Goal: Task Accomplishment & Management: Complete application form

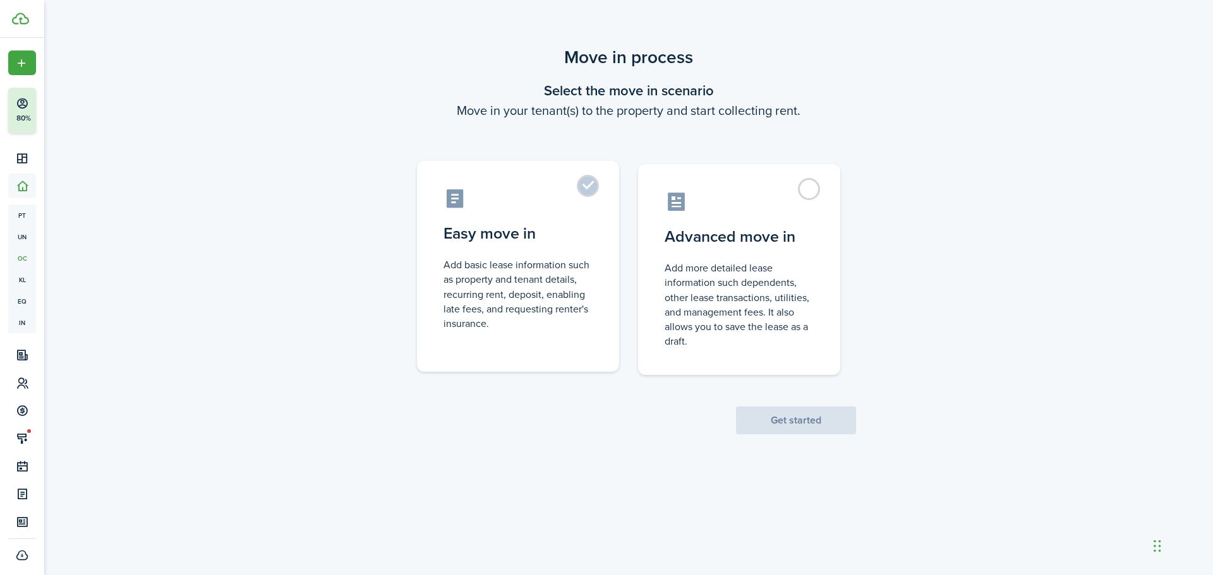
click at [585, 189] on label "Easy move in Add basic lease information such as property and tenant details, r…" at bounding box center [518, 266] width 202 height 211
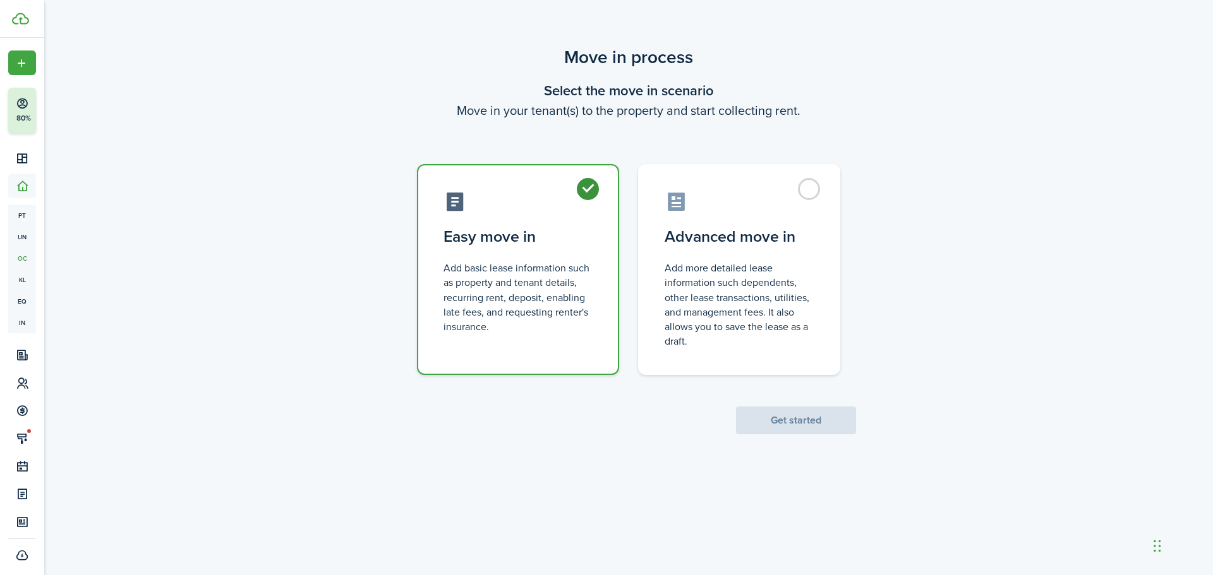
radio input "true"
click at [816, 424] on button "Get started" at bounding box center [796, 421] width 120 height 28
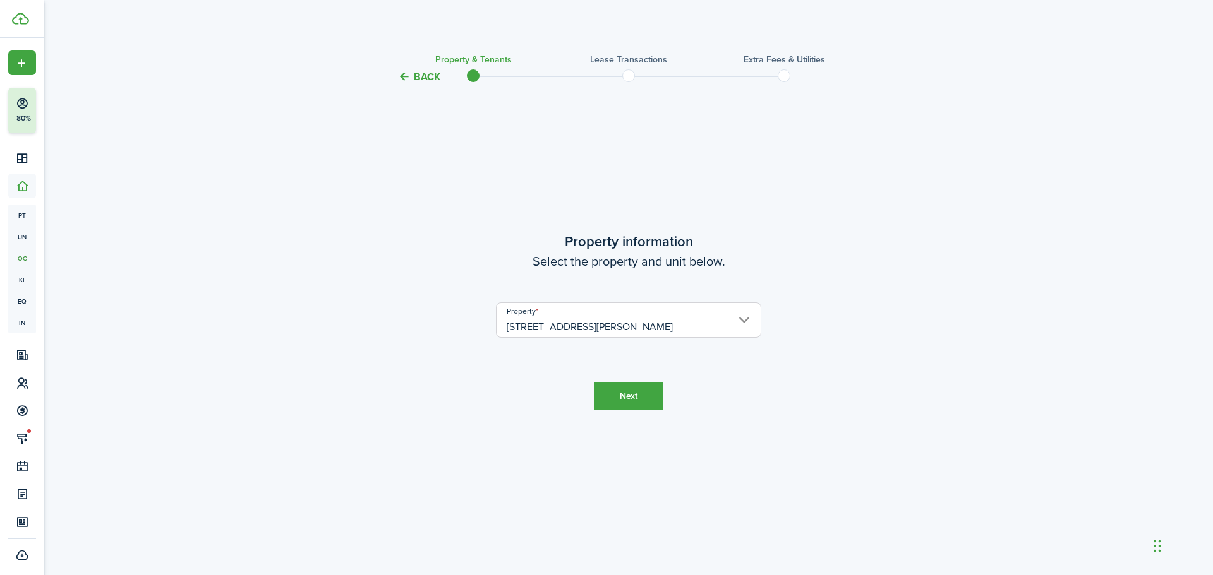
click at [619, 402] on button "Next" at bounding box center [628, 396] width 69 height 28
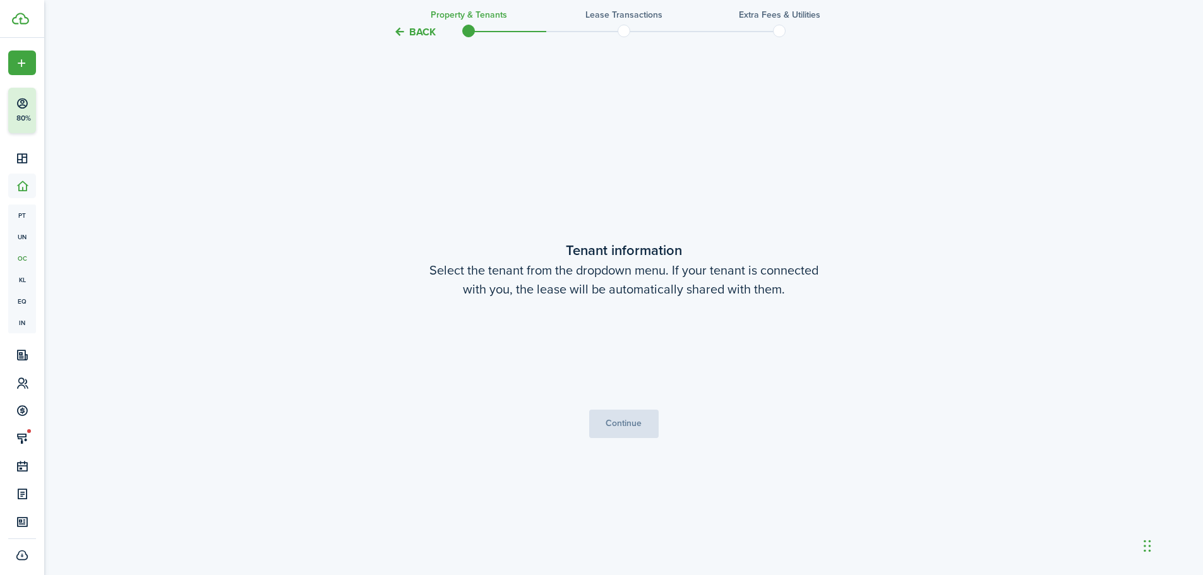
scroll to position [491, 0]
click at [637, 356] on span "Choose a tenant" at bounding box center [624, 353] width 264 height 21
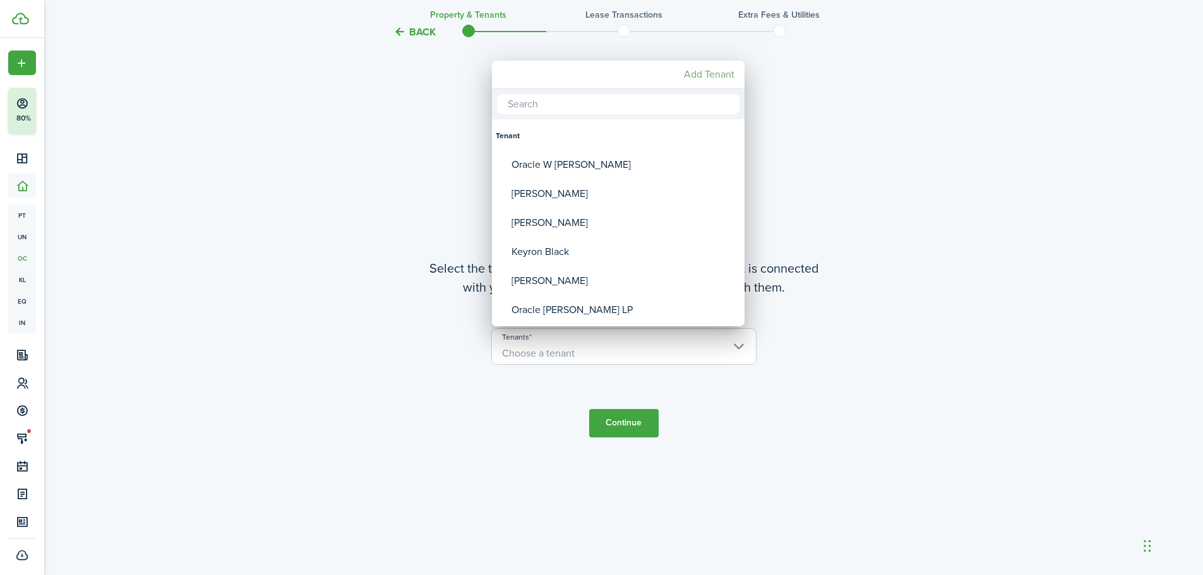
click at [730, 69] on mbsc-button "Add Tenant" at bounding box center [709, 74] width 61 height 23
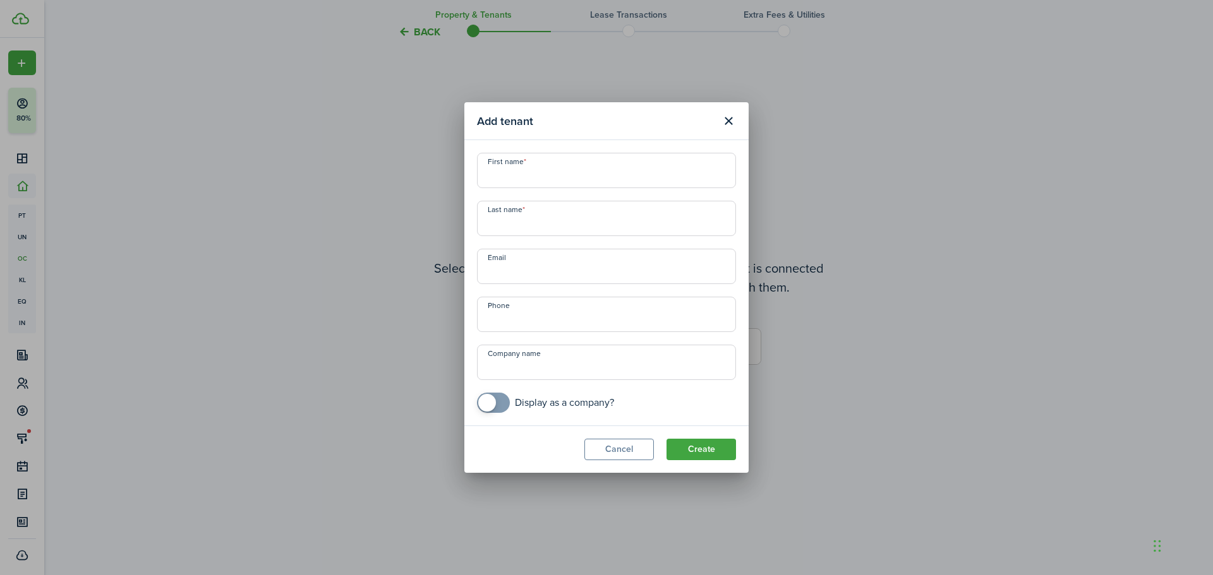
click at [559, 175] on input "First name" at bounding box center [606, 170] width 259 height 35
type input "Braeden"
type input "W"
type input "[PERSON_NAME]"
click at [543, 275] on input "Email" at bounding box center [606, 266] width 259 height 35
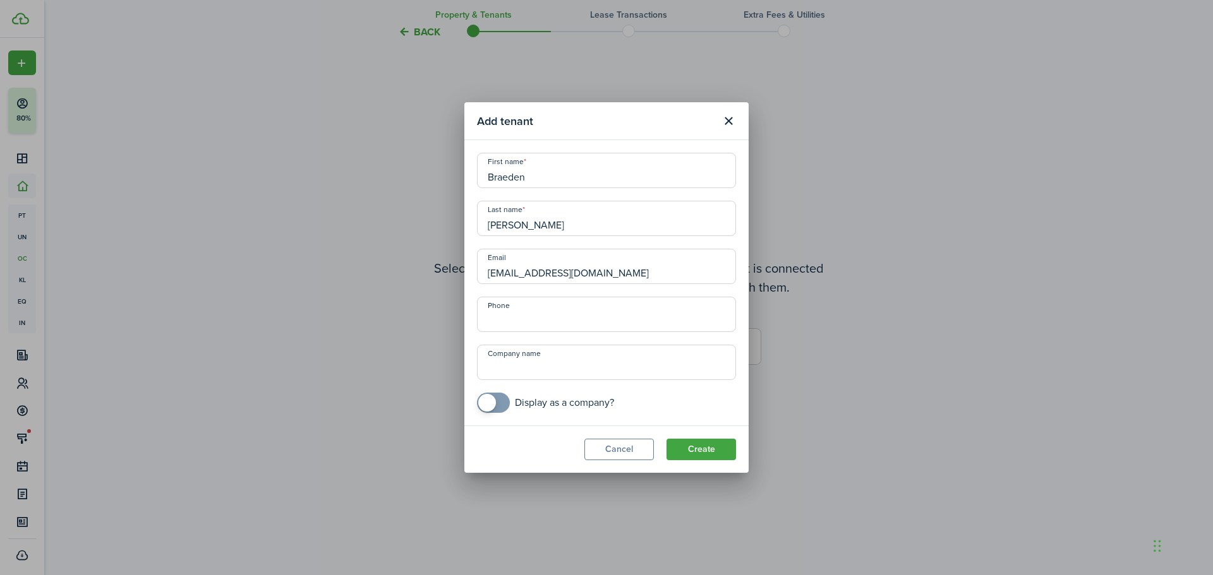
type input "[EMAIL_ADDRESS][DOMAIN_NAME]"
click at [546, 323] on input "+1" at bounding box center [606, 314] width 259 height 35
type input "[PHONE_NUMBER]"
click at [706, 455] on button "Create" at bounding box center [700, 449] width 69 height 21
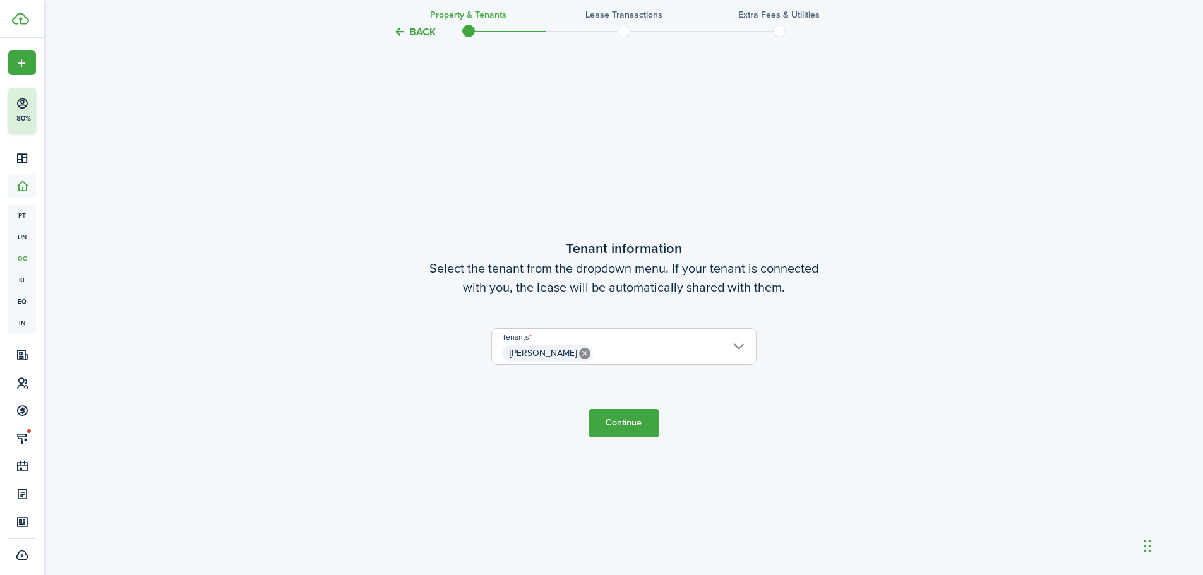
click at [633, 425] on button "Continue" at bounding box center [623, 423] width 69 height 28
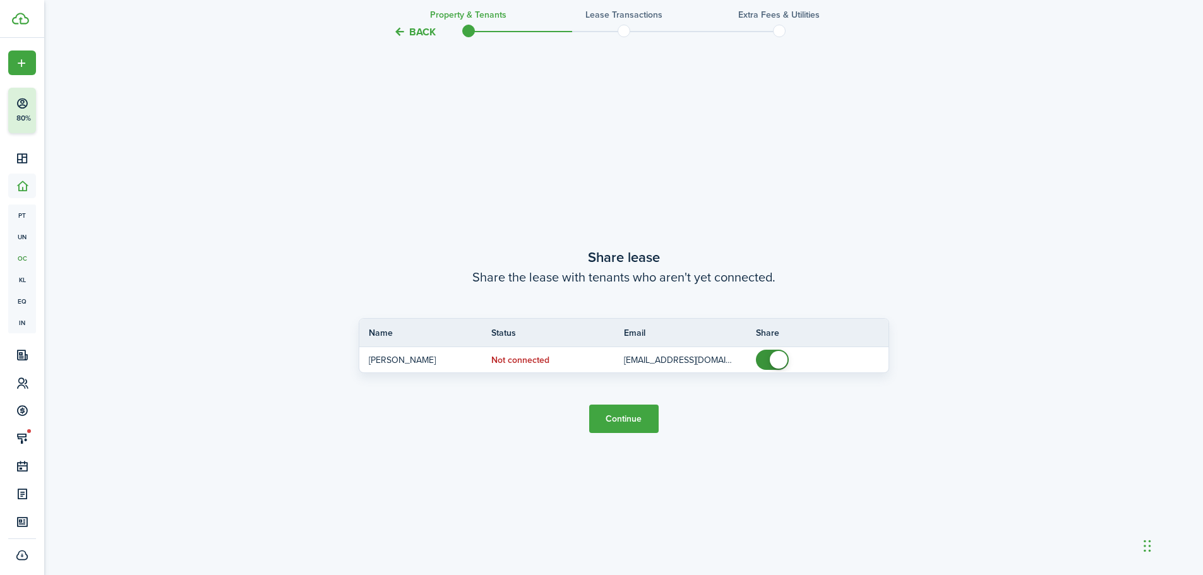
scroll to position [1066, 0]
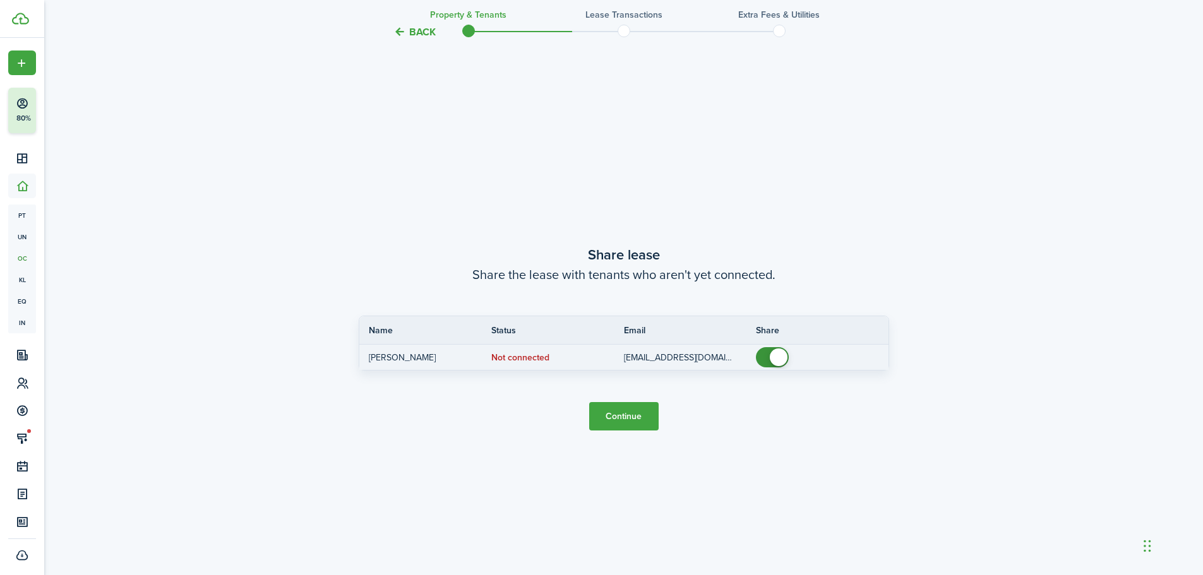
checkbox input "false"
click at [767, 352] on span at bounding box center [772, 357] width 13 height 20
click at [617, 413] on button "Continue" at bounding box center [623, 416] width 69 height 28
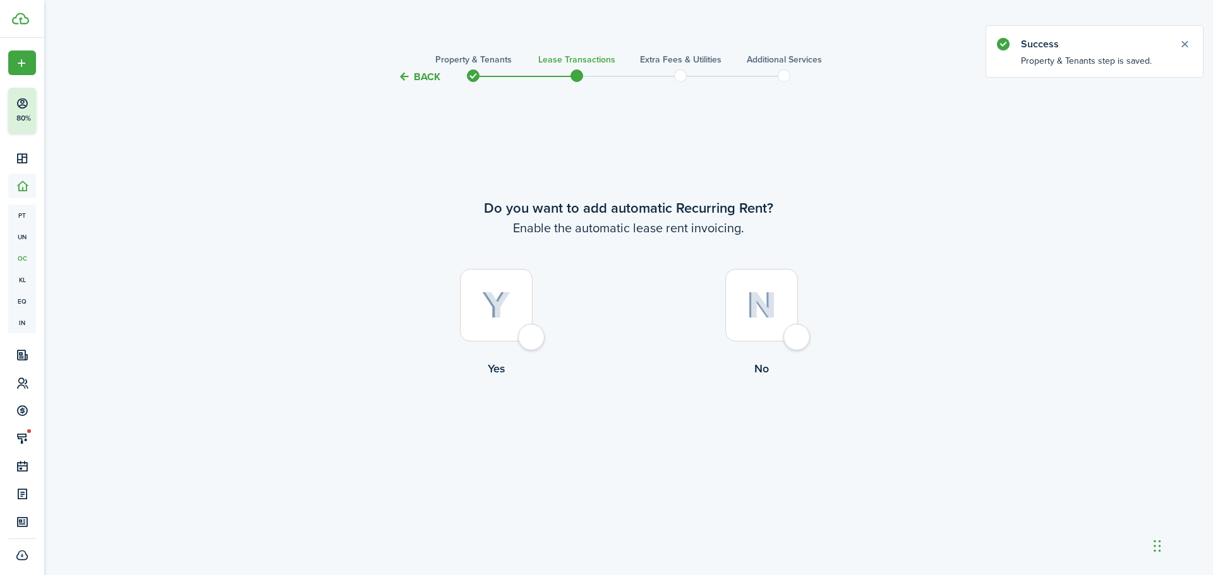
click at [532, 340] on div at bounding box center [496, 305] width 73 height 73
radio input "true"
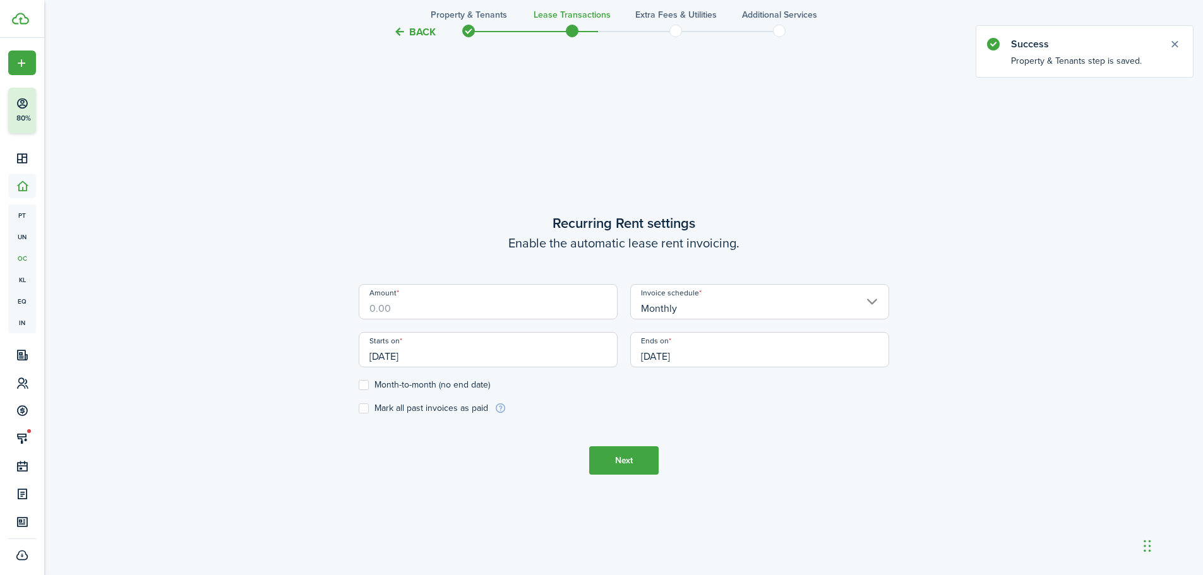
scroll to position [491, 0]
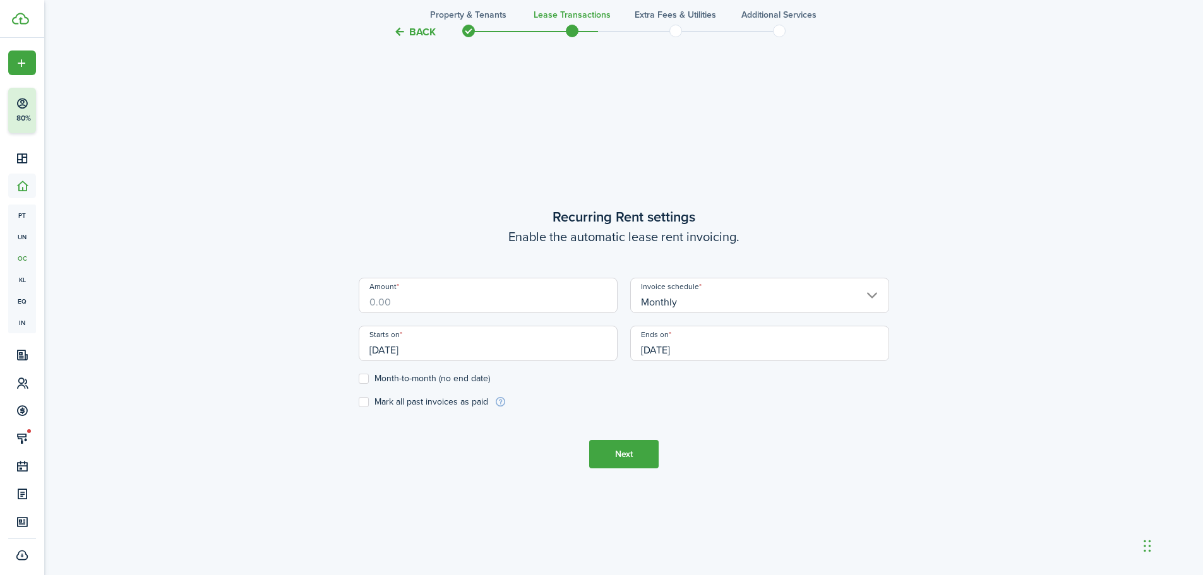
click at [539, 311] on input "Amount" at bounding box center [488, 295] width 259 height 35
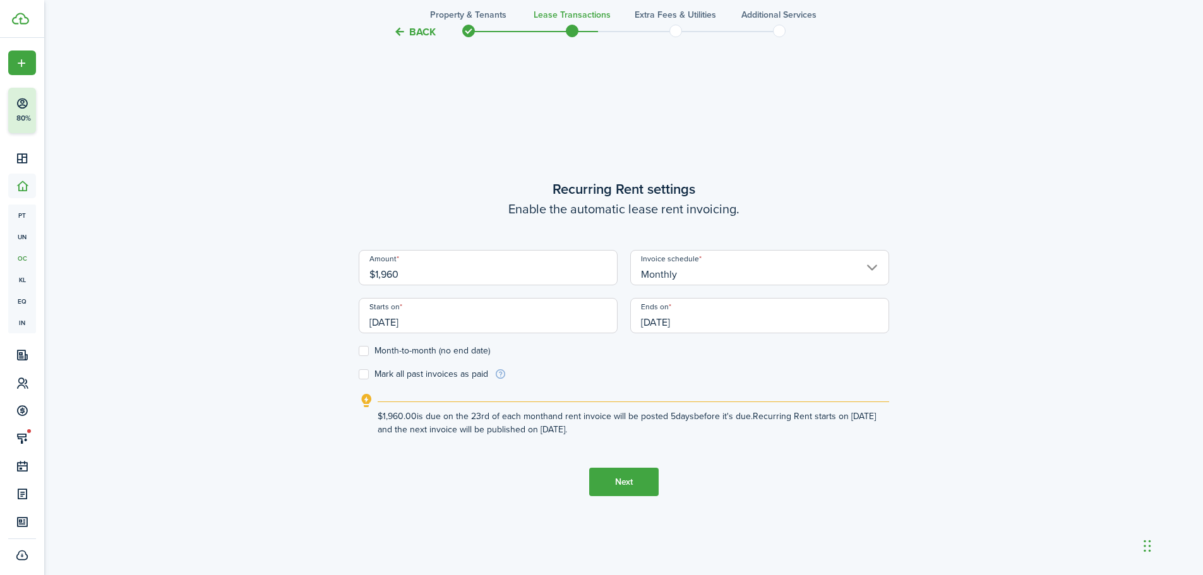
click at [515, 324] on input "[DATE]" at bounding box center [488, 315] width 259 height 35
type input "$1,960.00"
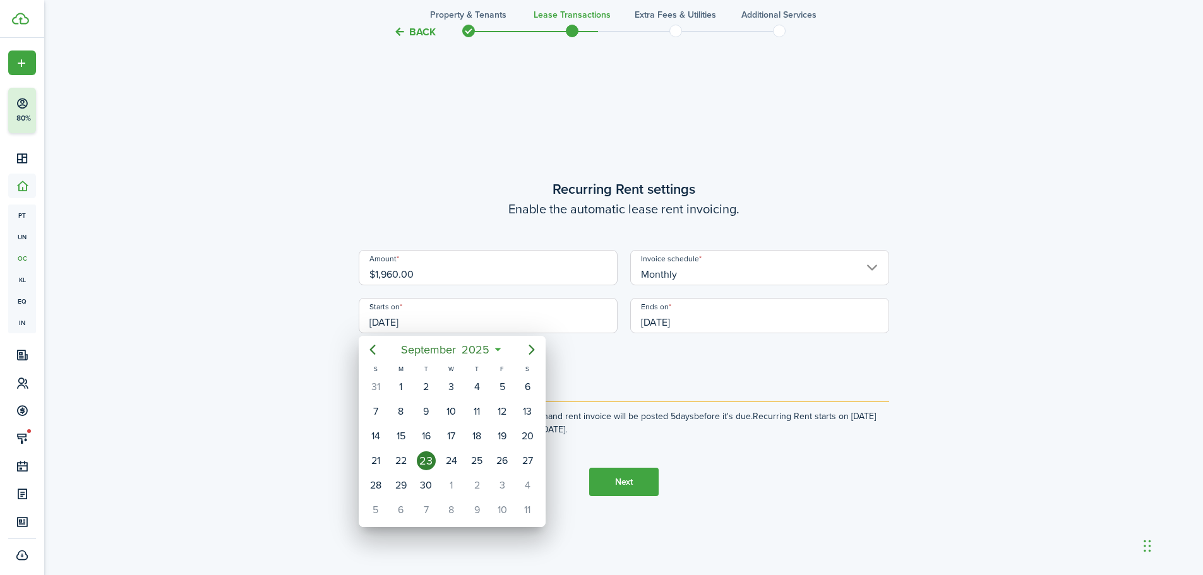
click at [421, 459] on div "23" at bounding box center [426, 461] width 19 height 19
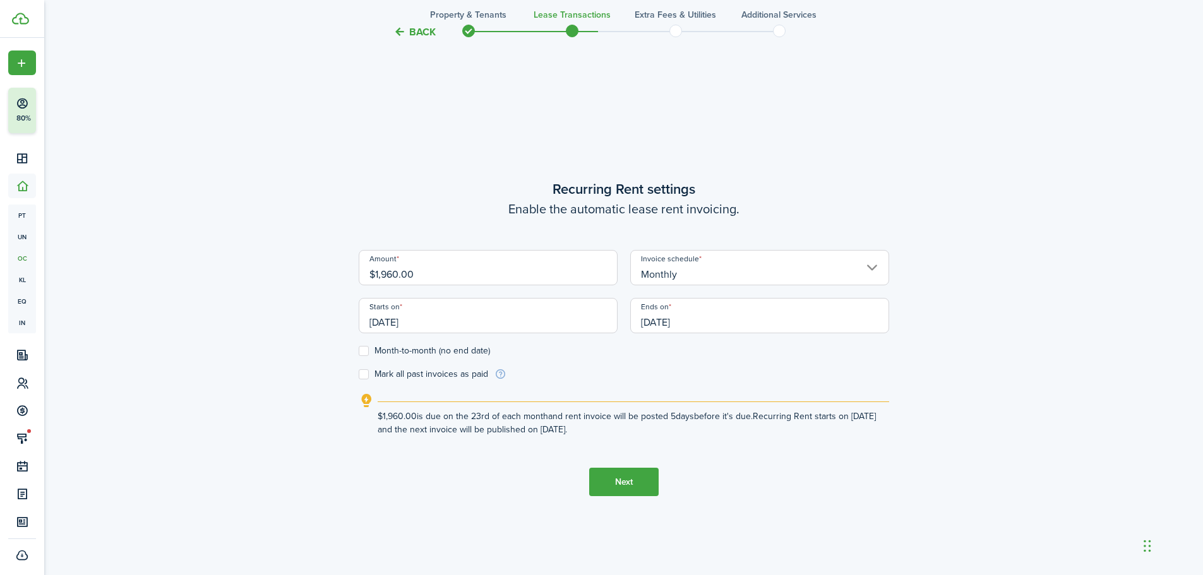
click at [404, 320] on input "[DATE]" at bounding box center [488, 315] width 259 height 35
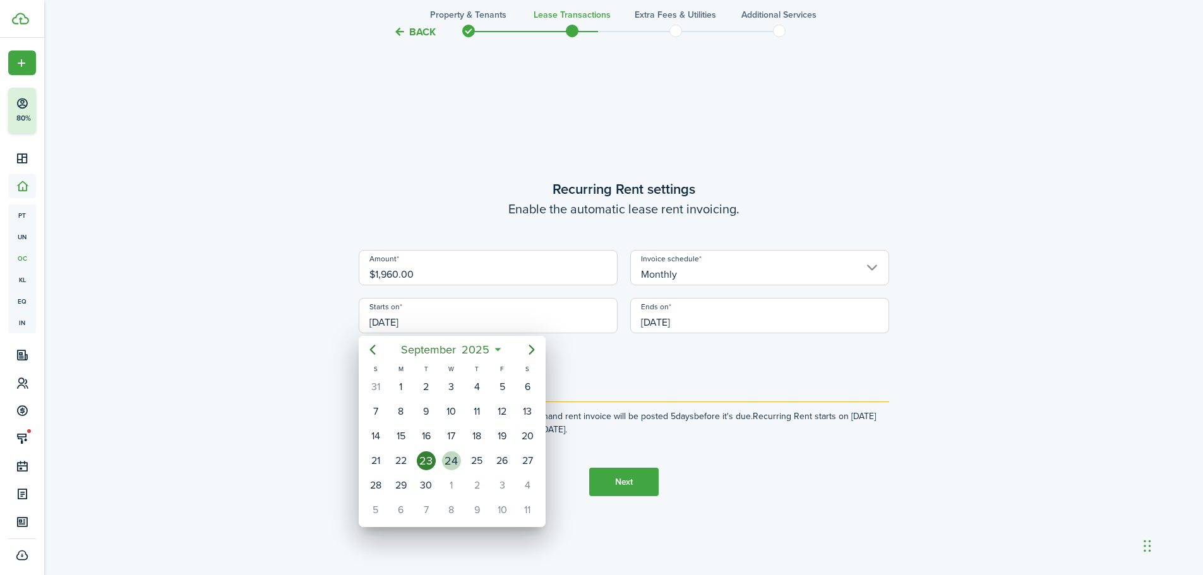
click at [452, 461] on div "24" at bounding box center [451, 461] width 19 height 19
type input "[DATE]"
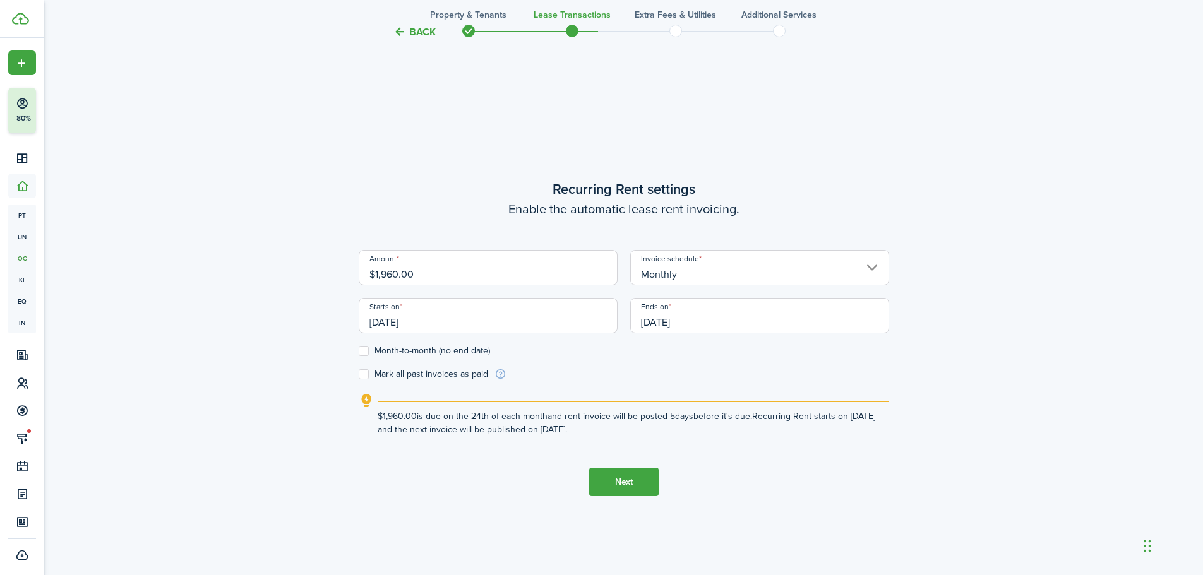
click at [665, 319] on input "[DATE]" at bounding box center [759, 315] width 259 height 35
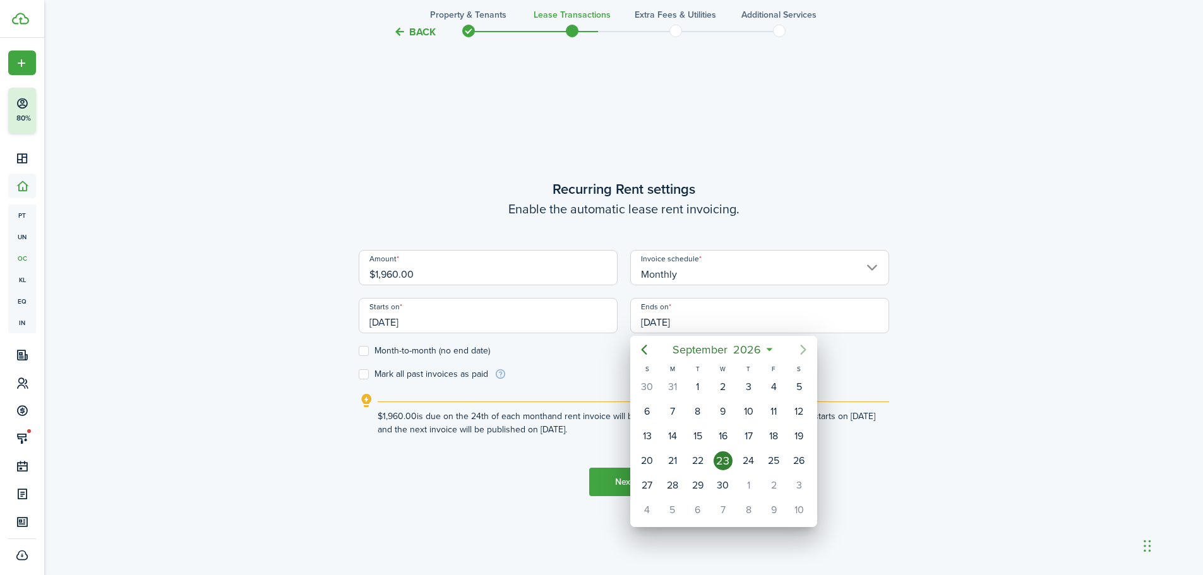
click at [801, 344] on icon "Next page" at bounding box center [803, 349] width 15 height 15
click at [646, 352] on icon "Previous page" at bounding box center [644, 349] width 15 height 15
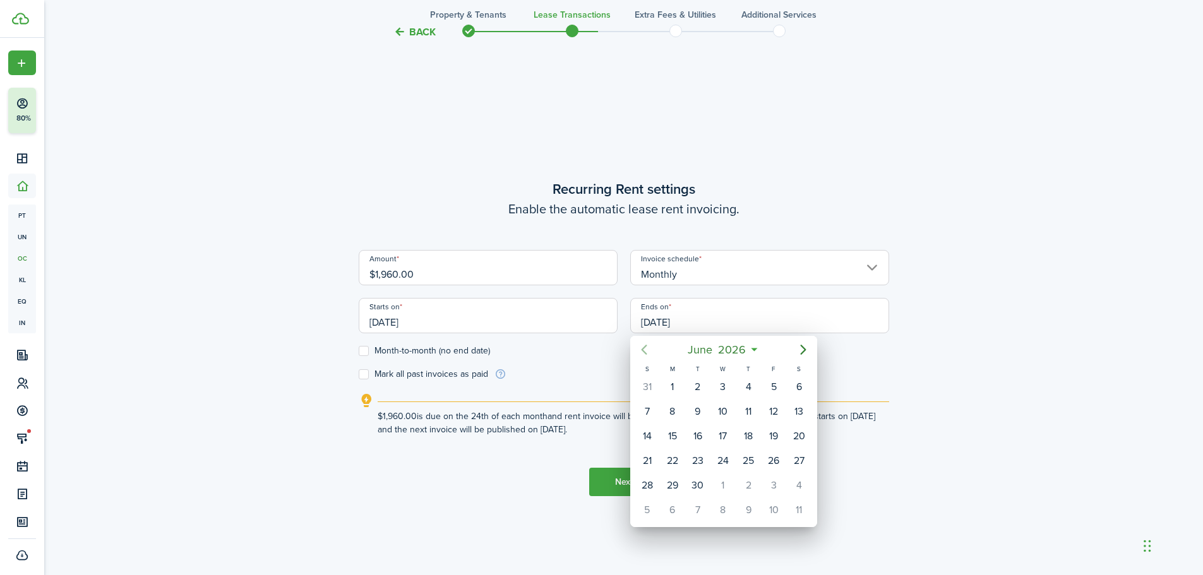
click at [646, 352] on icon "Previous page" at bounding box center [644, 349] width 15 height 15
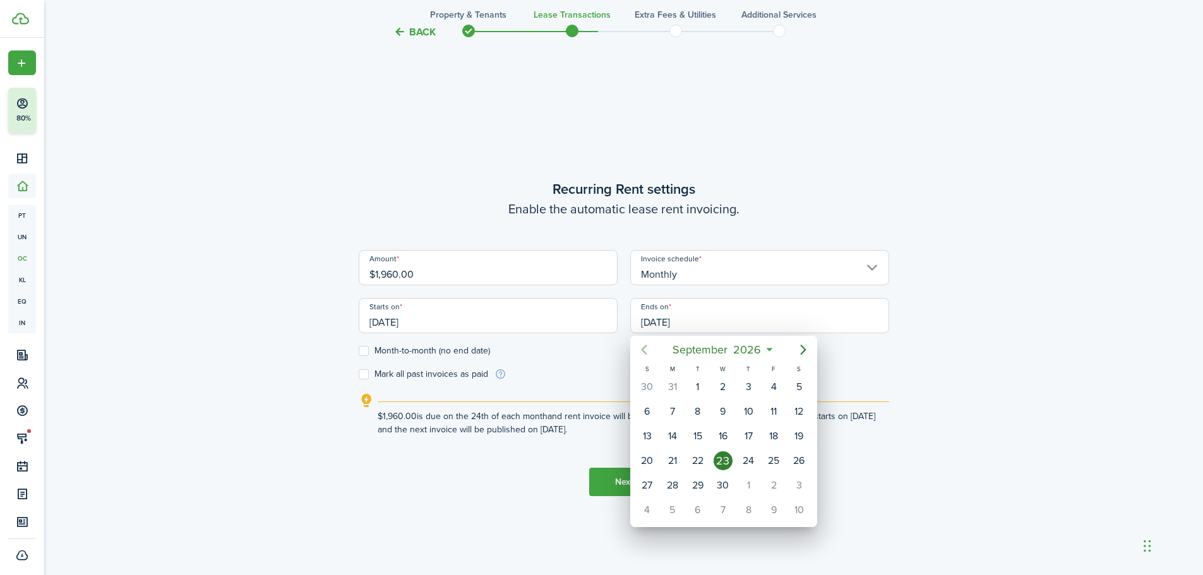
click at [646, 352] on icon "Previous page" at bounding box center [644, 349] width 15 height 15
click at [638, 352] on icon "Previous page" at bounding box center [644, 349] width 15 height 15
click at [639, 349] on icon "Previous page" at bounding box center [644, 349] width 15 height 15
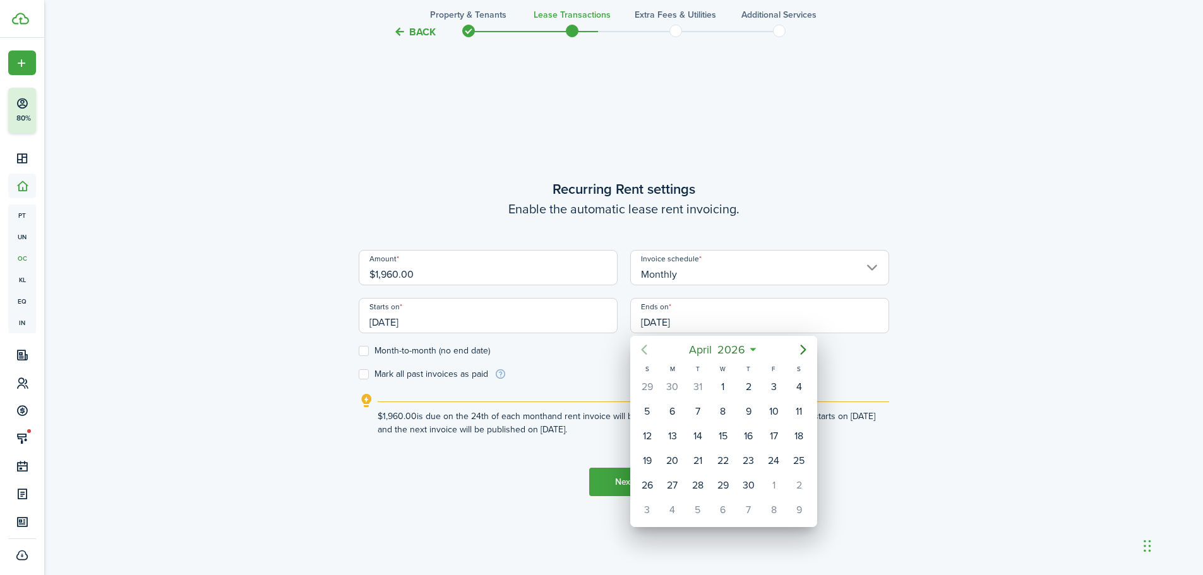
click at [639, 349] on icon "Previous page" at bounding box center [644, 349] width 15 height 15
click at [723, 481] on div "31" at bounding box center [723, 485] width 19 height 19
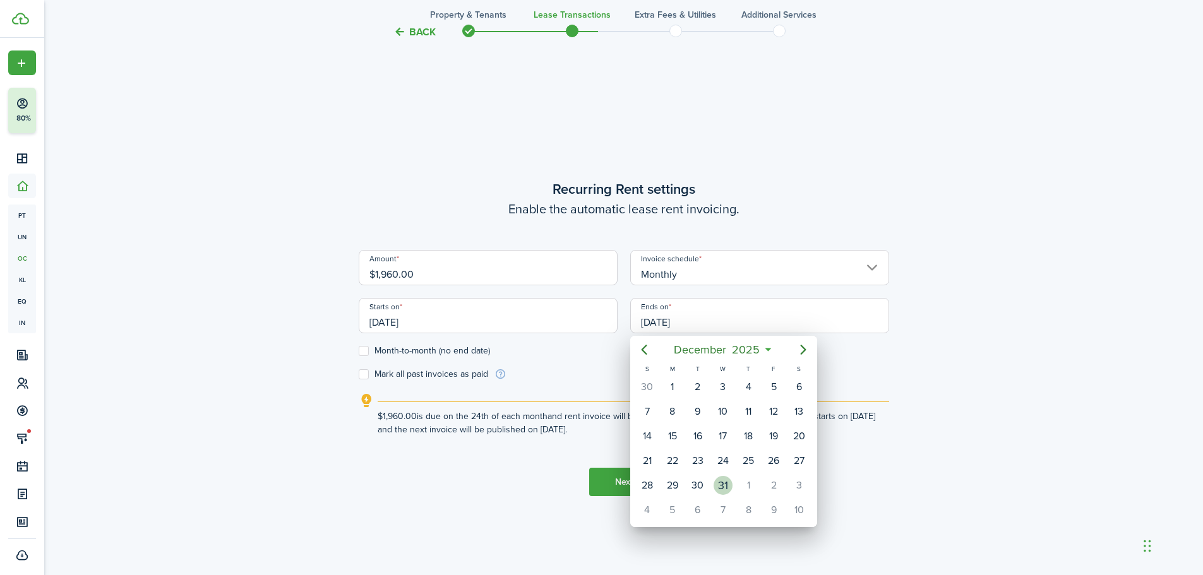
type input "[DATE]"
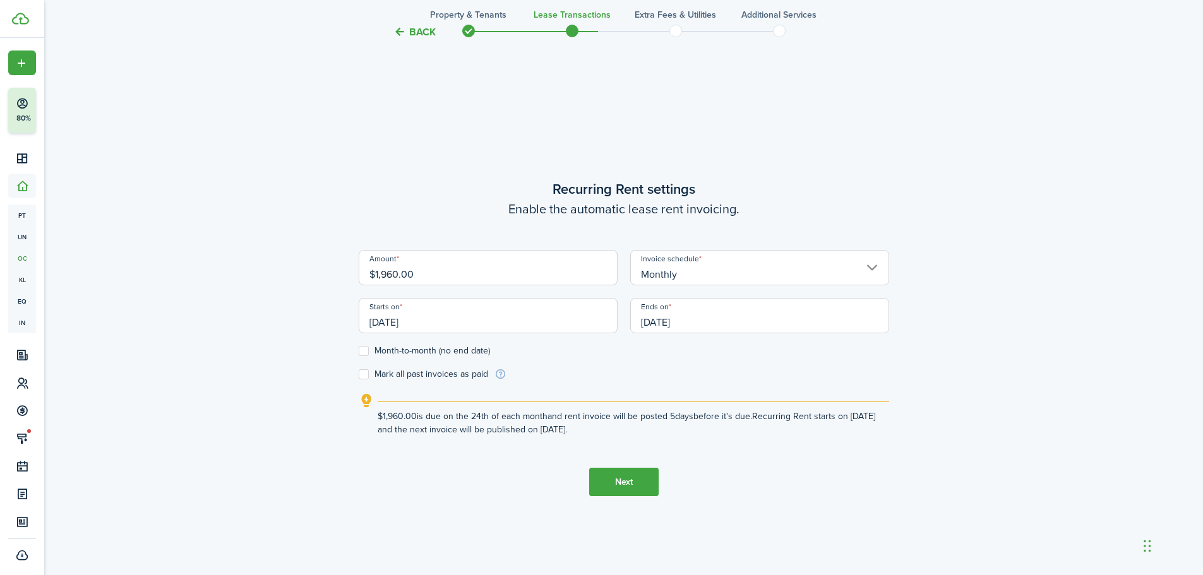
click at [370, 377] on label "Mark all past invoices as paid" at bounding box center [423, 375] width 129 height 10
click at [359, 375] on input "Mark all past invoices as paid" at bounding box center [358, 375] width 1 height 1
click at [370, 377] on label "Mark all past invoices as paid" at bounding box center [423, 375] width 129 height 10
click at [359, 375] on input "Mark all past invoices as paid" at bounding box center [358, 375] width 1 height 1
checkbox input "false"
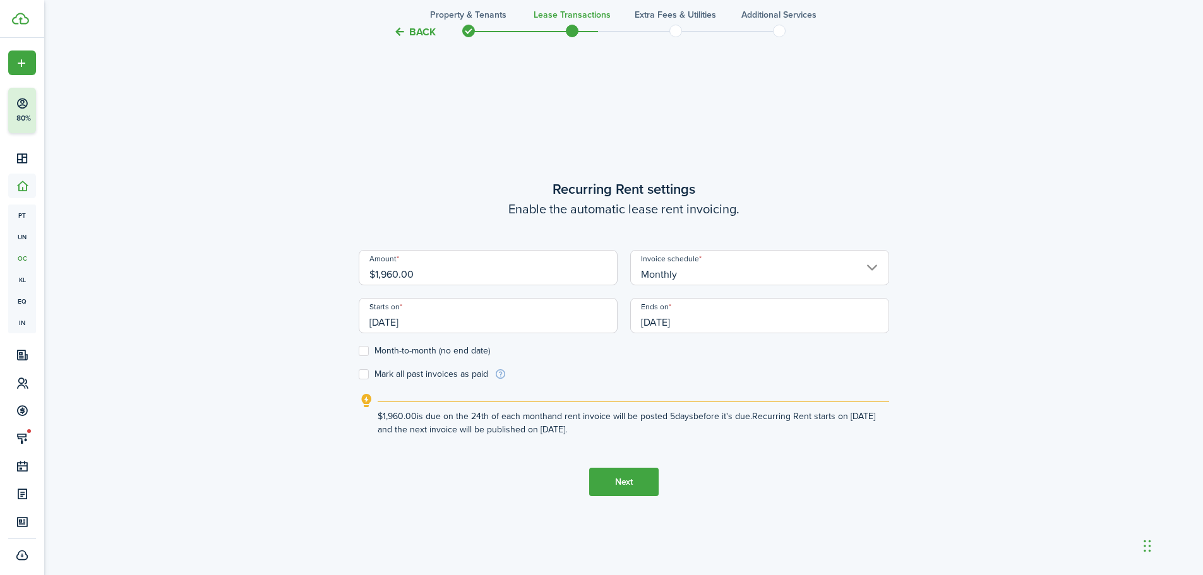
click at [405, 329] on input "[DATE]" at bounding box center [488, 315] width 259 height 35
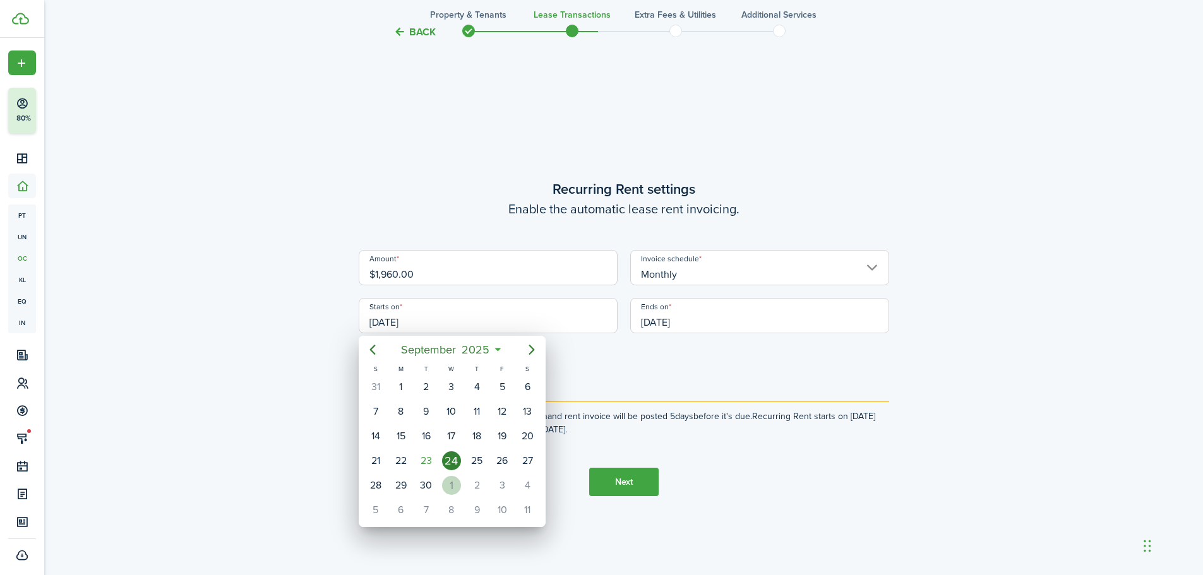
click at [444, 480] on div "1" at bounding box center [451, 485] width 19 height 19
type input "[DATE]"
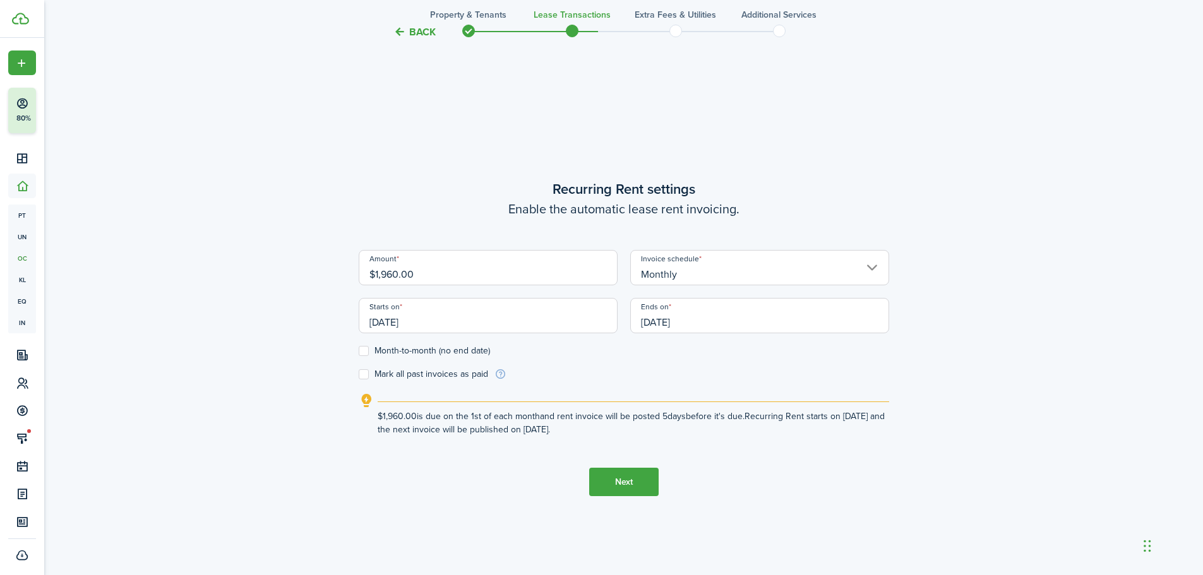
click at [625, 476] on button "Next" at bounding box center [623, 482] width 69 height 28
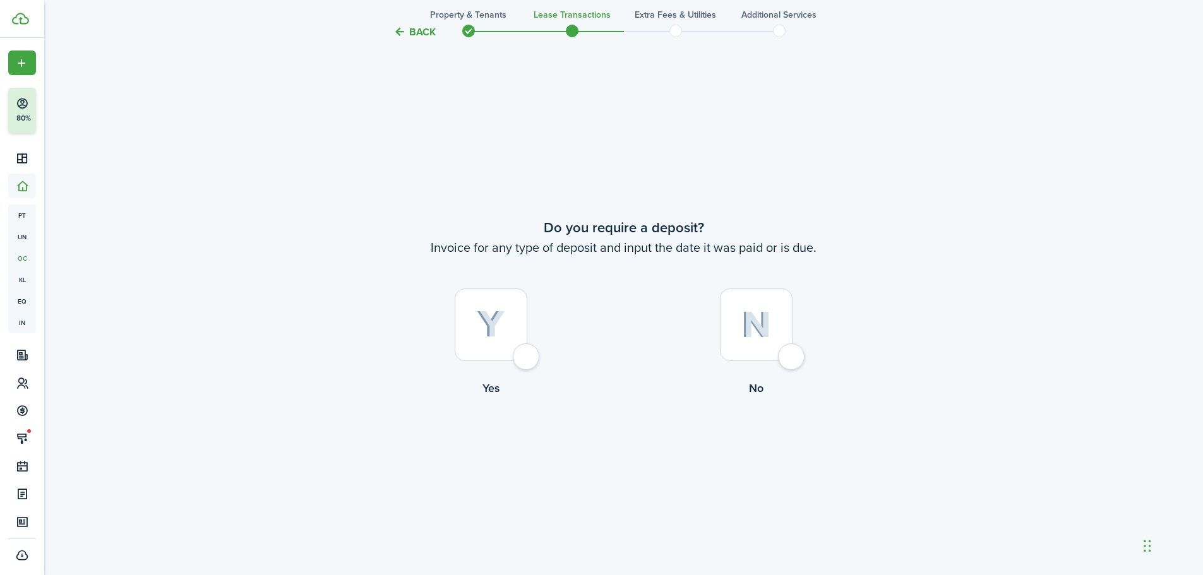
scroll to position [1066, 0]
click at [525, 358] on div at bounding box center [491, 322] width 73 height 73
radio input "true"
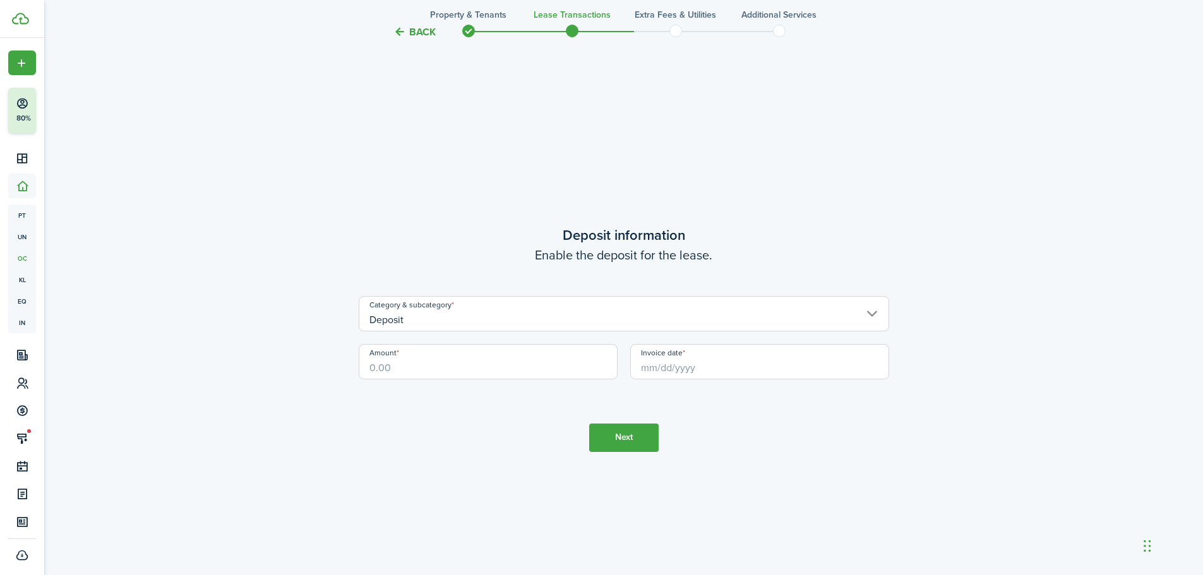
scroll to position [1642, 0]
click at [471, 371] on input "Amount" at bounding box center [488, 361] width 259 height 35
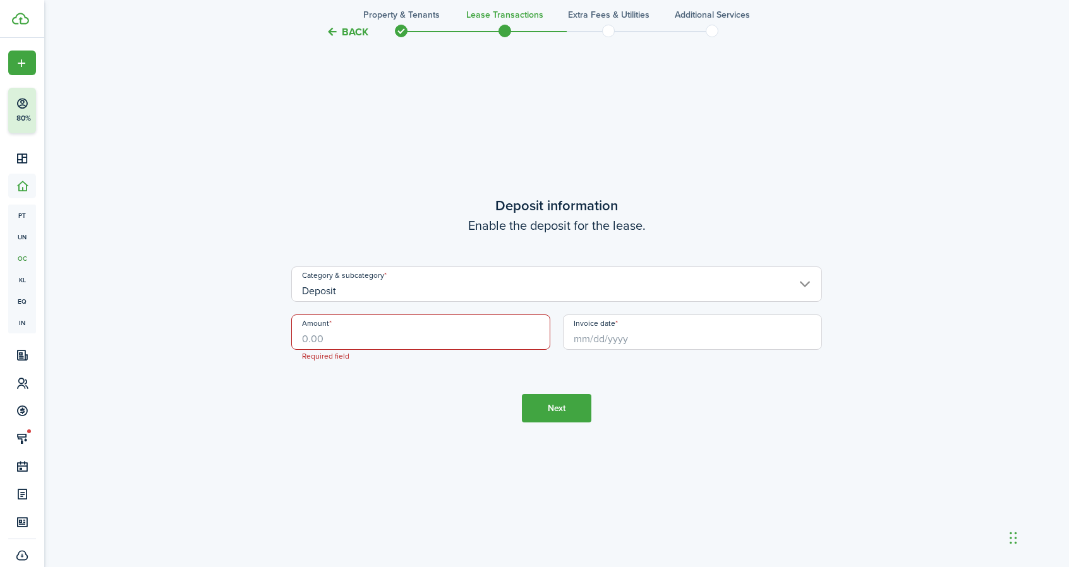
click at [413, 344] on input "Amount" at bounding box center [420, 332] width 259 height 35
click at [611, 335] on input "Invoice date" at bounding box center [692, 332] width 259 height 35
type input "$1,725.00"
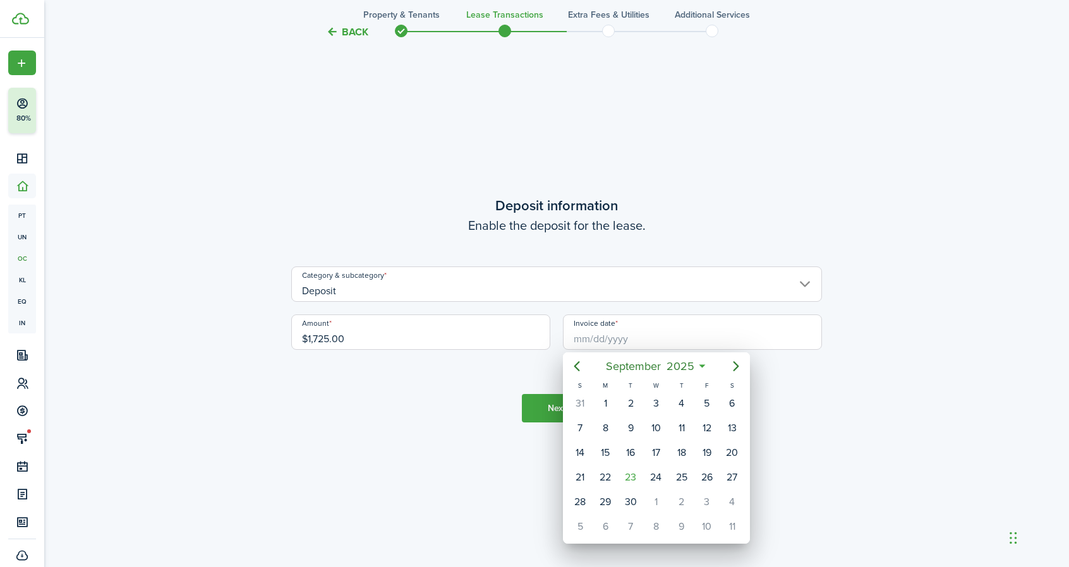
click at [468, 428] on div at bounding box center [534, 283] width 1271 height 769
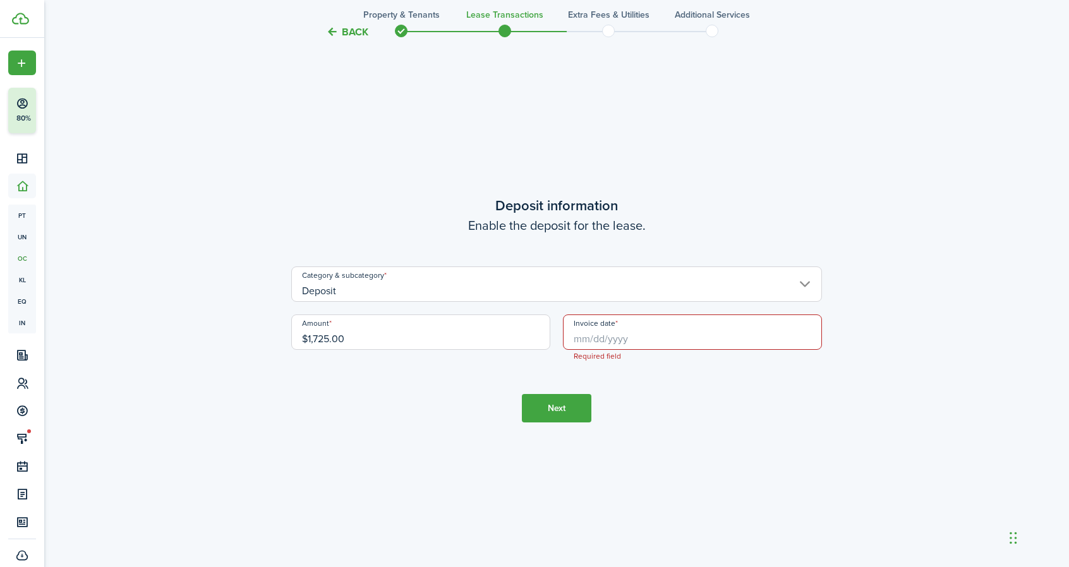
click at [657, 337] on input "Invoice date" at bounding box center [692, 332] width 259 height 35
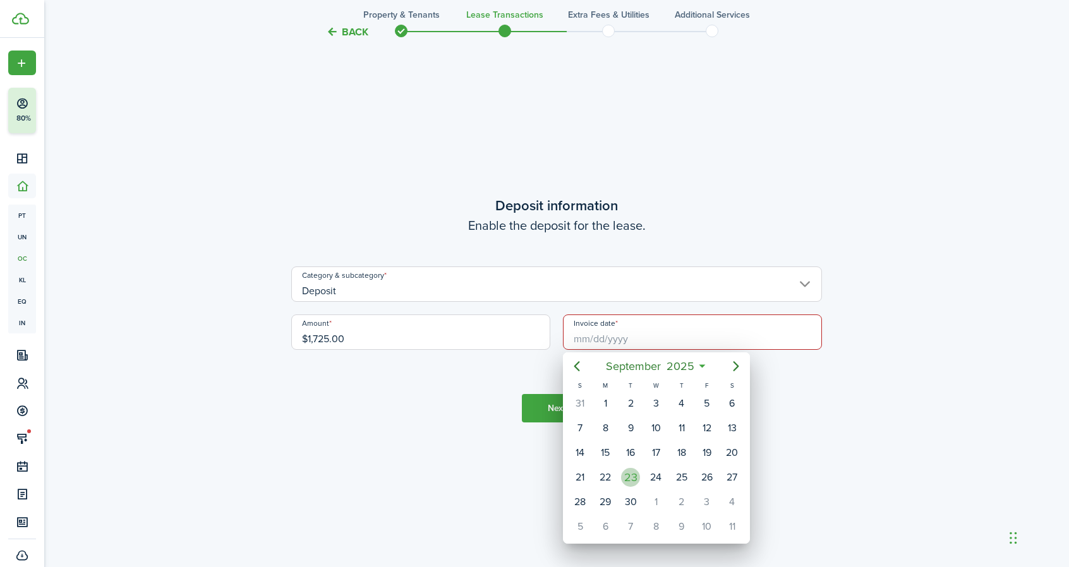
click at [637, 474] on div "23" at bounding box center [630, 477] width 19 height 19
type input "[DATE]"
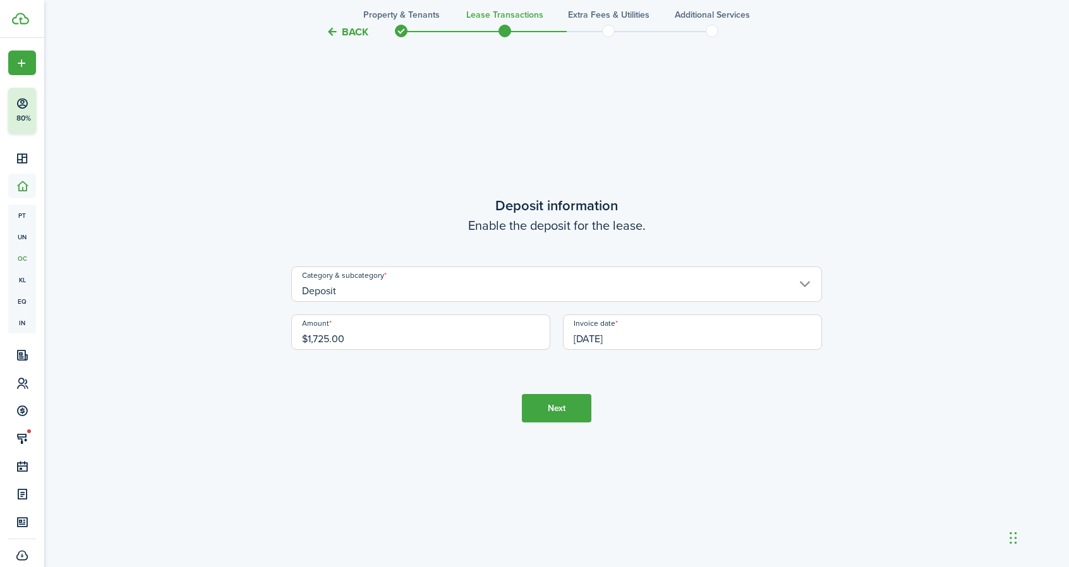
click at [569, 409] on button "Next" at bounding box center [556, 408] width 69 height 28
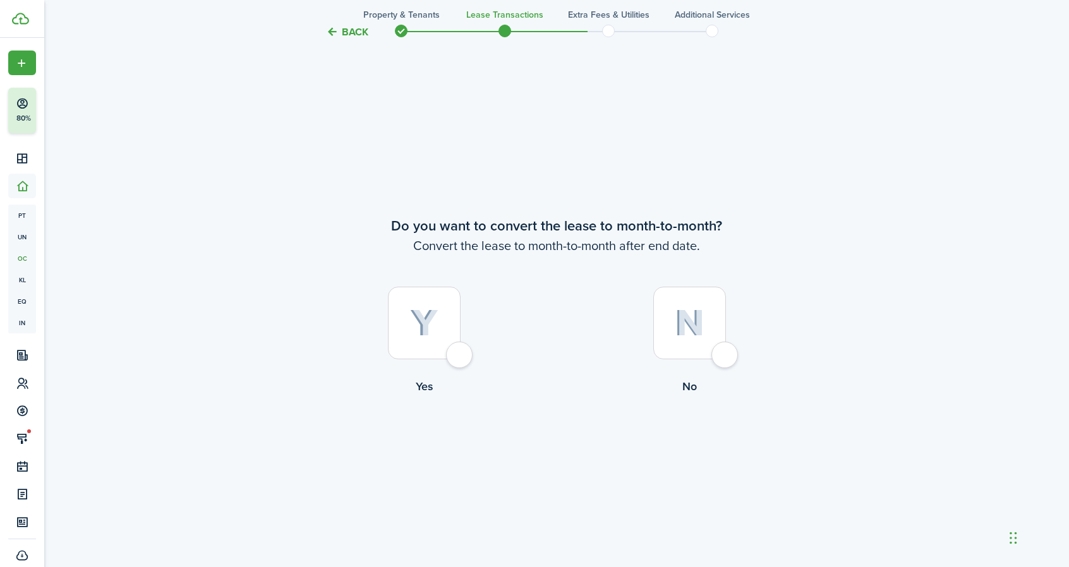
scroll to position [2184, 0]
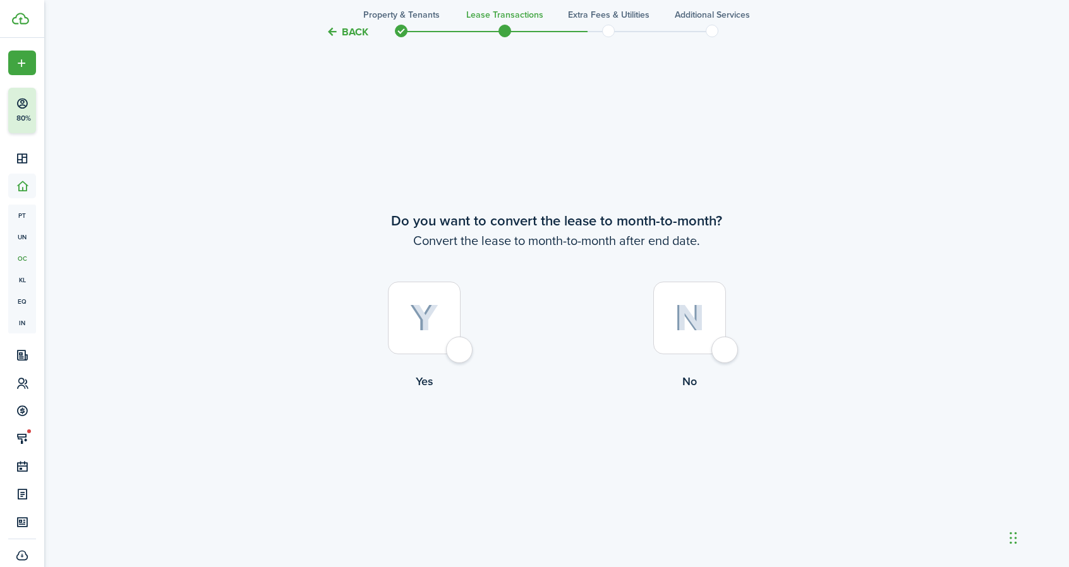
click at [724, 354] on div at bounding box center [689, 318] width 73 height 73
radio input "true"
click at [575, 435] on button "Continue" at bounding box center [556, 442] width 69 height 28
click at [547, 442] on button "Continue" at bounding box center [556, 442] width 69 height 28
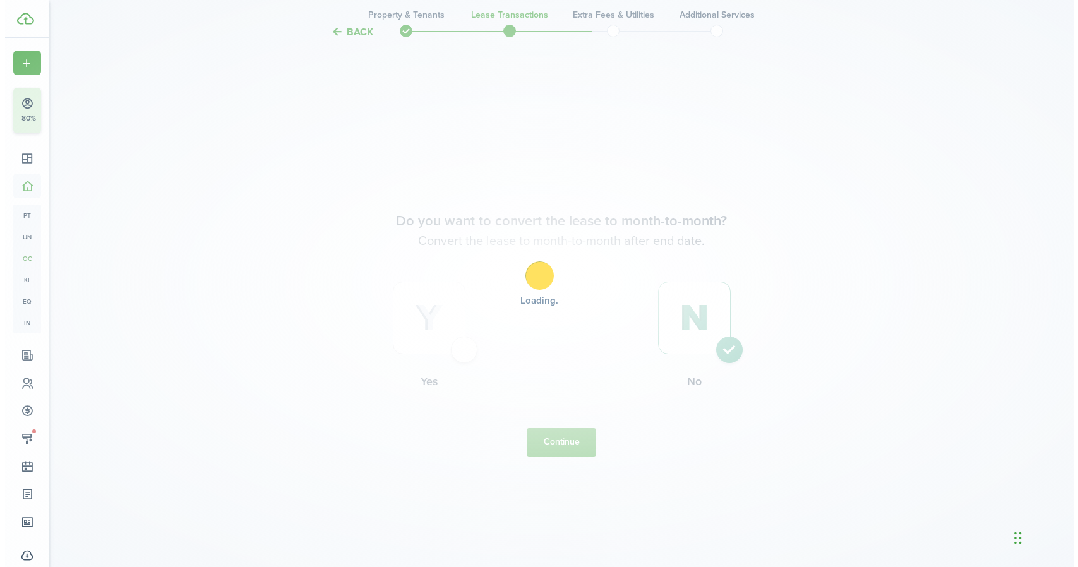
scroll to position [0, 0]
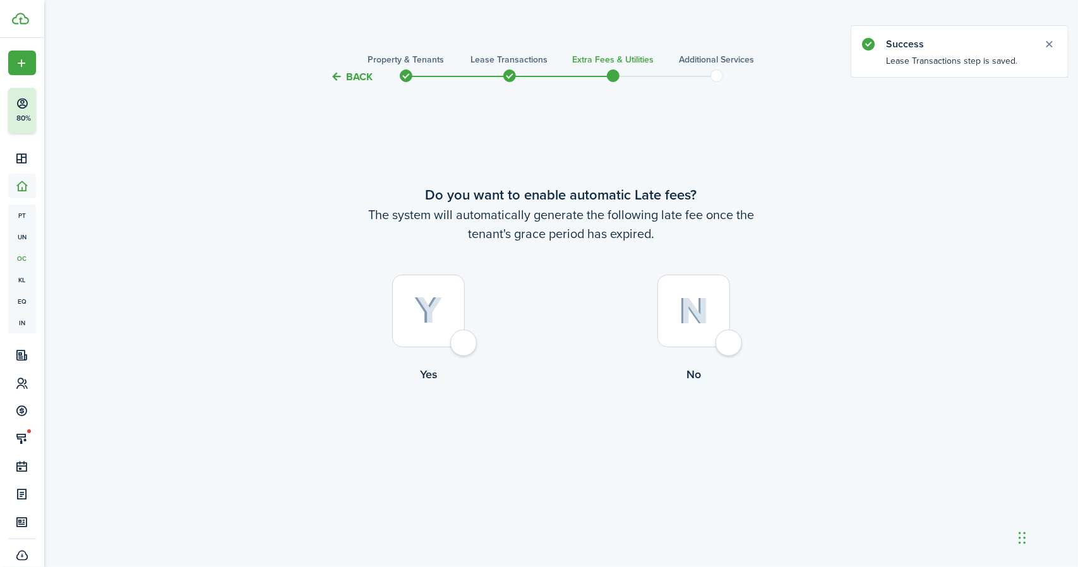
click at [465, 343] on div at bounding box center [428, 311] width 73 height 73
radio input "true"
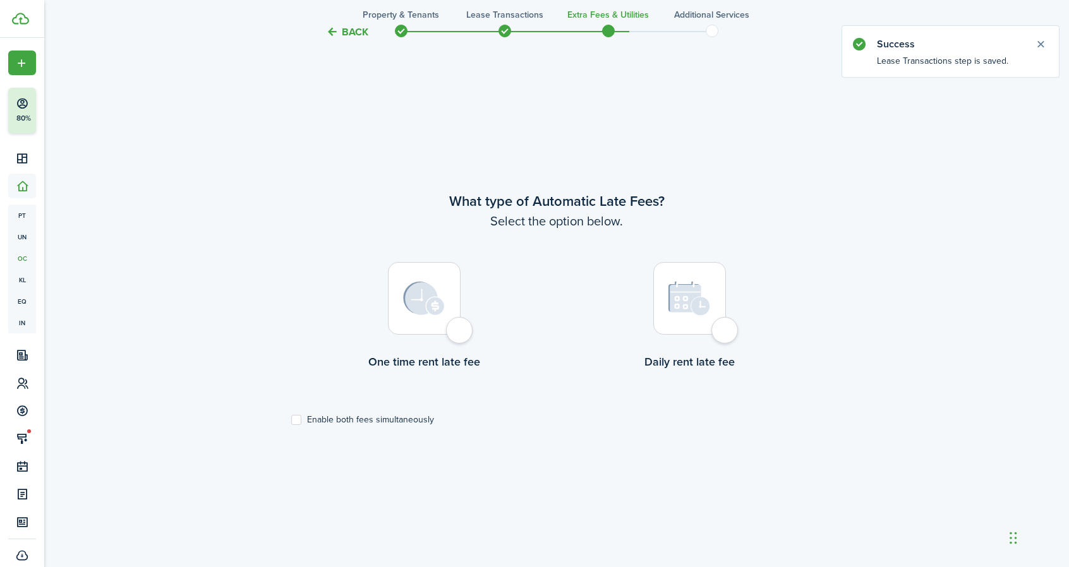
scroll to position [483, 0]
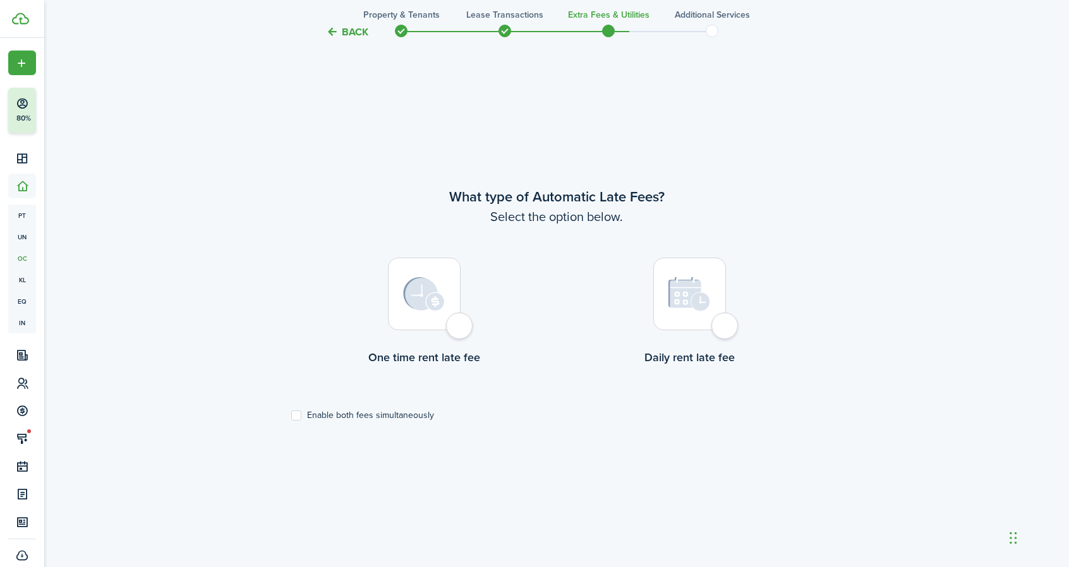
click at [292, 416] on label "Enable both fees simultaneously" at bounding box center [362, 416] width 143 height 10
click at [291, 416] on input "Enable both fees simultaneously" at bounding box center [291, 415] width 1 height 1
checkbox input "true"
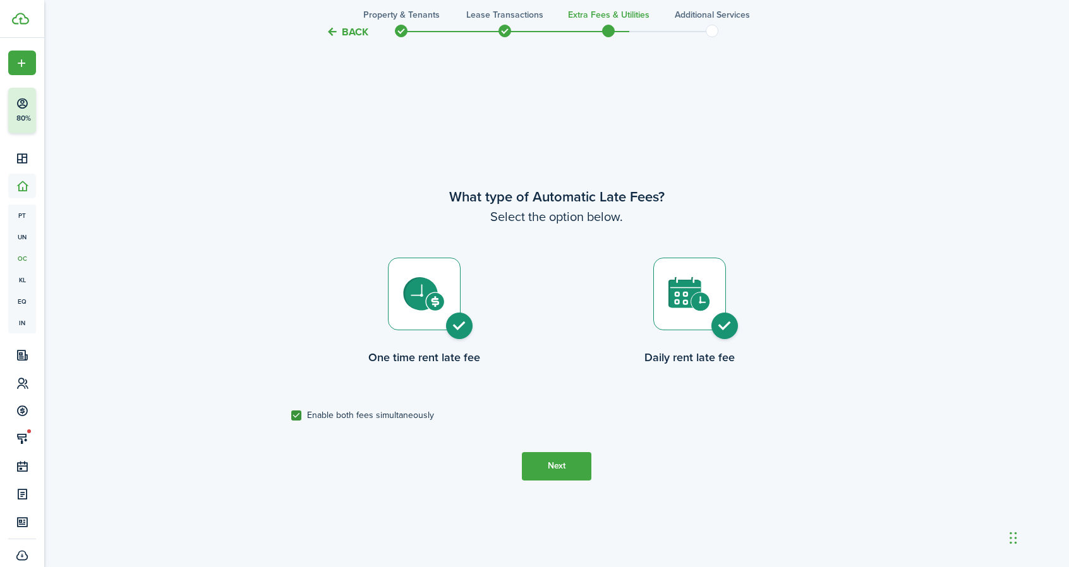
click at [567, 457] on button "Next" at bounding box center [556, 466] width 69 height 28
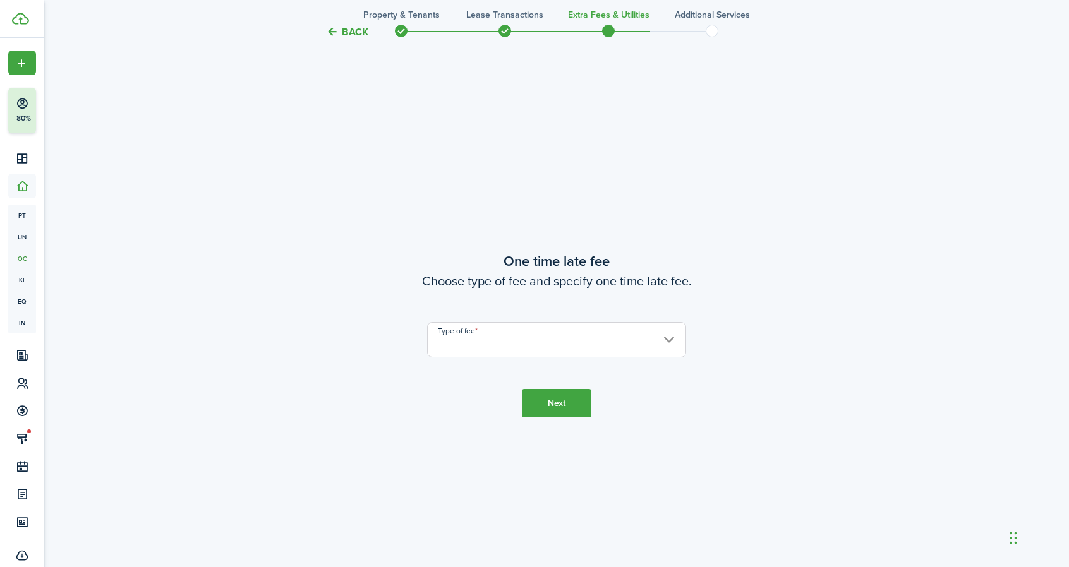
scroll to position [1050, 0]
click at [534, 340] on input "Type of fee" at bounding box center [556, 339] width 259 height 35
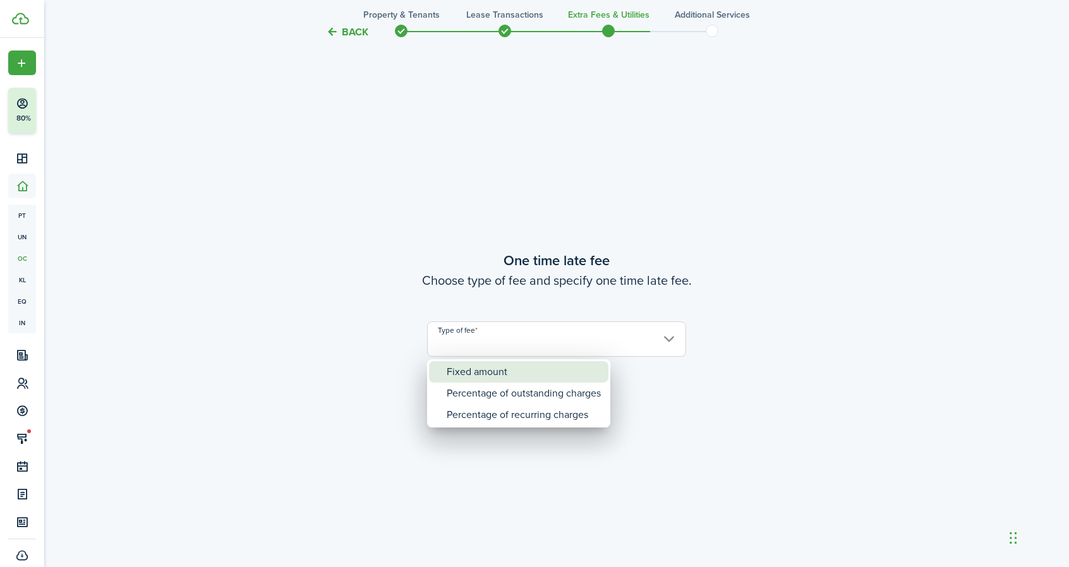
click at [534, 377] on div "Fixed amount" at bounding box center [524, 371] width 154 height 21
type input "Fixed amount"
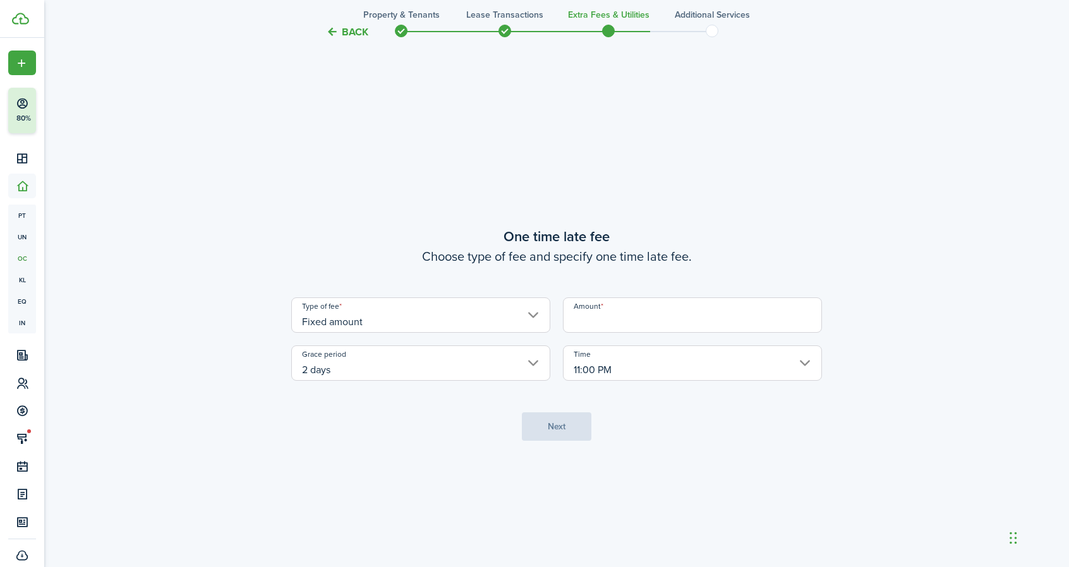
click at [611, 330] on input "Amount" at bounding box center [692, 315] width 259 height 35
click at [792, 359] on input "11:00 PM" at bounding box center [692, 363] width 259 height 35
type input "$50.00"
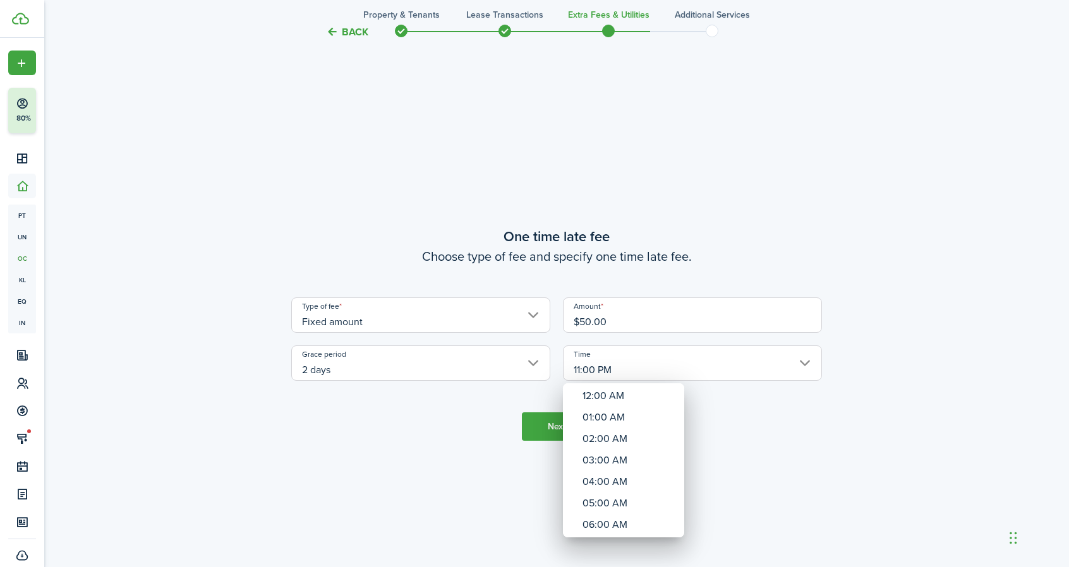
click at [808, 496] on div at bounding box center [534, 283] width 1271 height 769
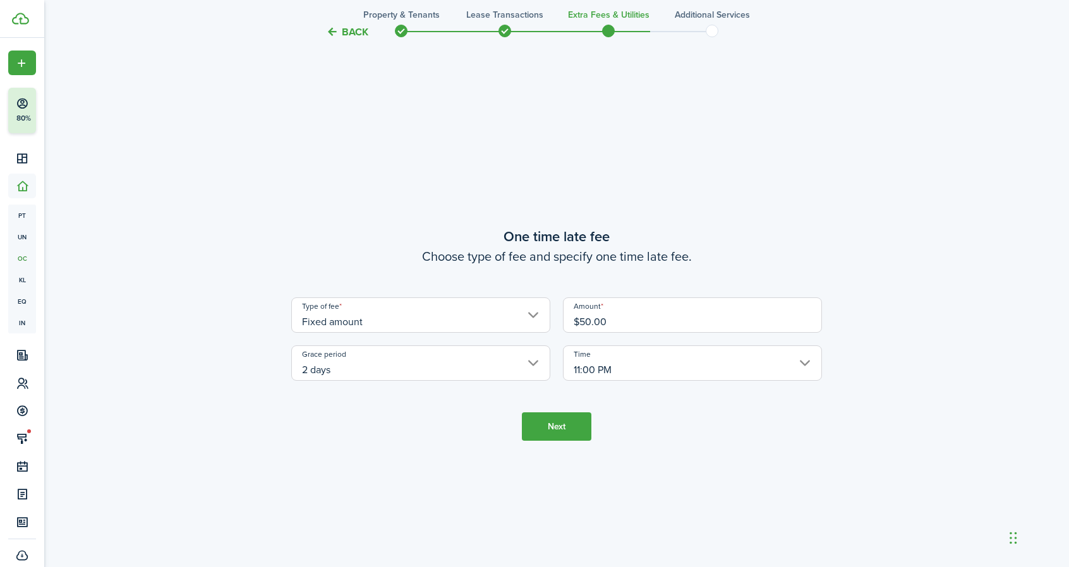
click at [565, 428] on button "Next" at bounding box center [556, 426] width 69 height 28
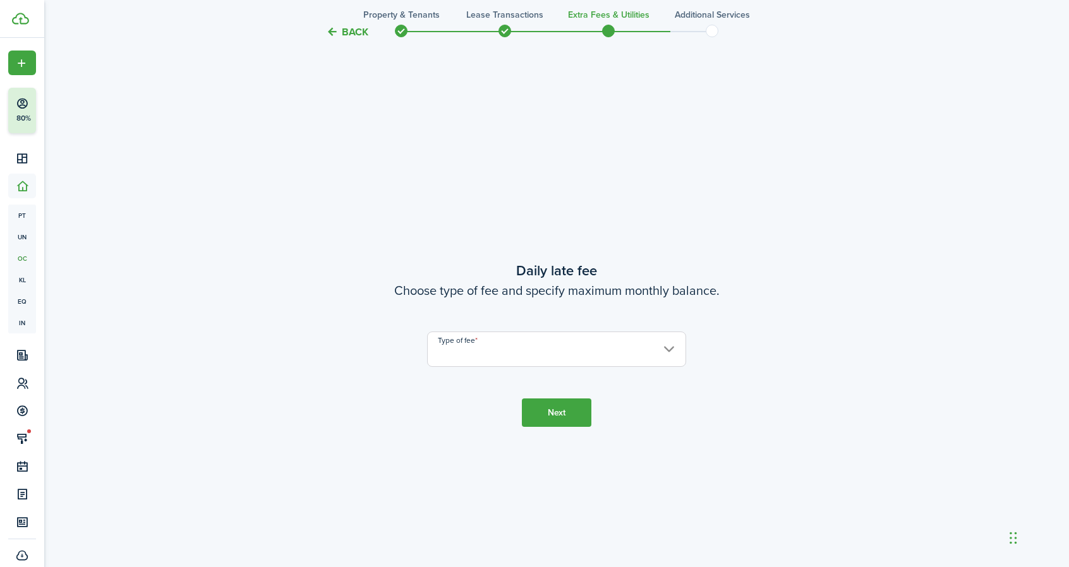
scroll to position [1617, 0]
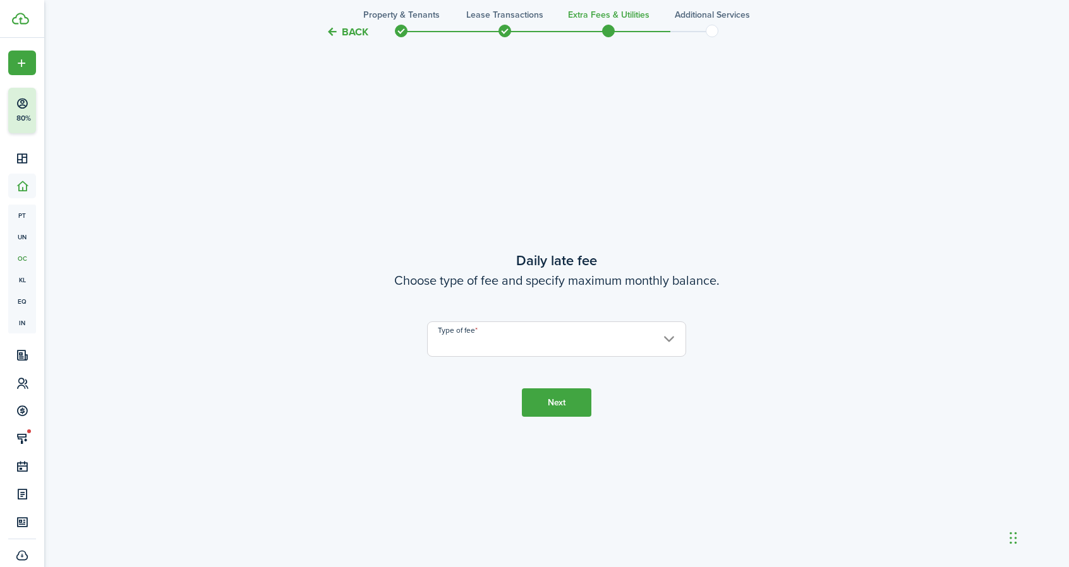
click at [624, 358] on tc-wizard-step "Daily late fee Choose type of fee and specify maximum monthly balance. Type of …" at bounding box center [556, 333] width 531 height 567
click at [649, 339] on input "Type of fee" at bounding box center [556, 339] width 259 height 35
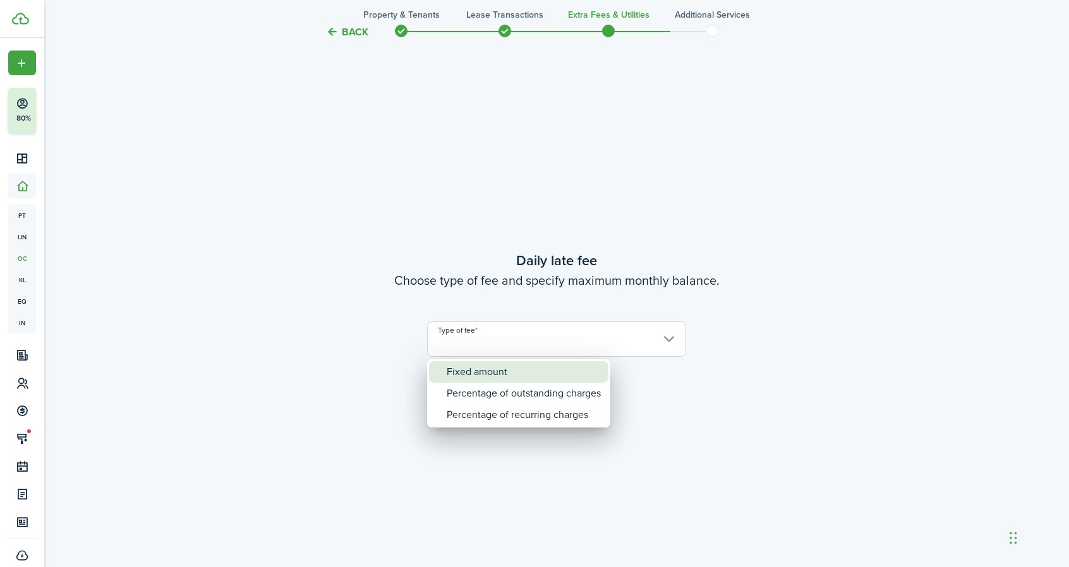
click at [590, 373] on div "Fixed amount" at bounding box center [524, 371] width 154 height 21
type input "Fixed amount"
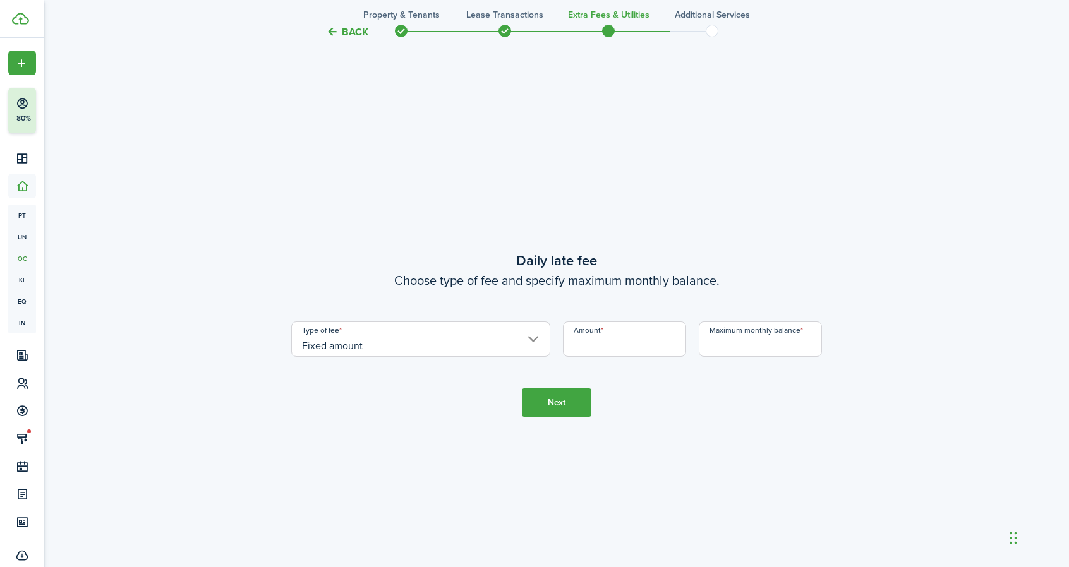
click at [628, 344] on input "Amount" at bounding box center [624, 339] width 123 height 35
type input "$20.00"
click at [753, 425] on tc-wizard-step "Daily late fee Choose type of fee and specify maximum monthly balance. Type of …" at bounding box center [556, 333] width 531 height 567
click at [773, 347] on input "Maximum monthly balance" at bounding box center [760, 339] width 123 height 35
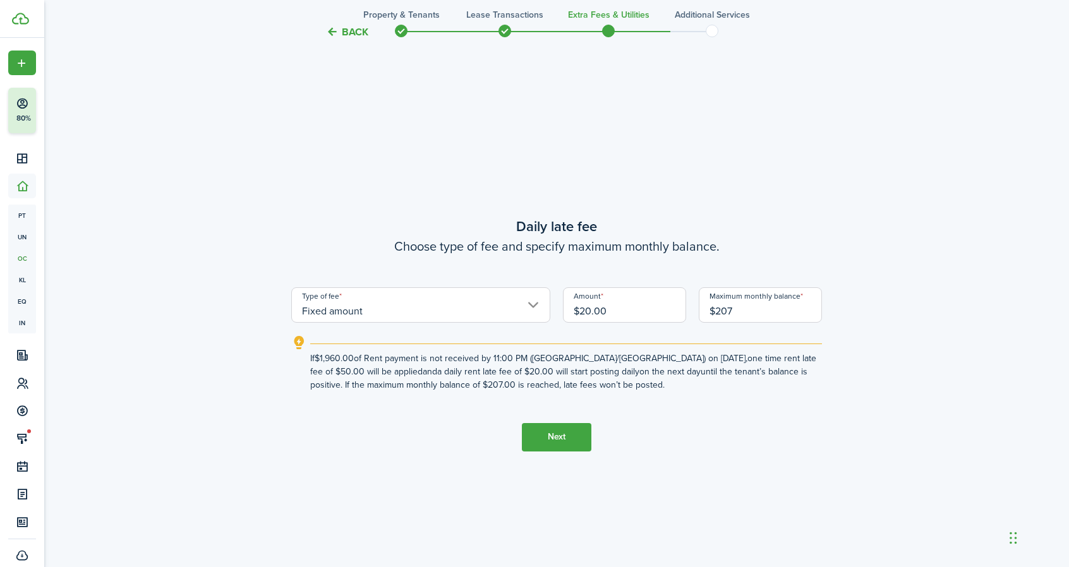
type input "$207.00"
click at [569, 442] on button "Next" at bounding box center [556, 437] width 69 height 28
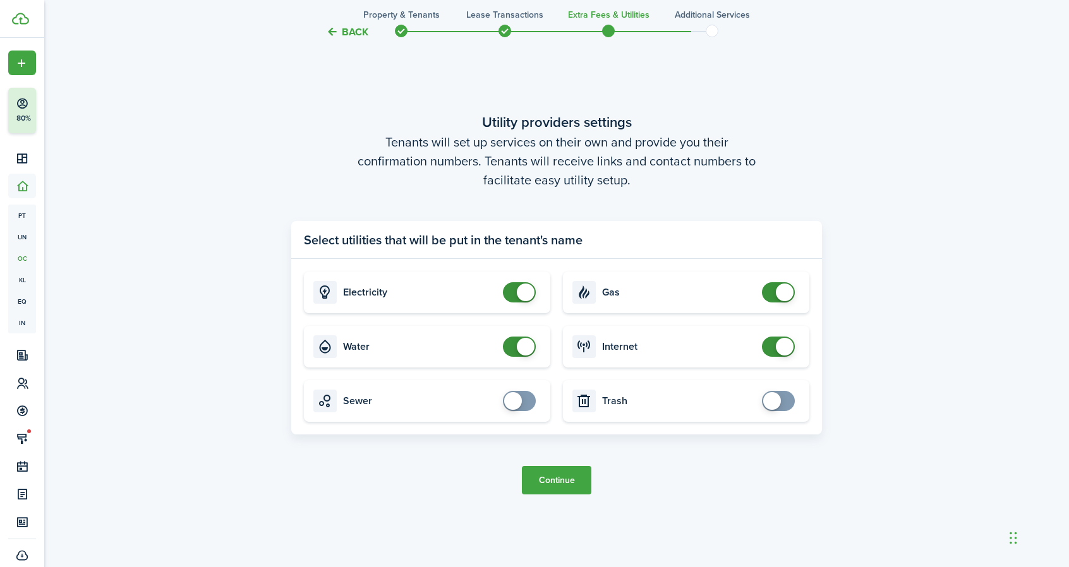
scroll to position [2269, 0]
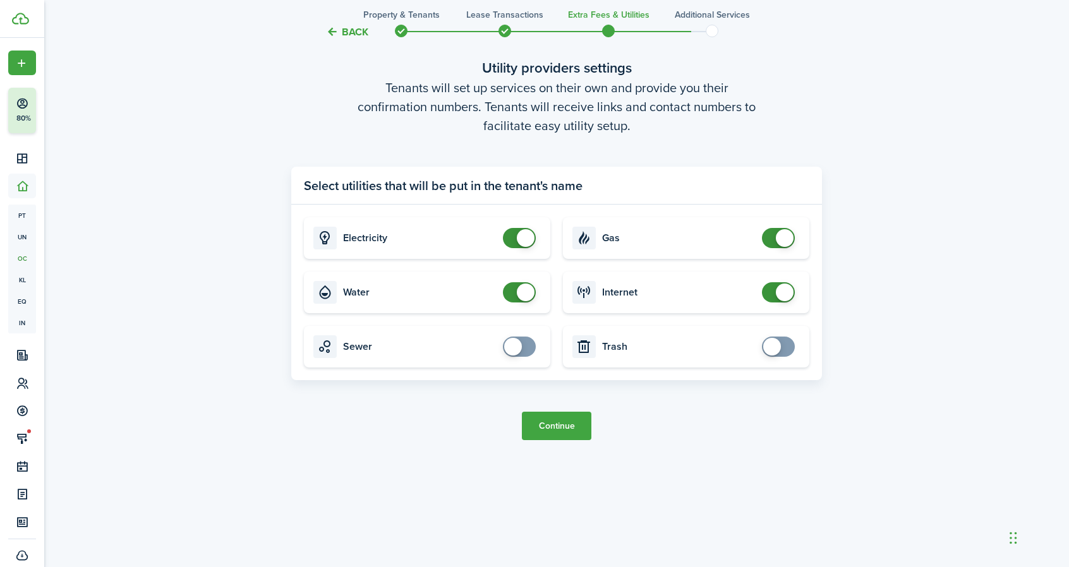
checkbox input "true"
click at [518, 349] on span at bounding box center [513, 347] width 18 height 18
checkbox input "true"
click at [774, 340] on span at bounding box center [772, 347] width 18 height 18
click at [563, 421] on button "Continue" at bounding box center [556, 426] width 69 height 28
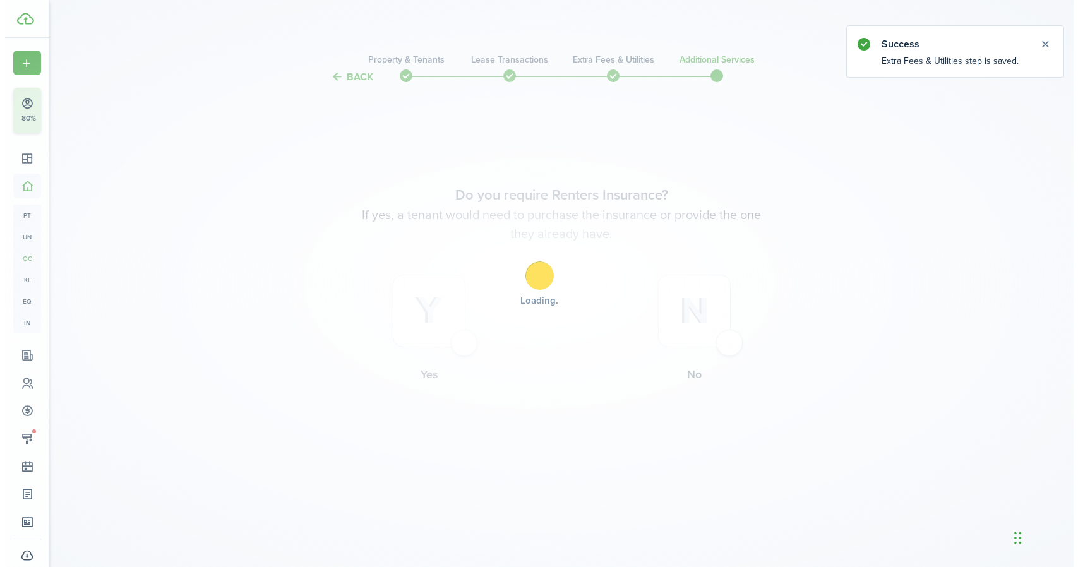
scroll to position [0, 0]
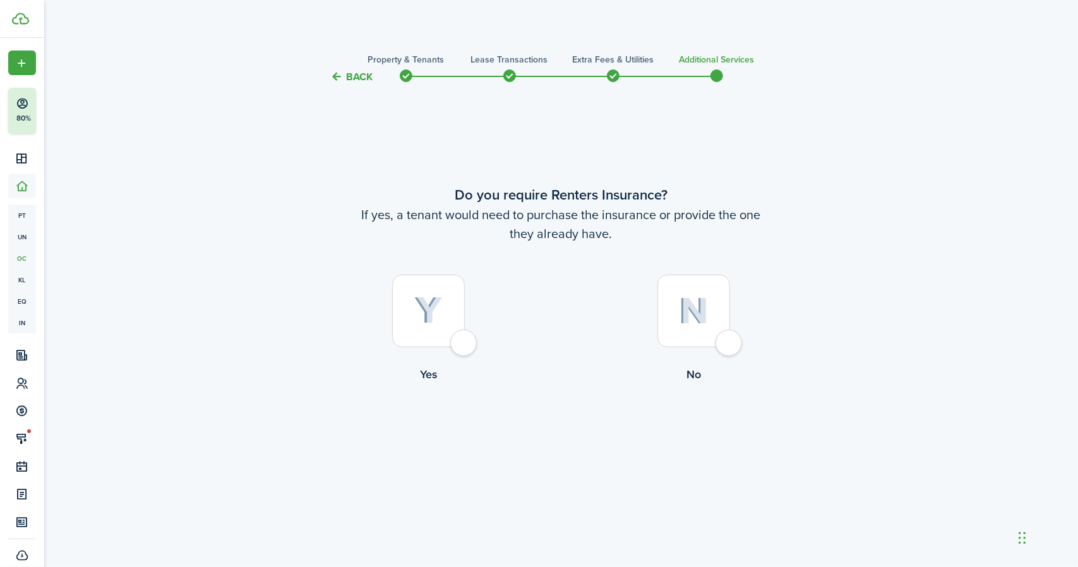
click at [355, 78] on button "Back" at bounding box center [352, 76] width 42 height 13
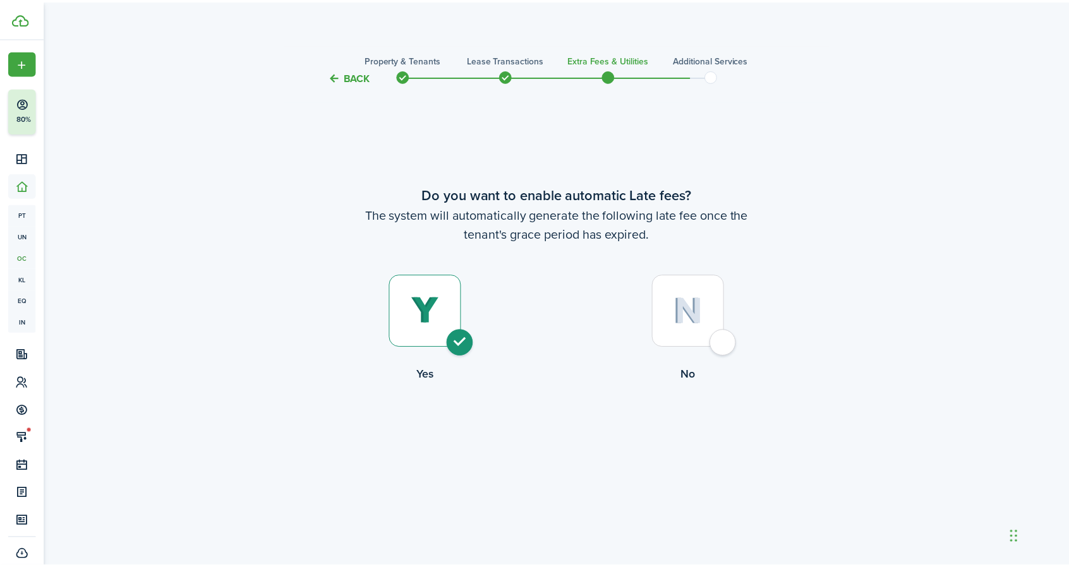
scroll to position [2184, 0]
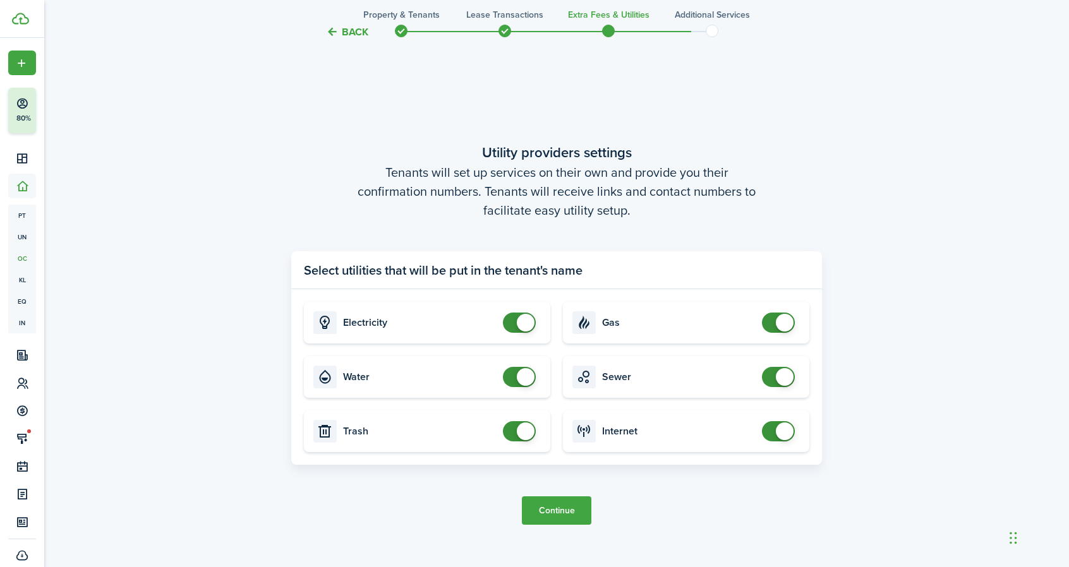
checkbox input "false"
click at [773, 327] on span at bounding box center [778, 323] width 13 height 20
checkbox input "false"
click at [517, 378] on span at bounding box center [526, 377] width 18 height 18
checkbox input "false"
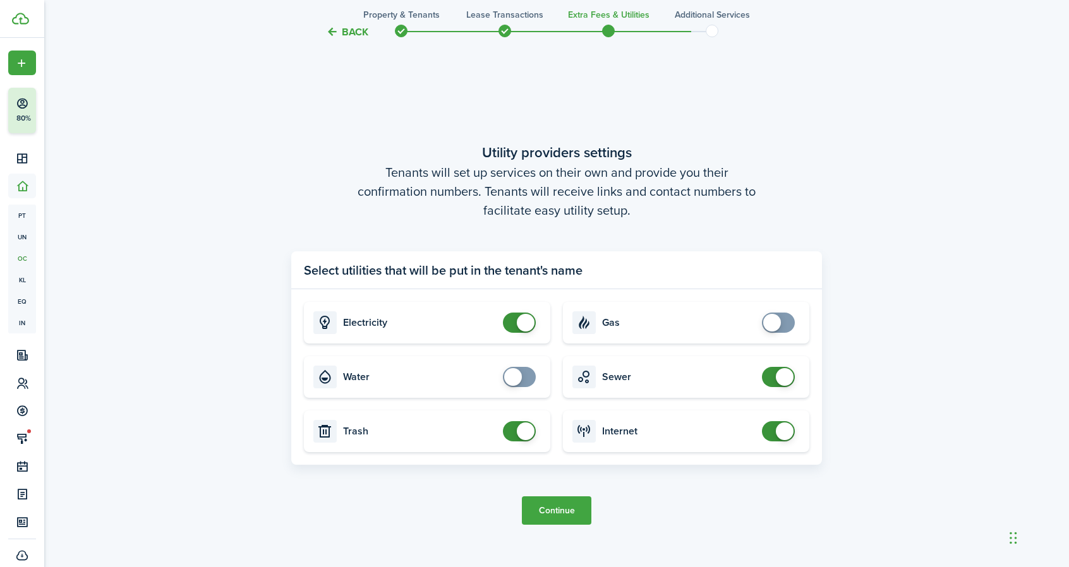
click at [517, 434] on span at bounding box center [526, 432] width 18 height 18
checkbox input "false"
click at [785, 378] on span at bounding box center [785, 377] width 18 height 18
click at [553, 503] on button "Continue" at bounding box center [556, 511] width 69 height 28
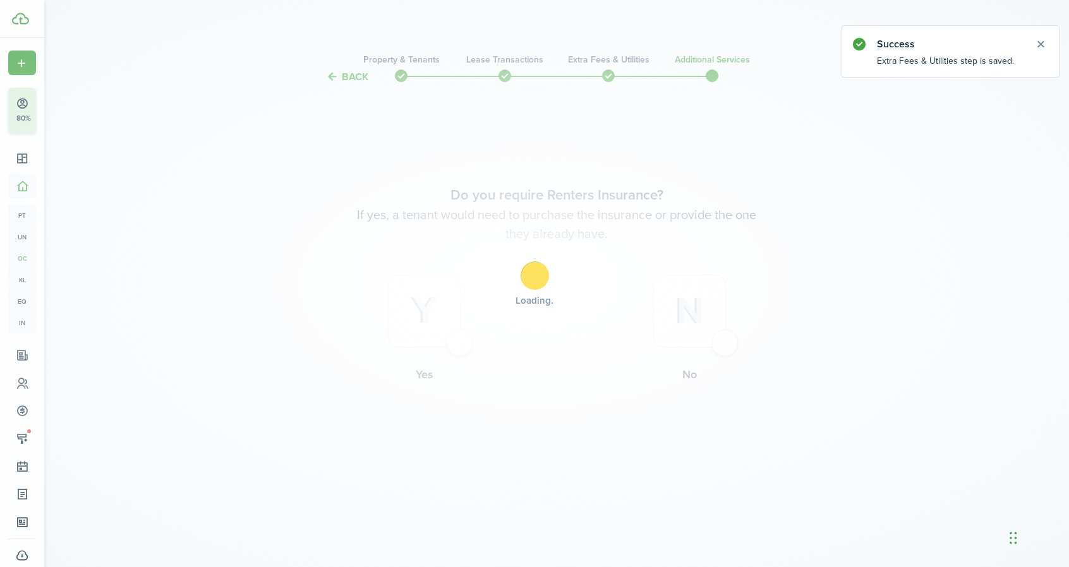
scroll to position [0, 0]
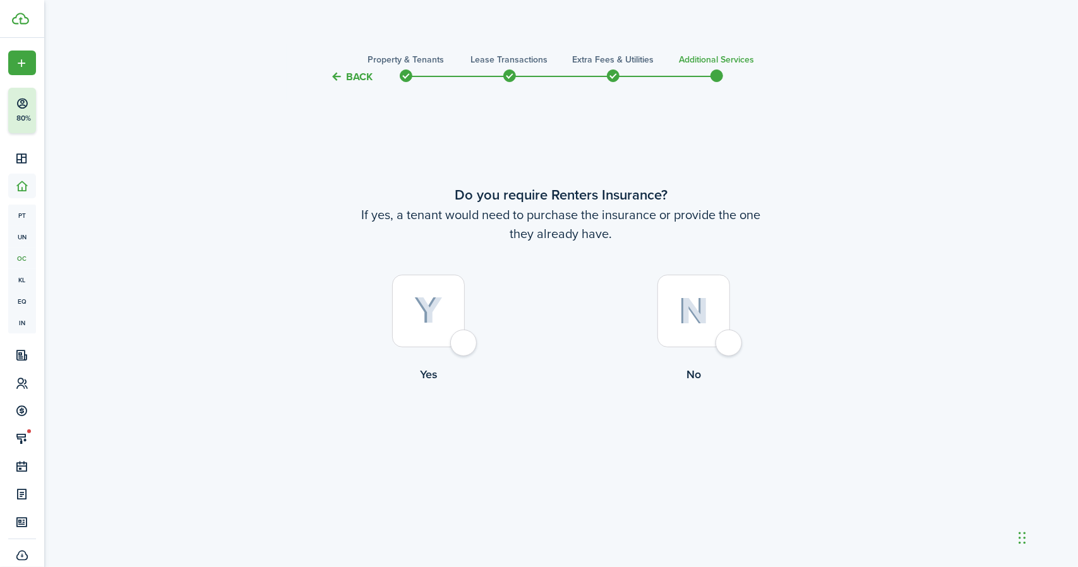
click at [730, 347] on div at bounding box center [694, 311] width 73 height 73
radio input "true"
click at [582, 438] on button "Complete move in" at bounding box center [561, 435] width 93 height 28
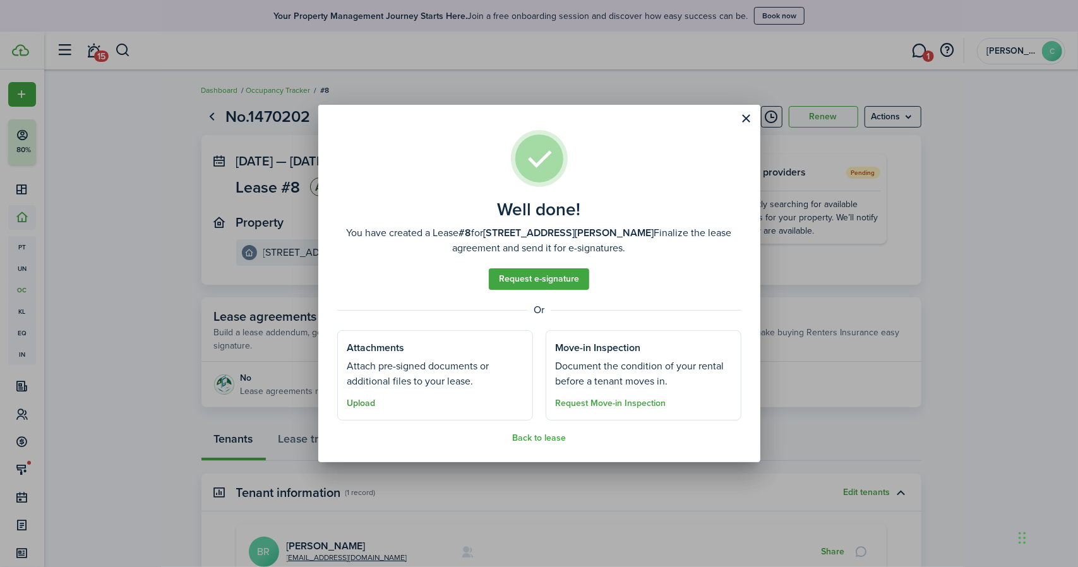
click at [368, 407] on button "Upload" at bounding box center [361, 404] width 28 height 10
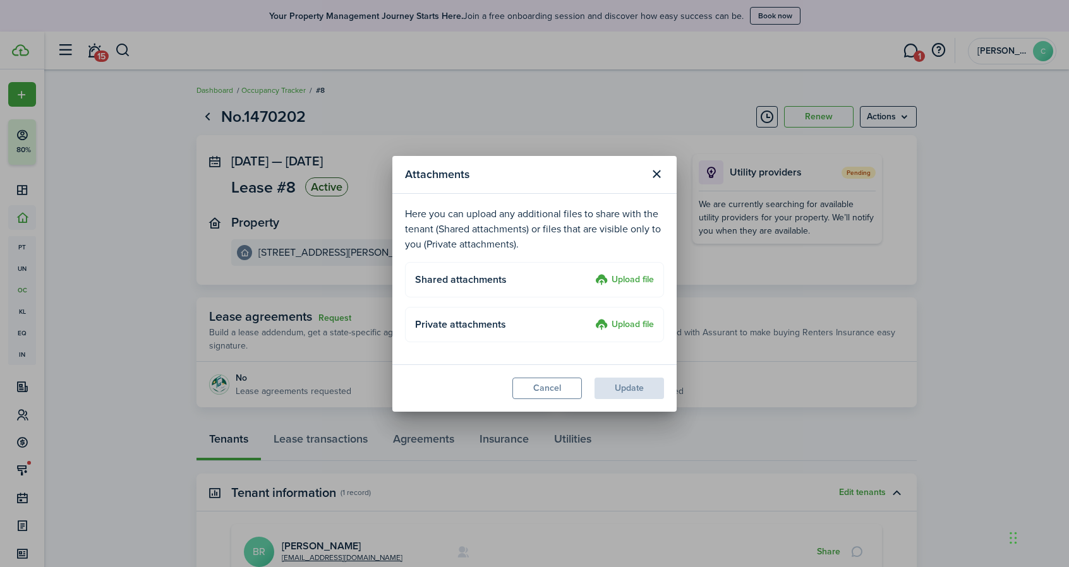
click at [632, 320] on label "Upload file" at bounding box center [624, 325] width 59 height 15
click at [591, 318] on input "Upload file" at bounding box center [591, 318] width 0 height 0
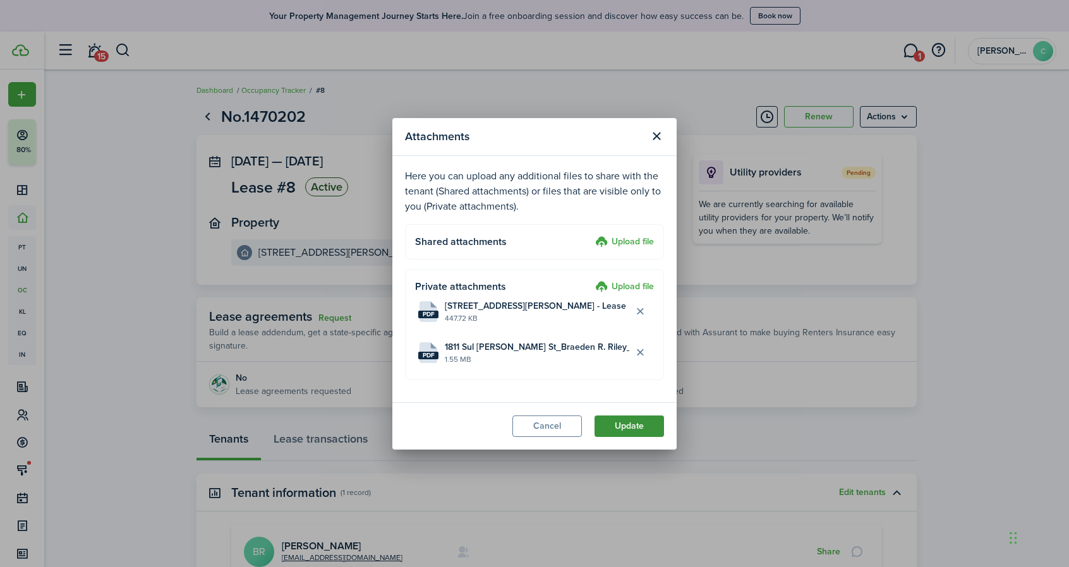
click at [635, 423] on button "Update" at bounding box center [628, 426] width 69 height 21
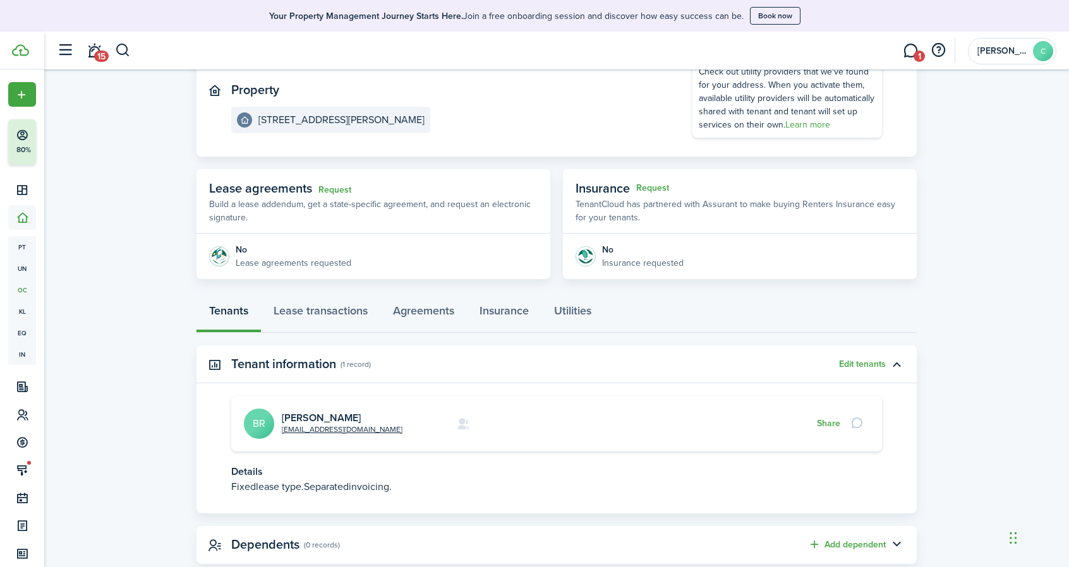
scroll to position [164, 0]
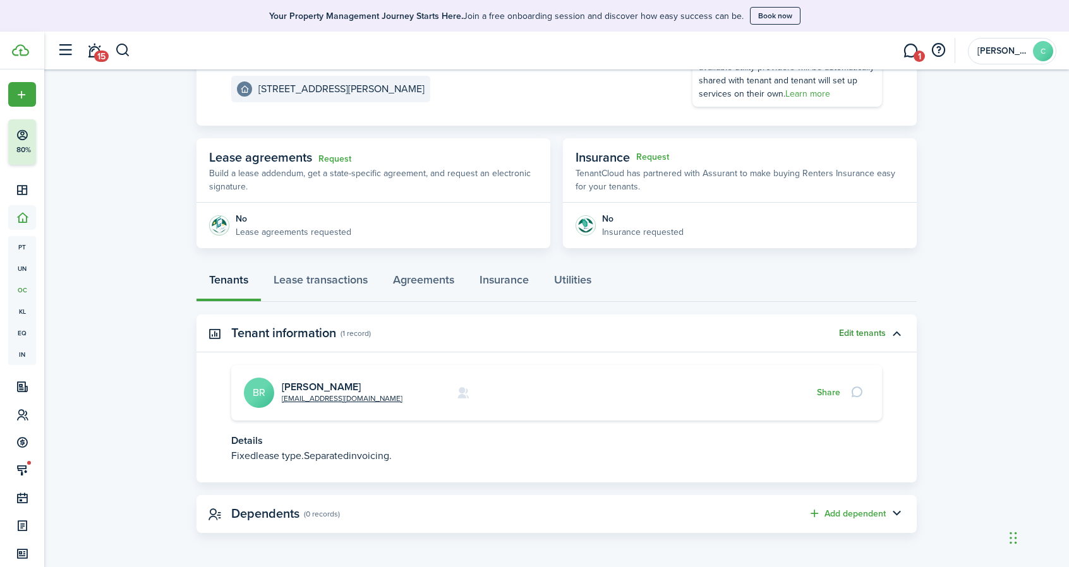
click at [868, 333] on button "Edit tenants" at bounding box center [862, 333] width 47 height 10
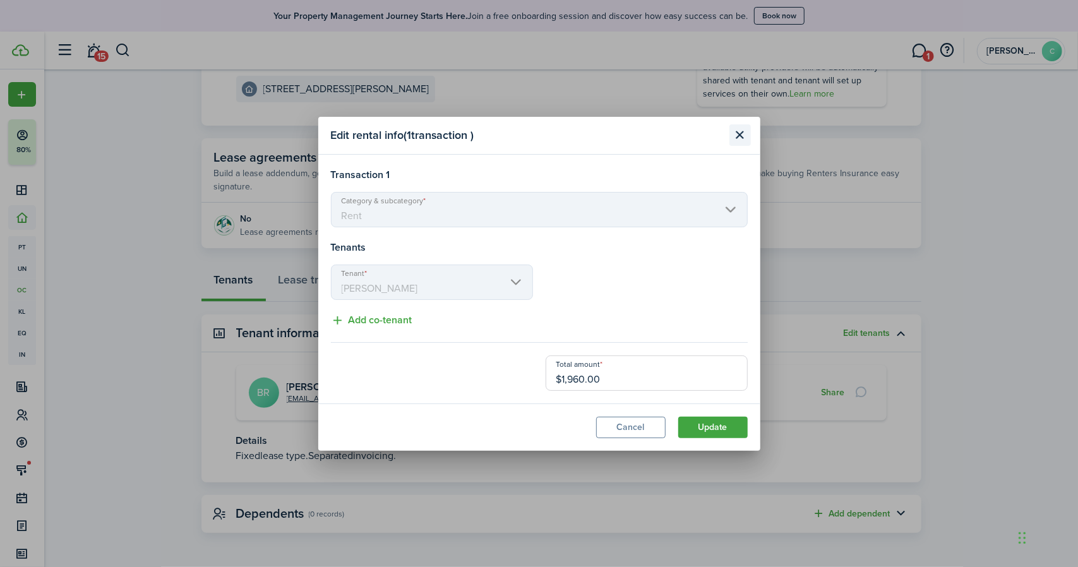
click at [738, 133] on button "Close modal" at bounding box center [740, 134] width 21 height 21
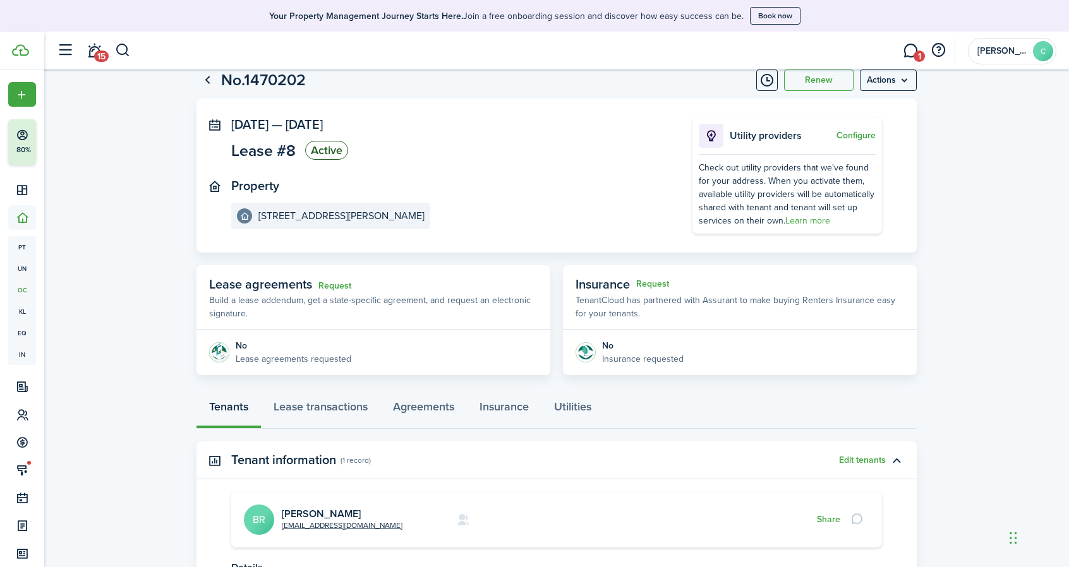
scroll to position [0, 0]
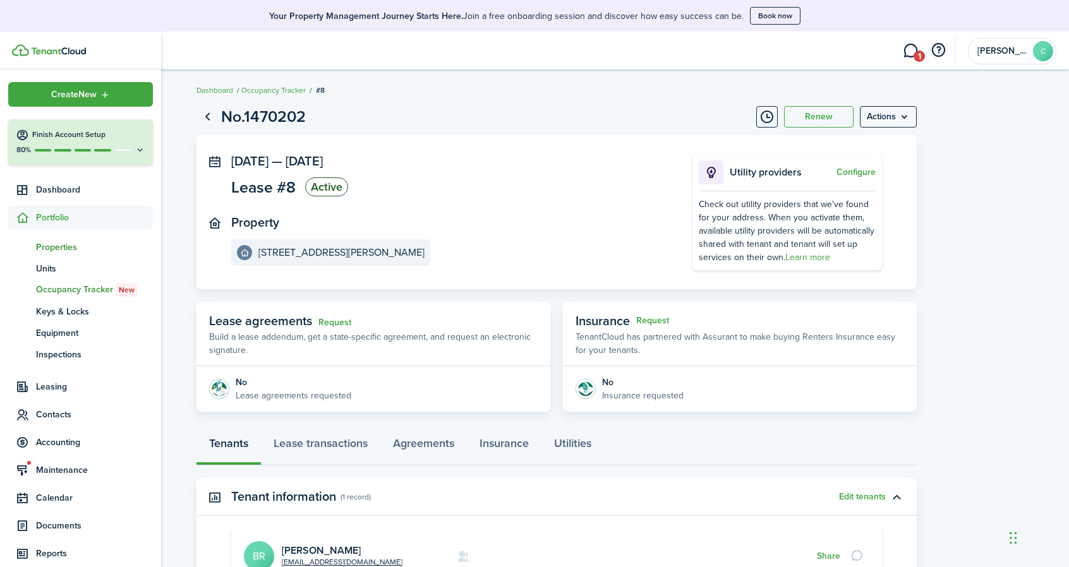
click at [62, 241] on span "Properties" at bounding box center [94, 247] width 117 height 13
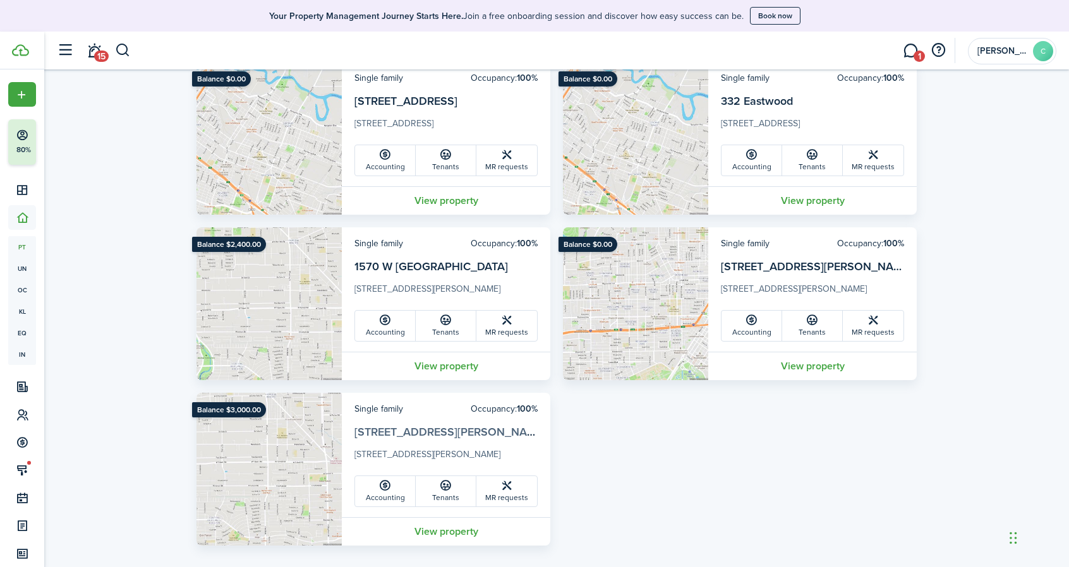
scroll to position [289, 0]
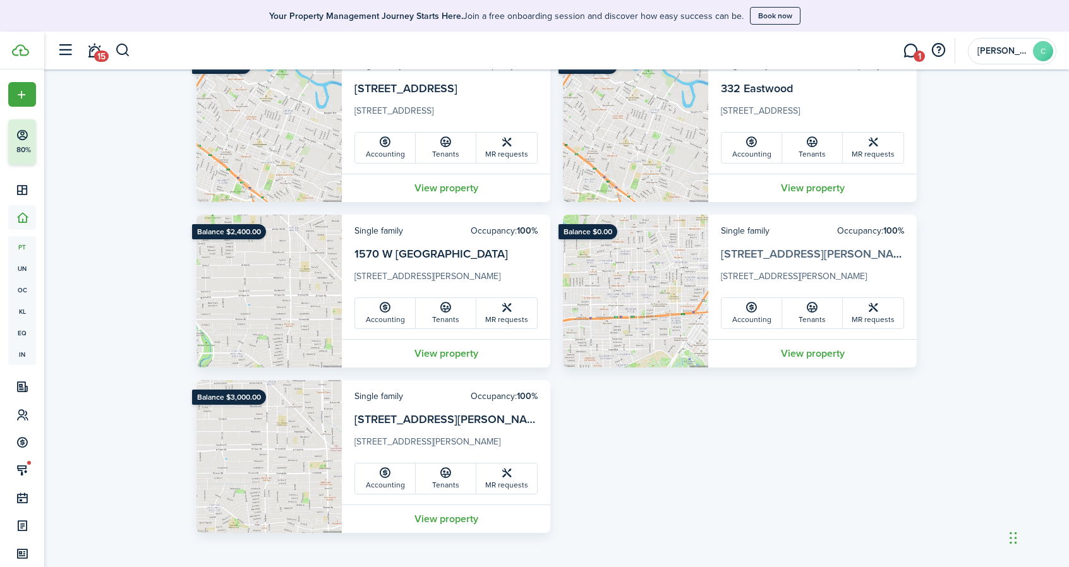
click at [781, 251] on link "[STREET_ADDRESS][PERSON_NAME]" at bounding box center [816, 254] width 191 height 16
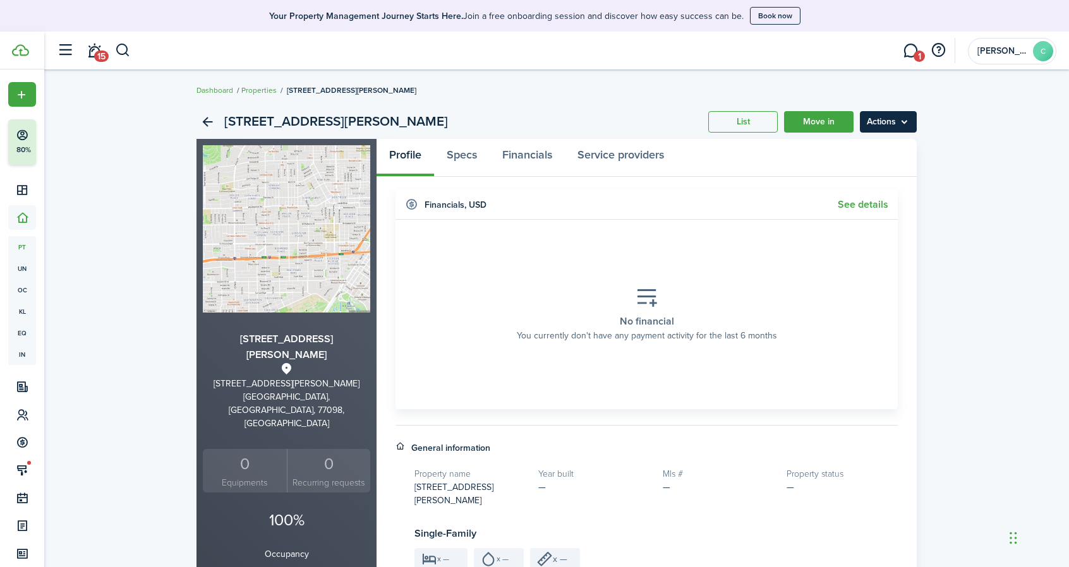
click at [896, 126] on menu-btn "Actions" at bounding box center [888, 121] width 57 height 21
click at [485, 112] on div "[STREET_ADDRESS][PERSON_NAME] List Move in Actions" at bounding box center [556, 122] width 720 height 34
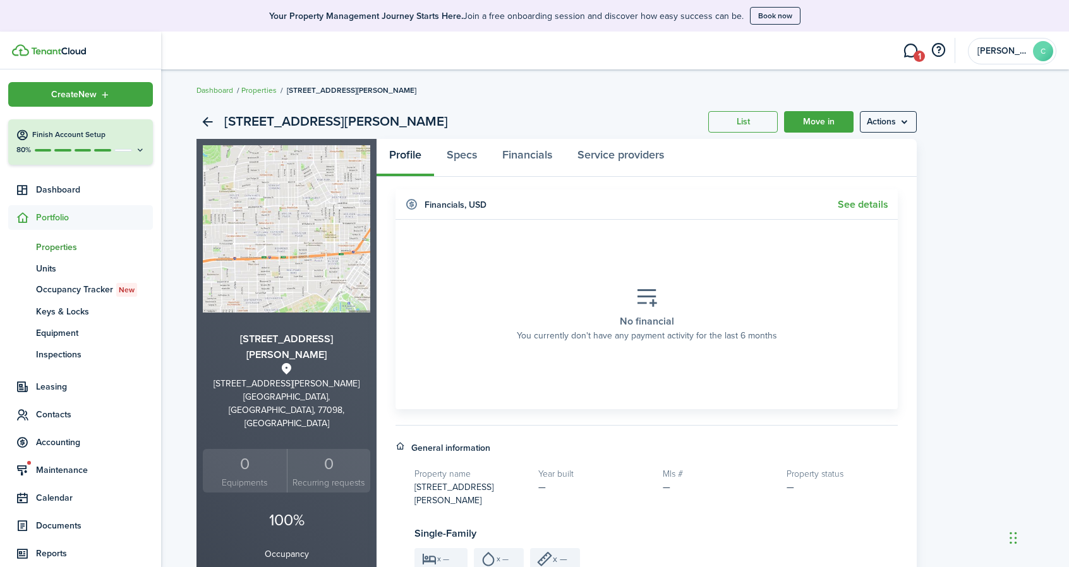
click at [58, 244] on span "Properties" at bounding box center [94, 247] width 117 height 13
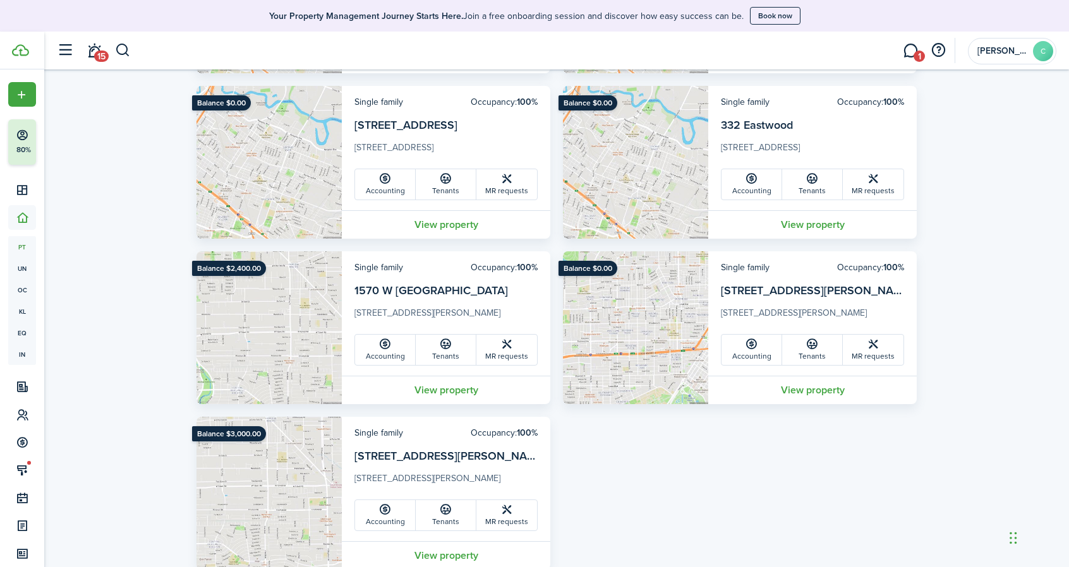
scroll to position [251, 0]
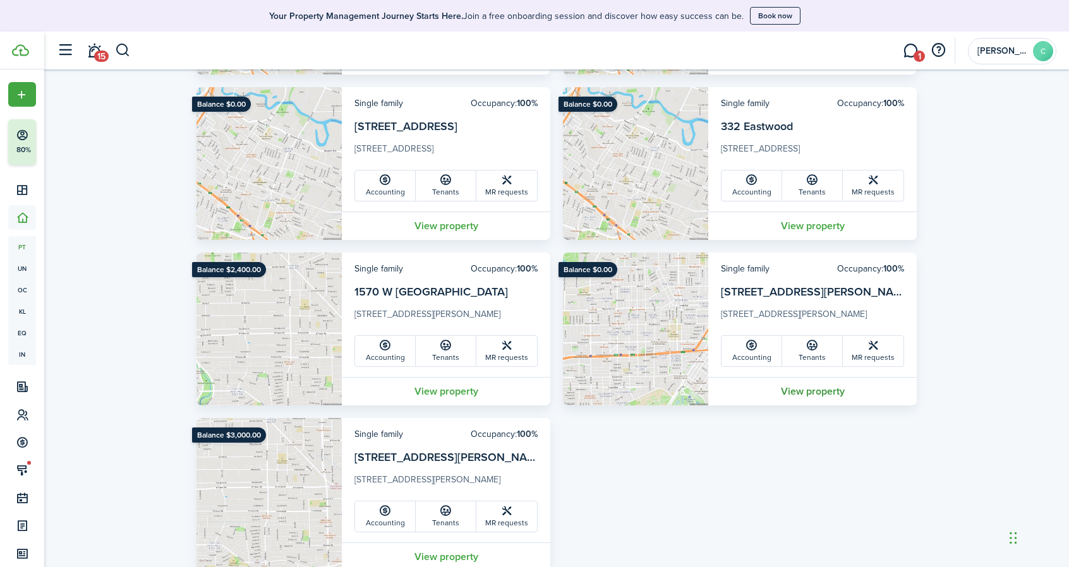
click at [829, 396] on link "View property" at bounding box center [812, 391] width 208 height 28
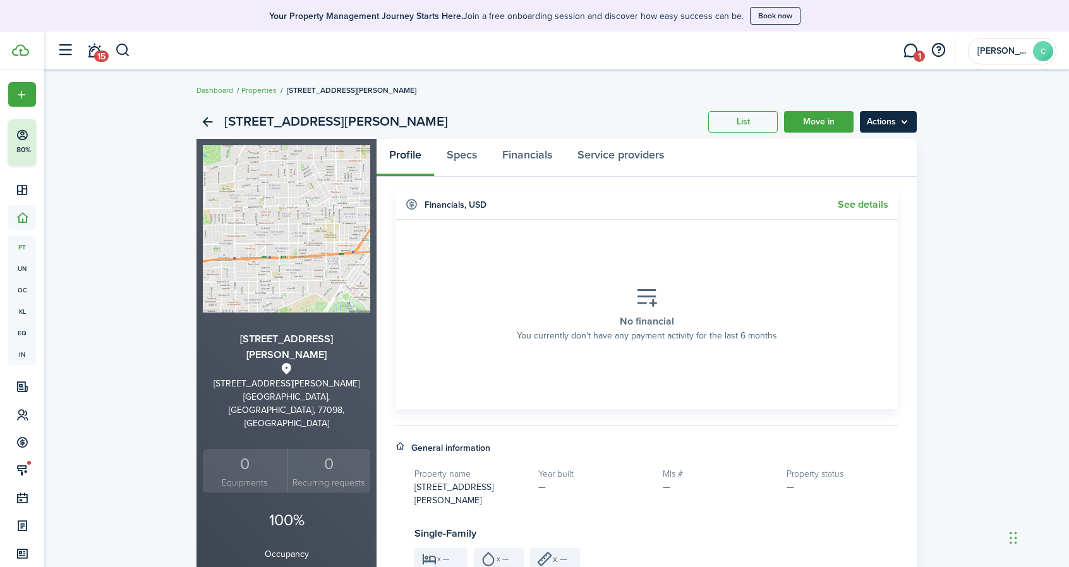
click at [908, 124] on menu-btn "Actions" at bounding box center [888, 121] width 57 height 21
click at [651, 112] on div "[STREET_ADDRESS][PERSON_NAME] List Move in Actions" at bounding box center [556, 122] width 720 height 34
click at [215, 117] on link "Back" at bounding box center [206, 121] width 21 height 21
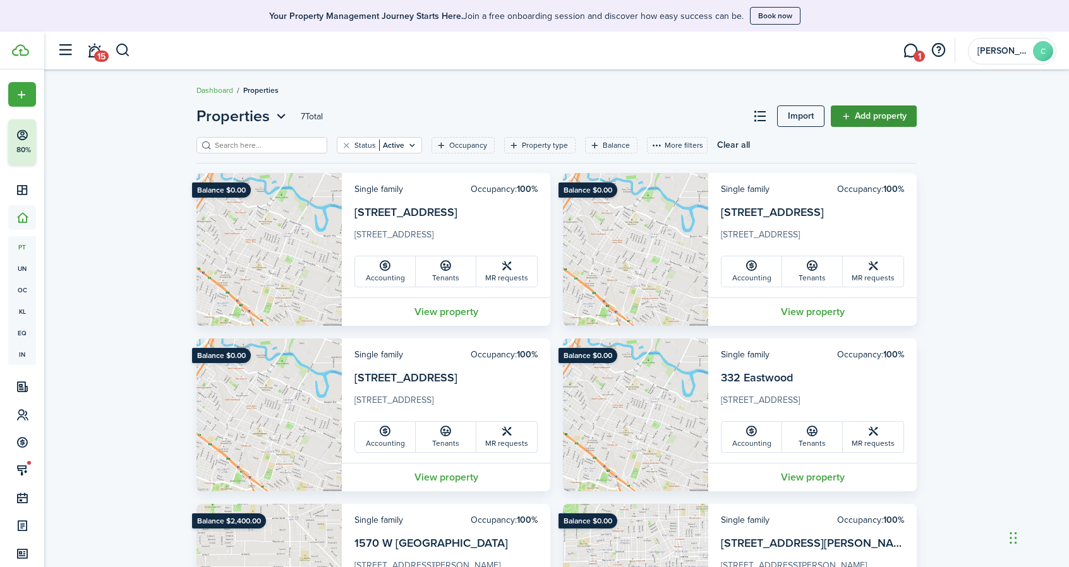
click at [898, 117] on link "Add property" at bounding box center [874, 115] width 86 height 21
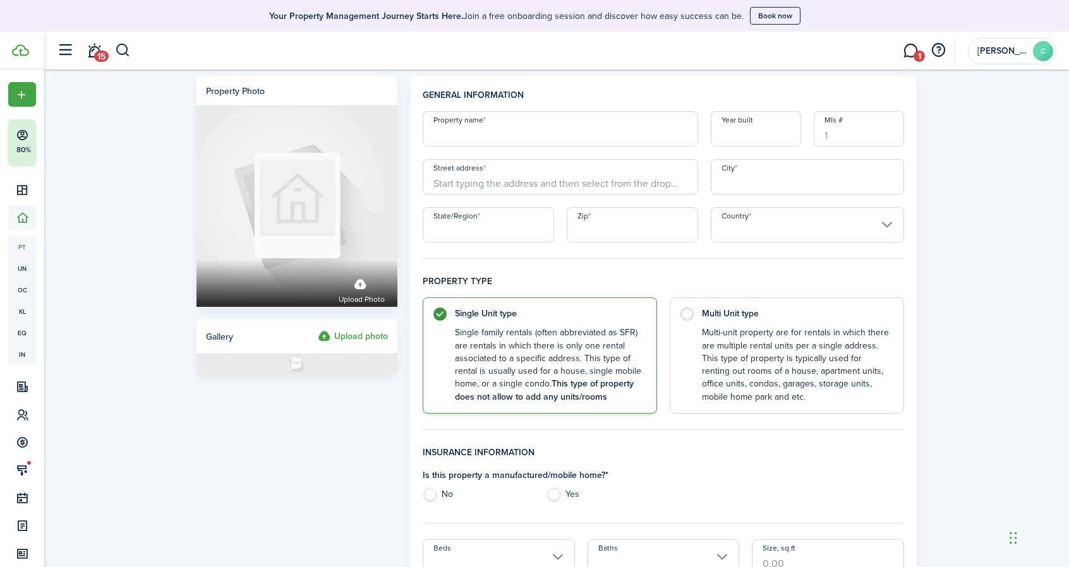
click at [558, 143] on input "Property name" at bounding box center [560, 128] width 275 height 35
type input "1809 Sul [PERSON_NAME] St"
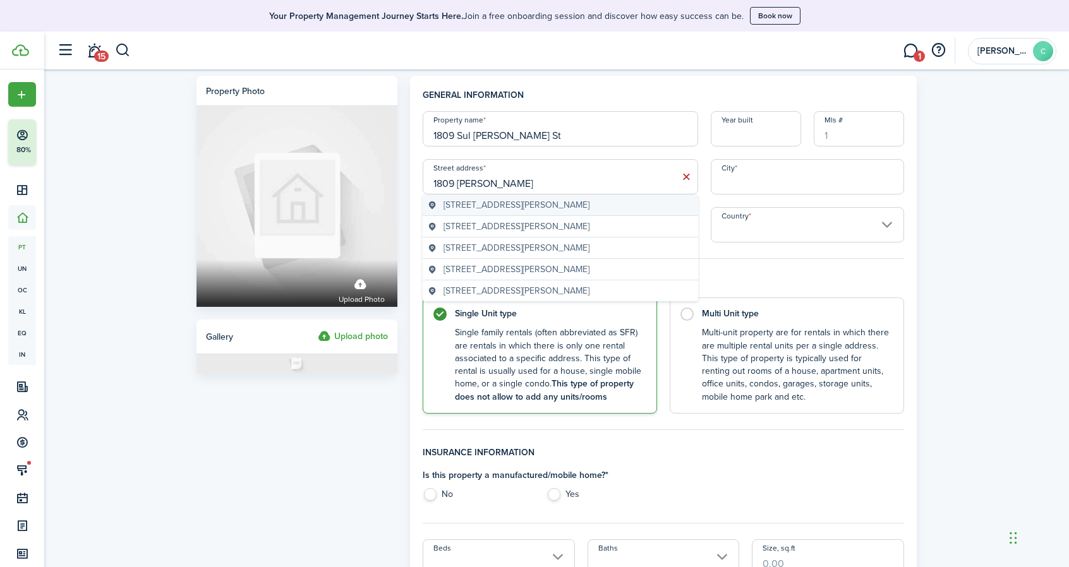
click at [543, 207] on span "[STREET_ADDRESS][PERSON_NAME]" at bounding box center [516, 204] width 146 height 13
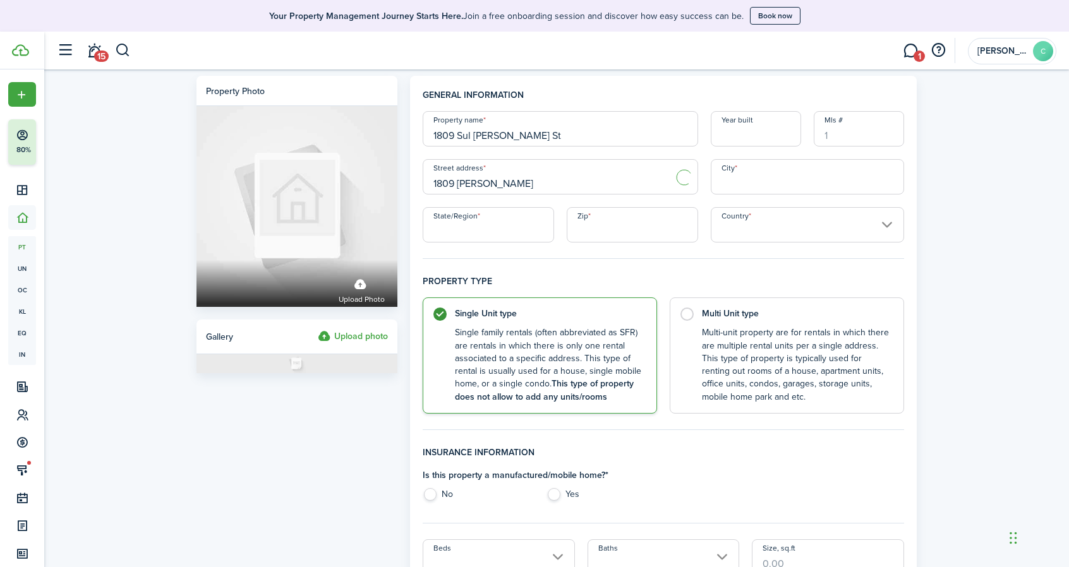
type input "1809 Sul [PERSON_NAME] St"
type input "[GEOGRAPHIC_DATA]"
type input "77098"
type input "[GEOGRAPHIC_DATA]"
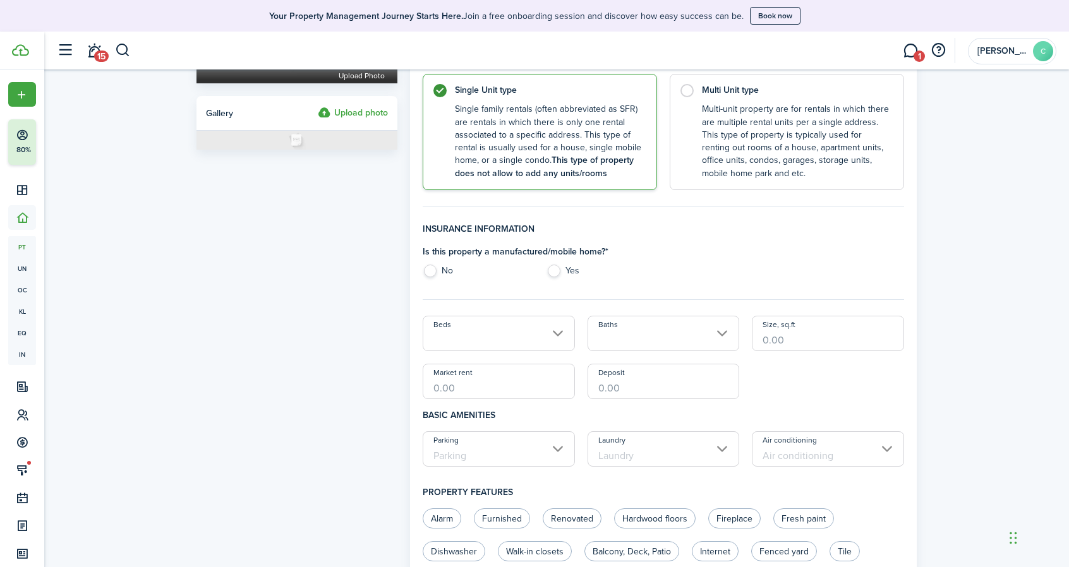
scroll to position [253, 0]
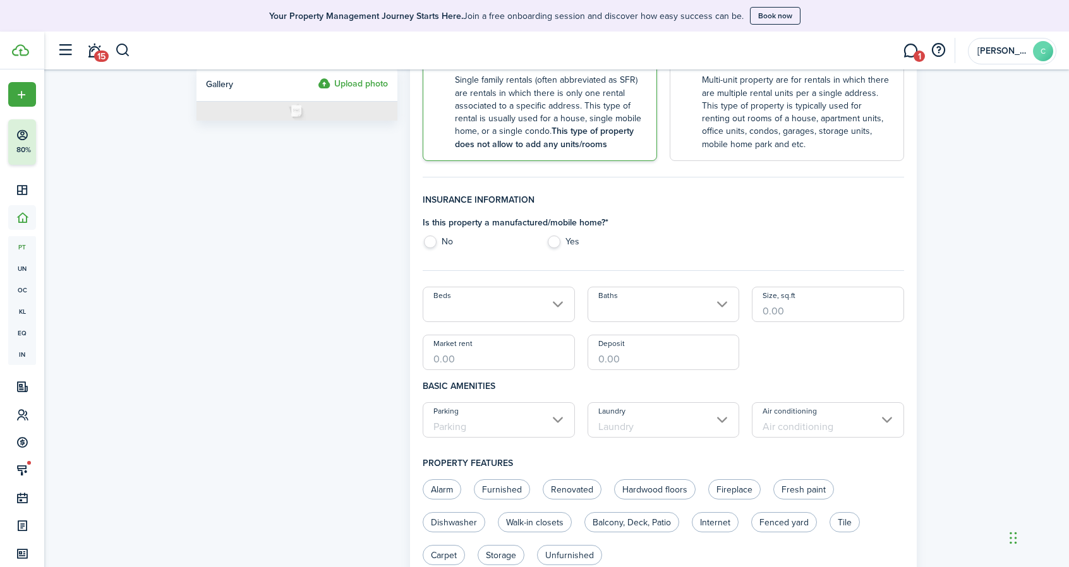
click at [436, 240] on label "No" at bounding box center [478, 245] width 111 height 19
radio input "true"
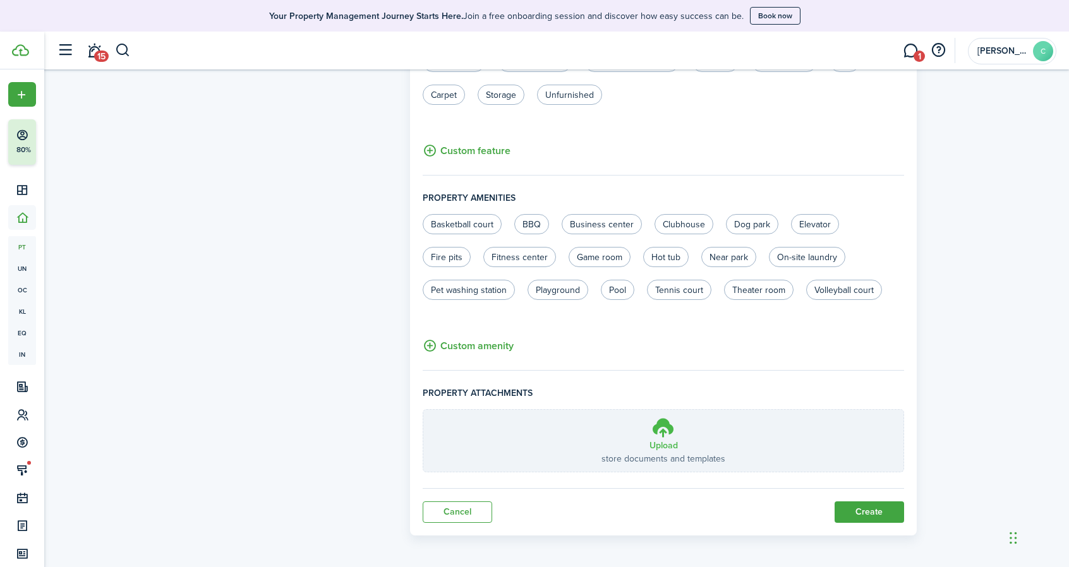
scroll to position [714, 0]
click at [861, 505] on button "Create" at bounding box center [868, 511] width 69 height 21
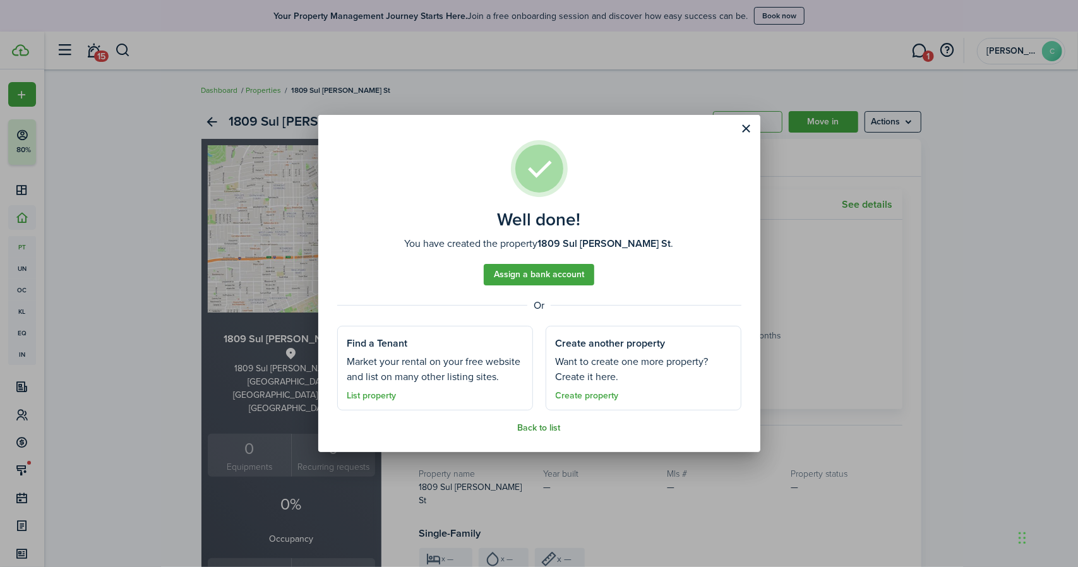
click at [541, 429] on link "Back to list" at bounding box center [539, 428] width 43 height 10
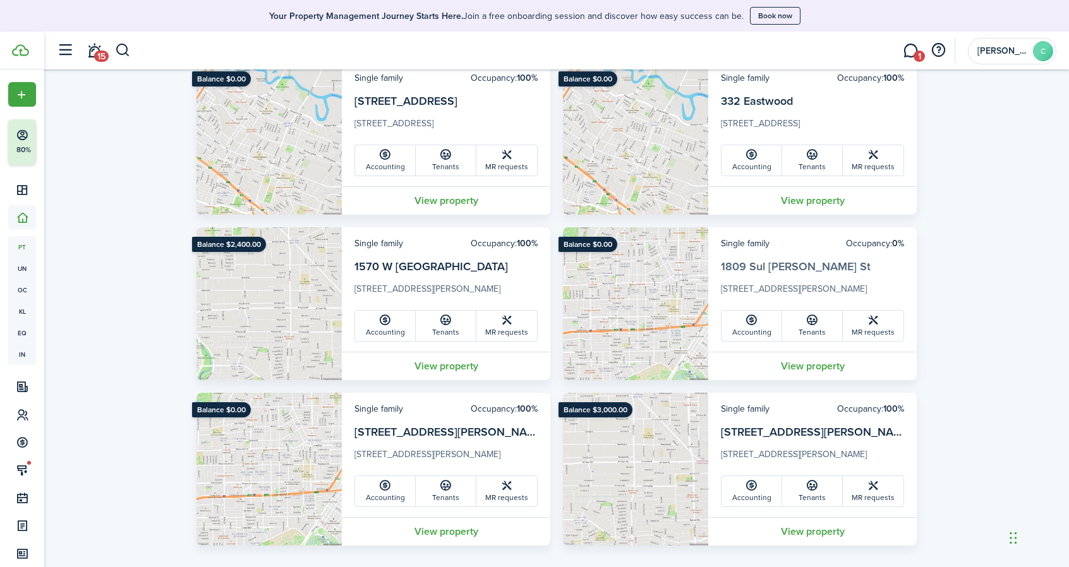
scroll to position [289, 0]
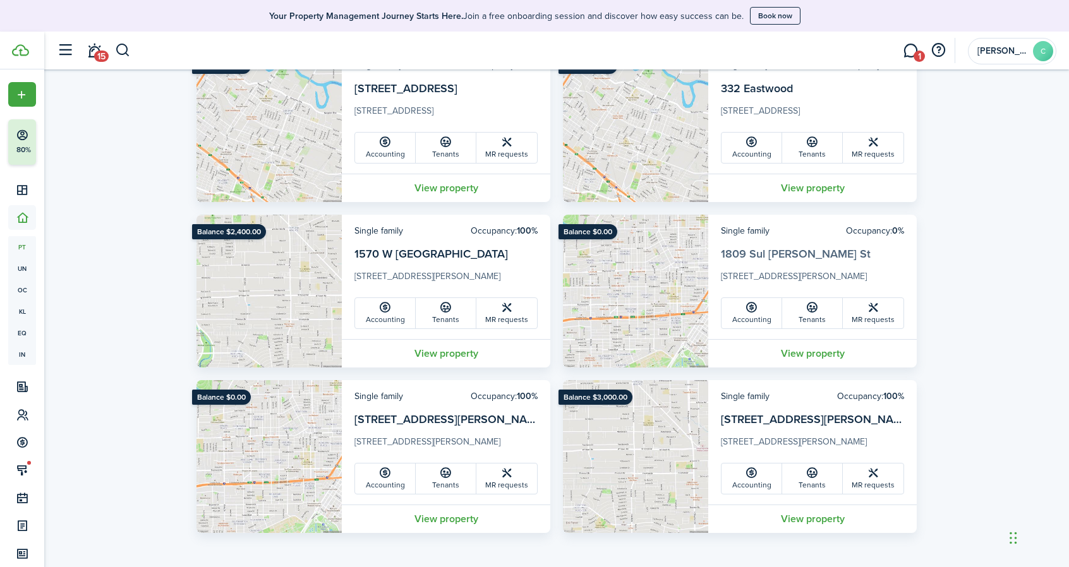
click at [776, 253] on link "1809 Sul [PERSON_NAME] St" at bounding box center [796, 254] width 150 height 16
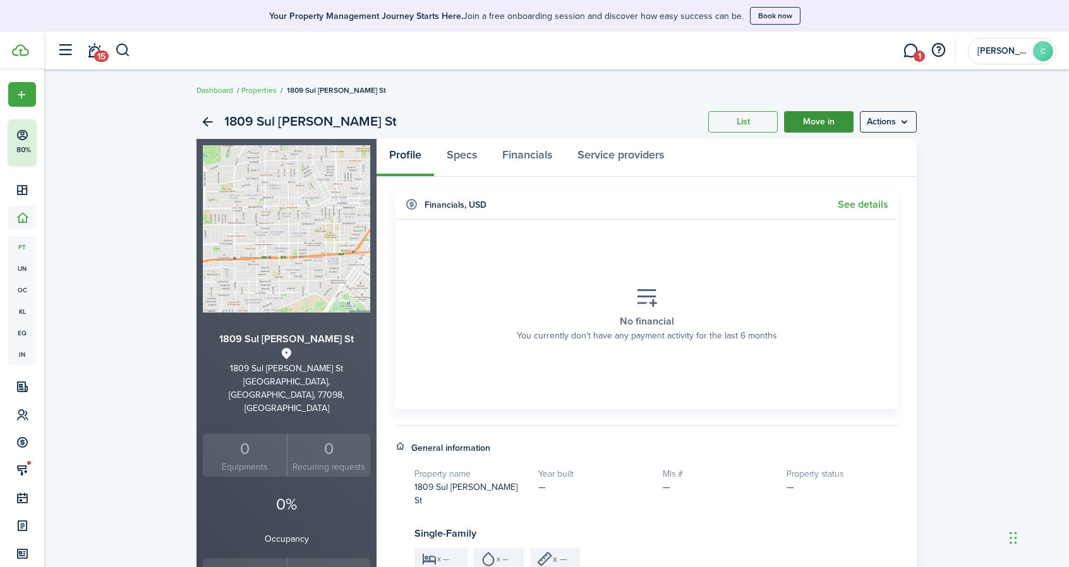
click at [812, 125] on link "Move in" at bounding box center [818, 121] width 69 height 21
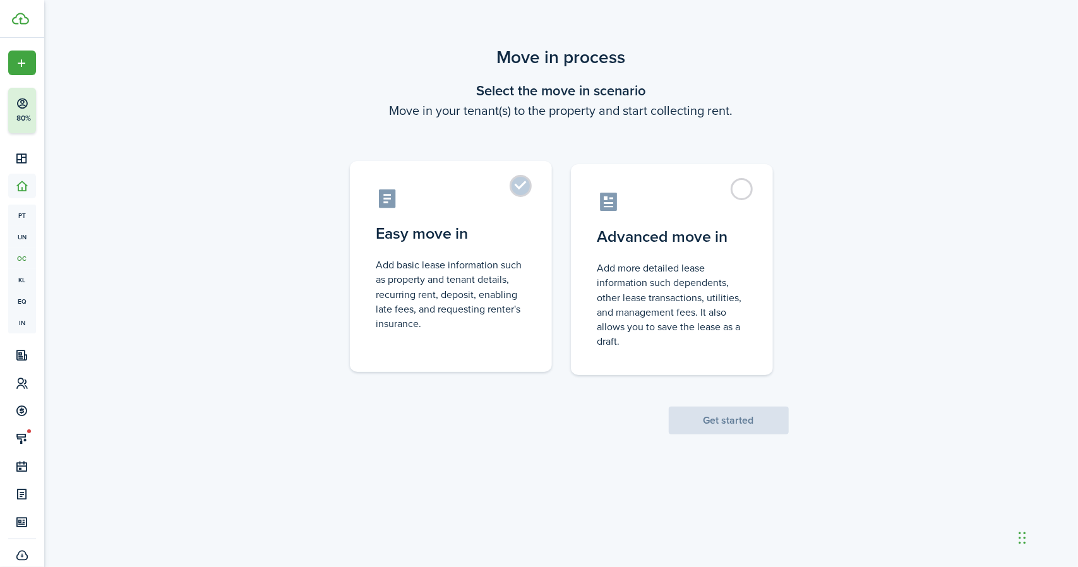
click at [515, 193] on label "Easy move in Add basic lease information such as property and tenant details, r…" at bounding box center [451, 266] width 202 height 211
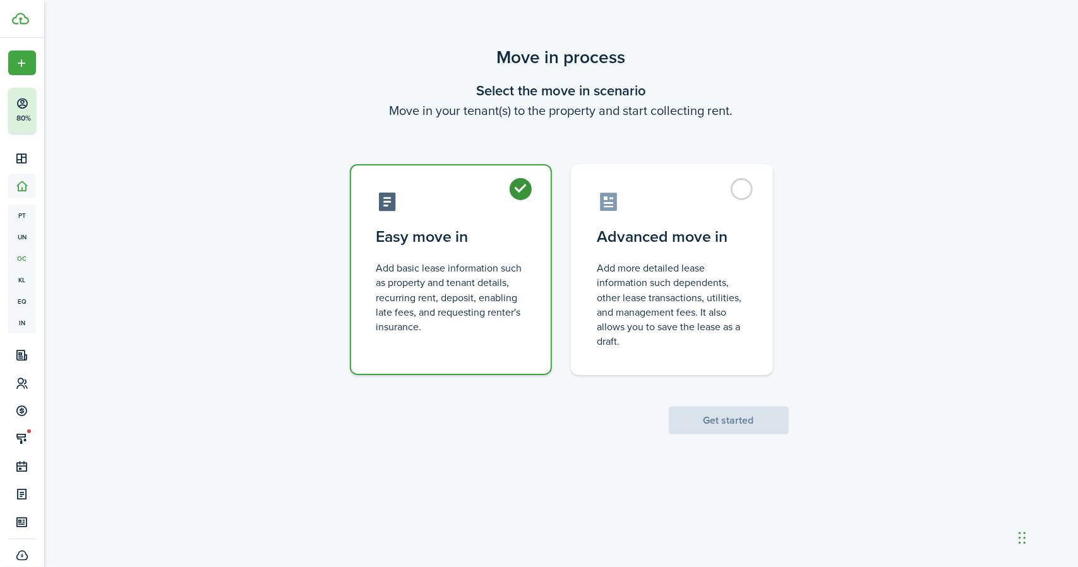
radio input "true"
click at [702, 411] on button "Get started" at bounding box center [729, 421] width 120 height 28
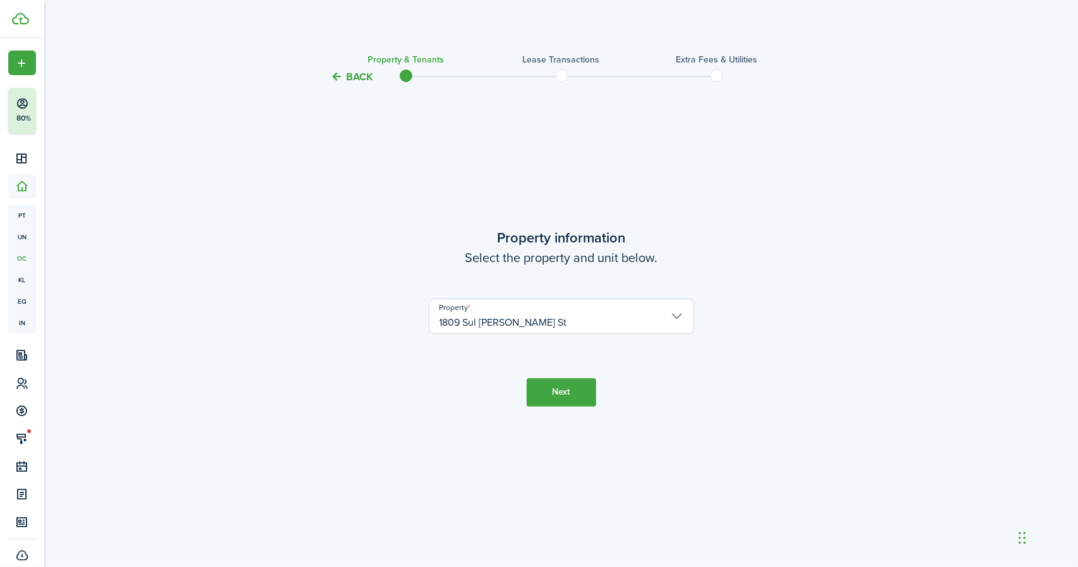
click at [576, 391] on button "Next" at bounding box center [561, 392] width 69 height 28
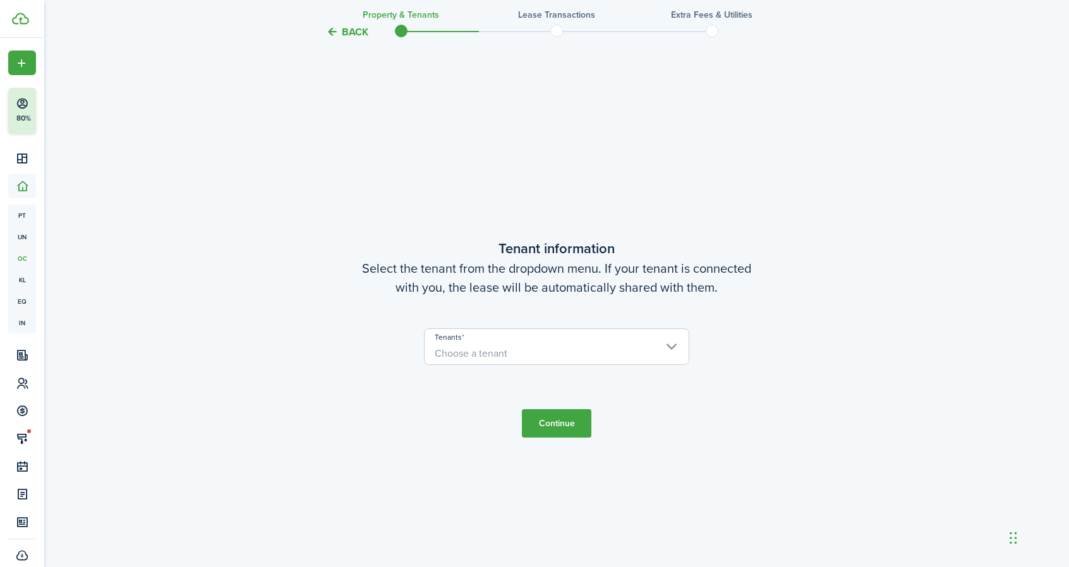
scroll to position [483, 0]
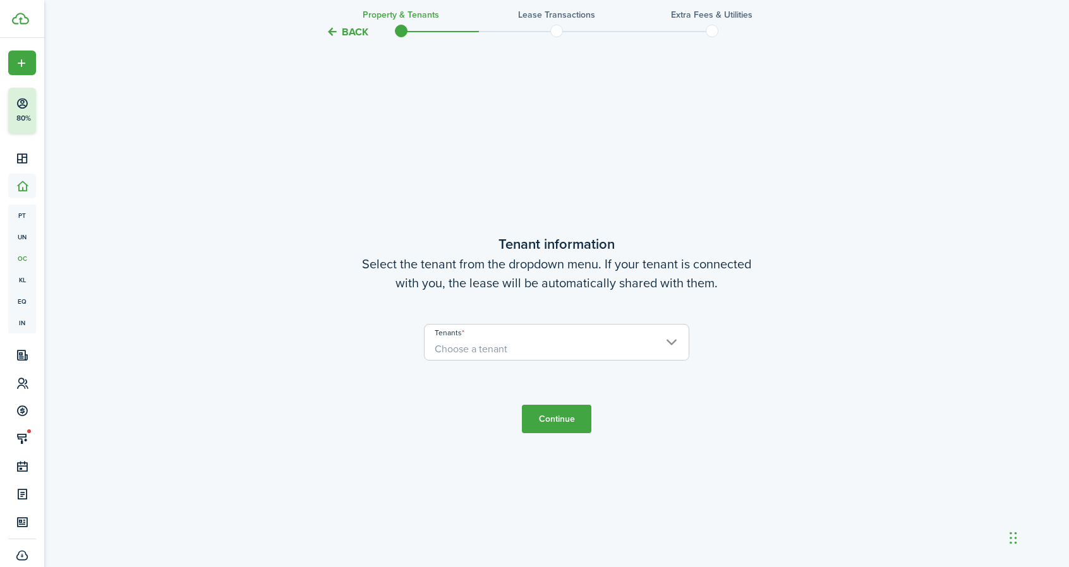
click at [583, 342] on span "Choose a tenant" at bounding box center [556, 349] width 264 height 21
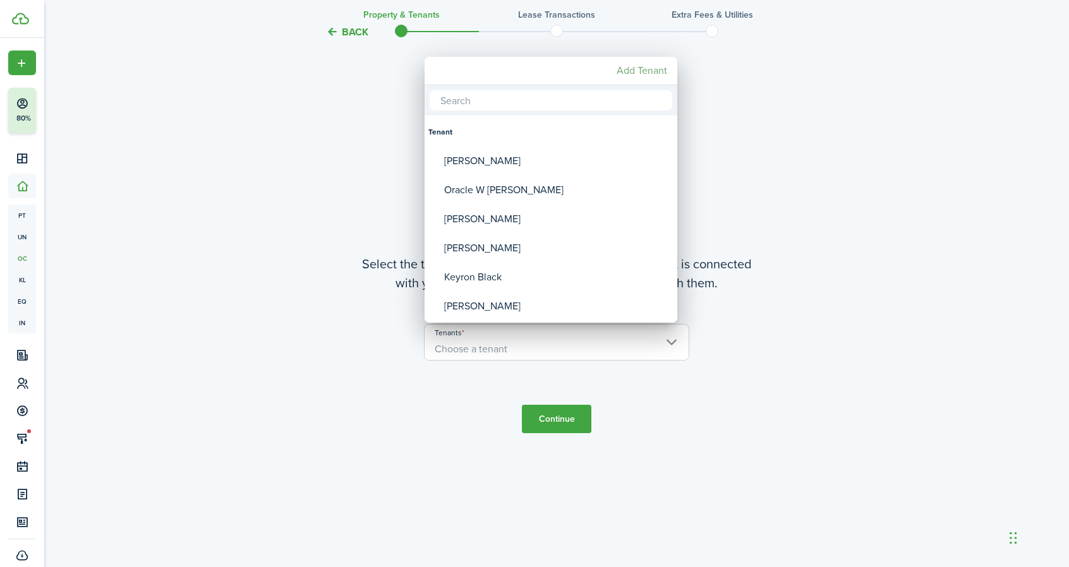
click at [647, 74] on mbsc-button "Add Tenant" at bounding box center [641, 70] width 61 height 23
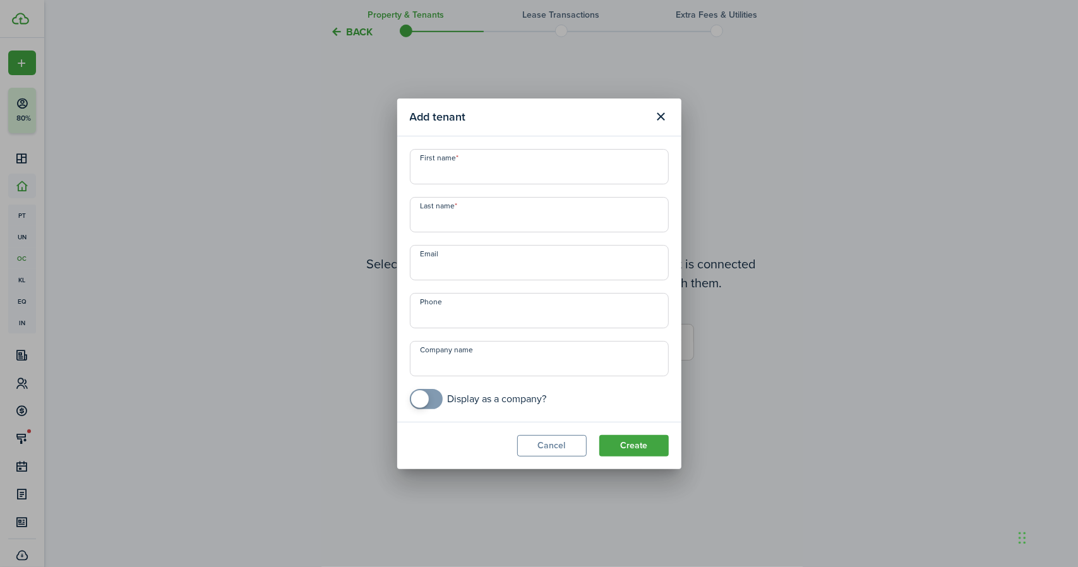
click at [543, 174] on input "First name" at bounding box center [539, 166] width 259 height 35
type input "[PERSON_NAME]"
drag, startPoint x: 476, startPoint y: 271, endPoint x: 465, endPoint y: 270, distance: 10.8
click at [476, 271] on input "Email" at bounding box center [539, 262] width 259 height 35
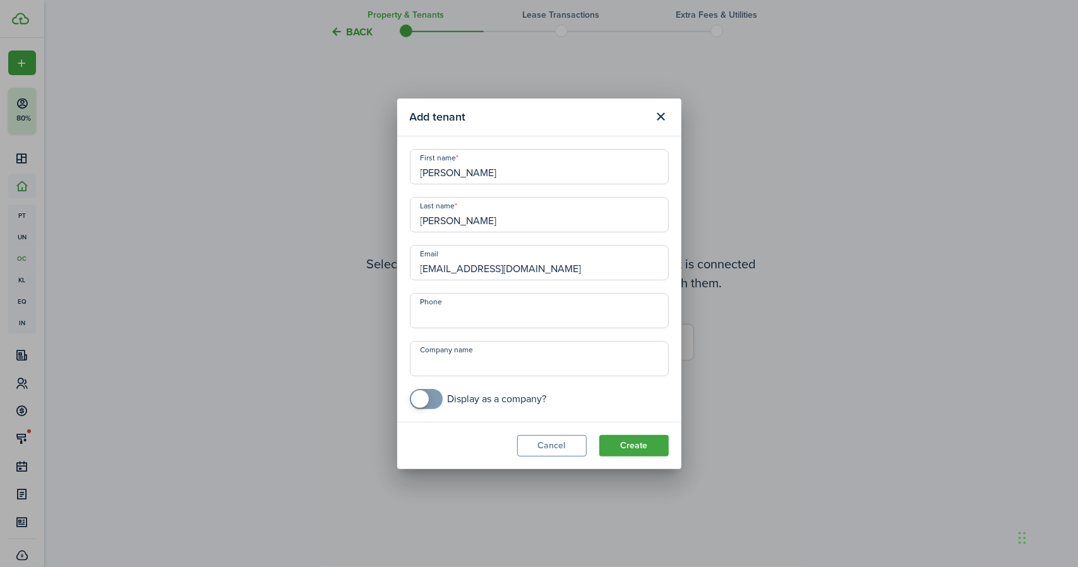
type input "[EMAIL_ADDRESS][DOMAIN_NAME]"
click at [524, 307] on input "+1" at bounding box center [539, 310] width 259 height 35
type input "[PHONE_NUMBER]"
click at [647, 447] on button "Create" at bounding box center [633, 445] width 69 height 21
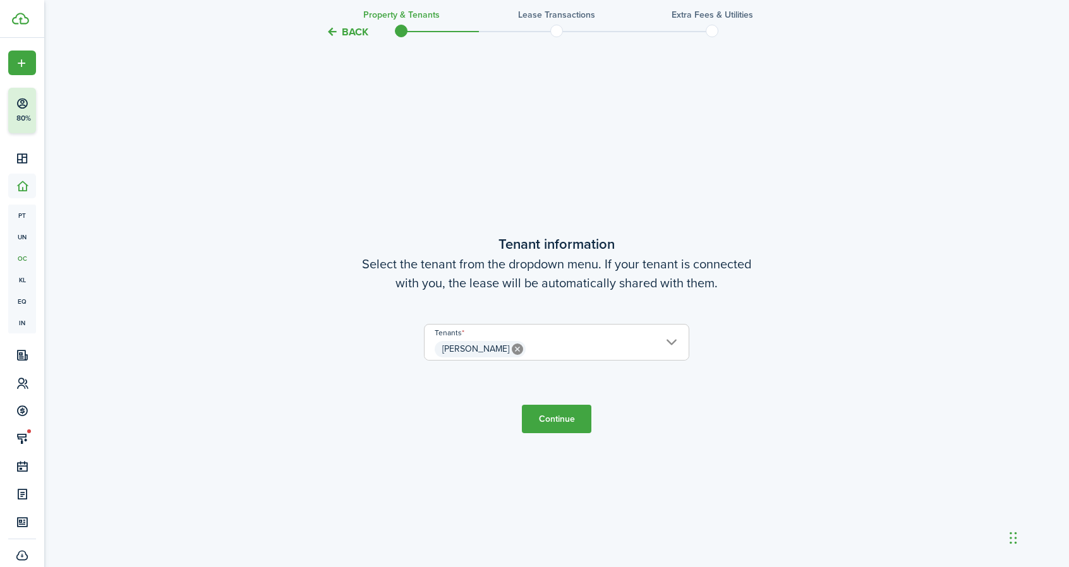
click at [583, 420] on button "Continue" at bounding box center [556, 419] width 69 height 28
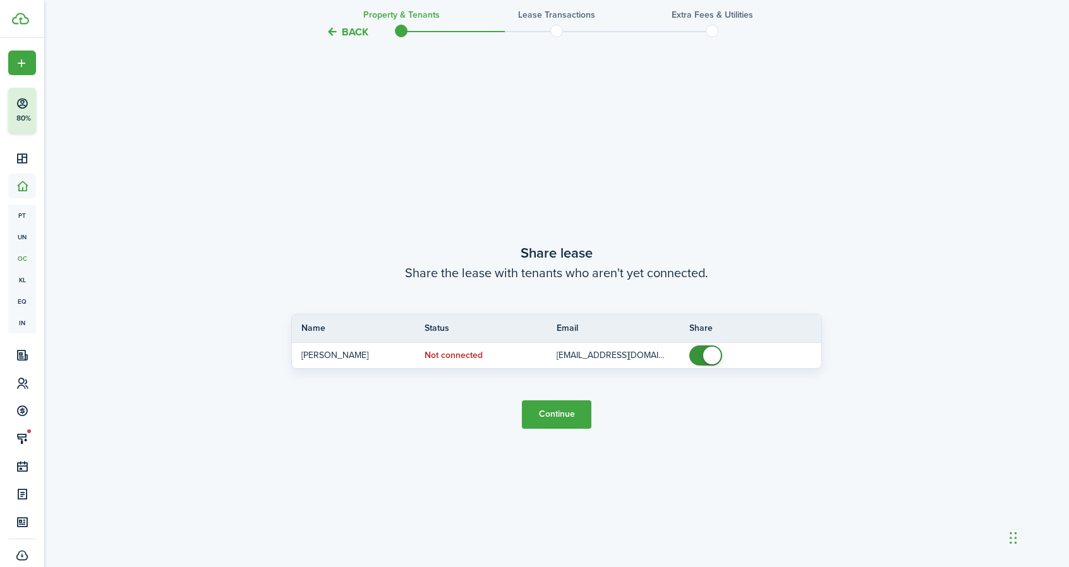
scroll to position [1050, 0]
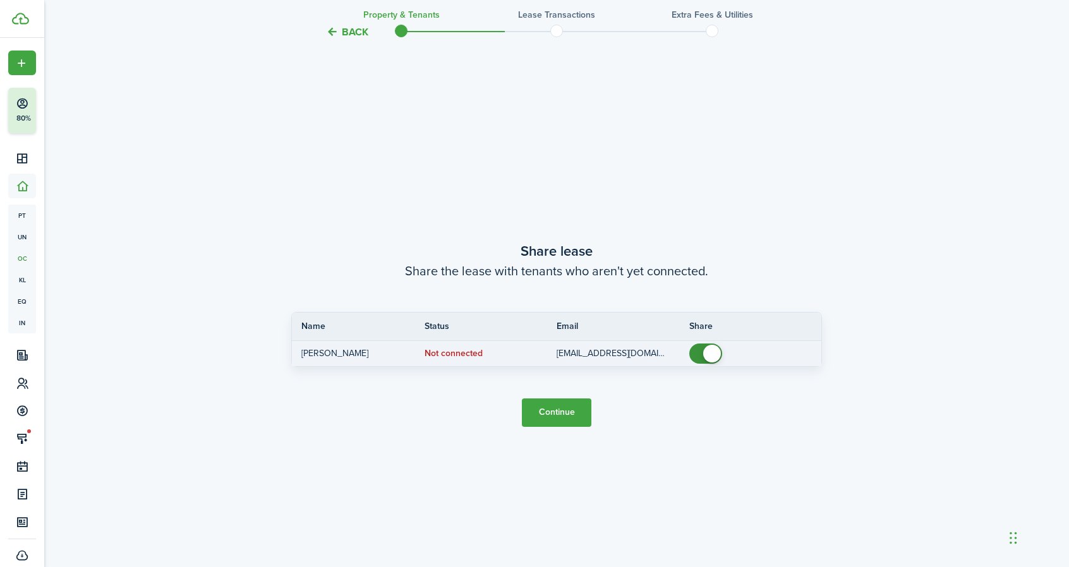
checkbox input "false"
click at [711, 358] on span at bounding box center [712, 354] width 18 height 18
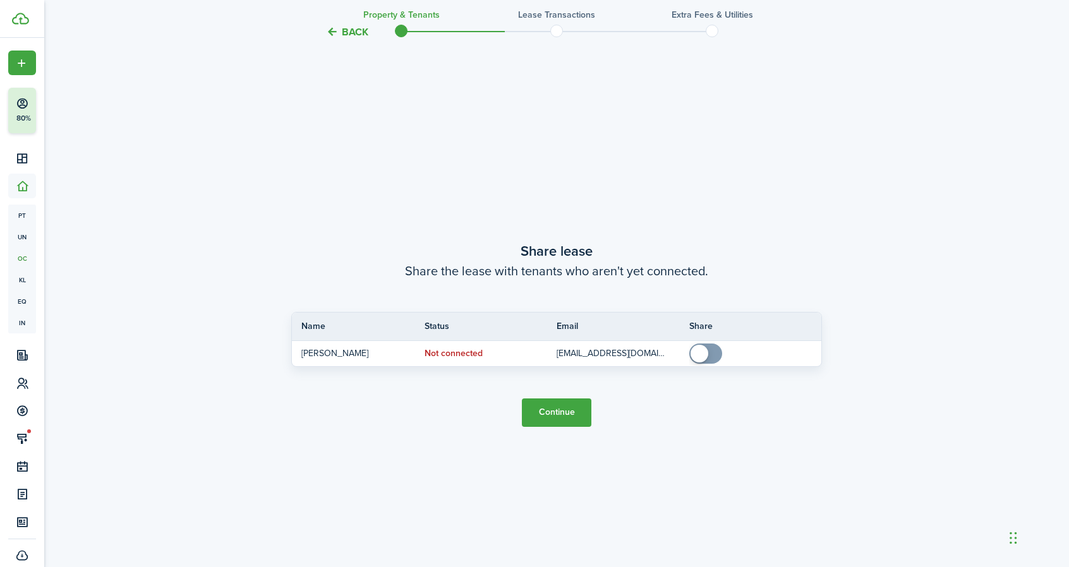
click at [582, 409] on button "Continue" at bounding box center [556, 413] width 69 height 28
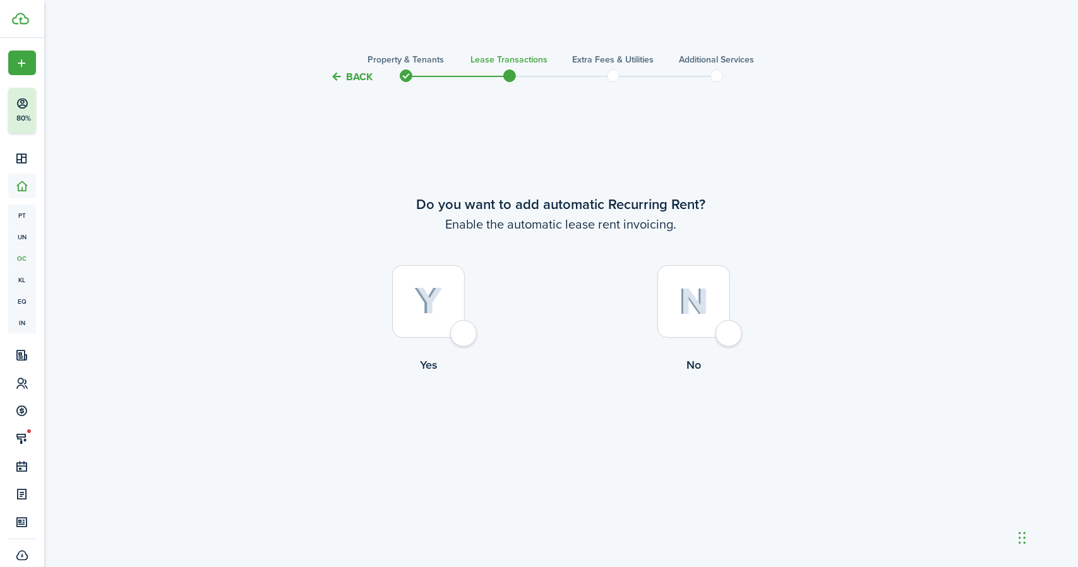
click at [465, 333] on div at bounding box center [428, 301] width 73 height 73
radio input "true"
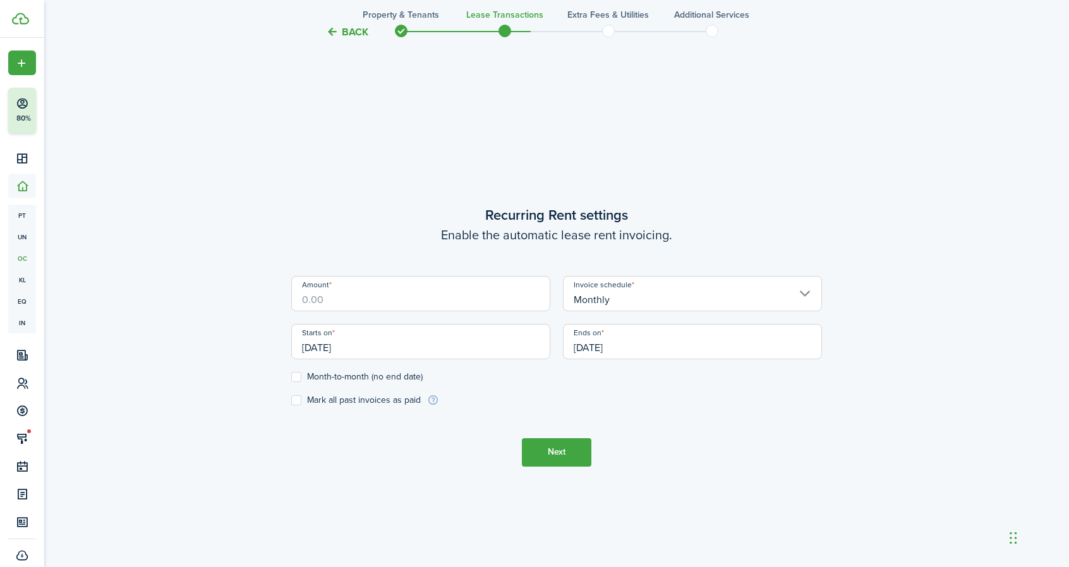
scroll to position [483, 0]
click at [379, 344] on input "[DATE]" at bounding box center [420, 339] width 259 height 35
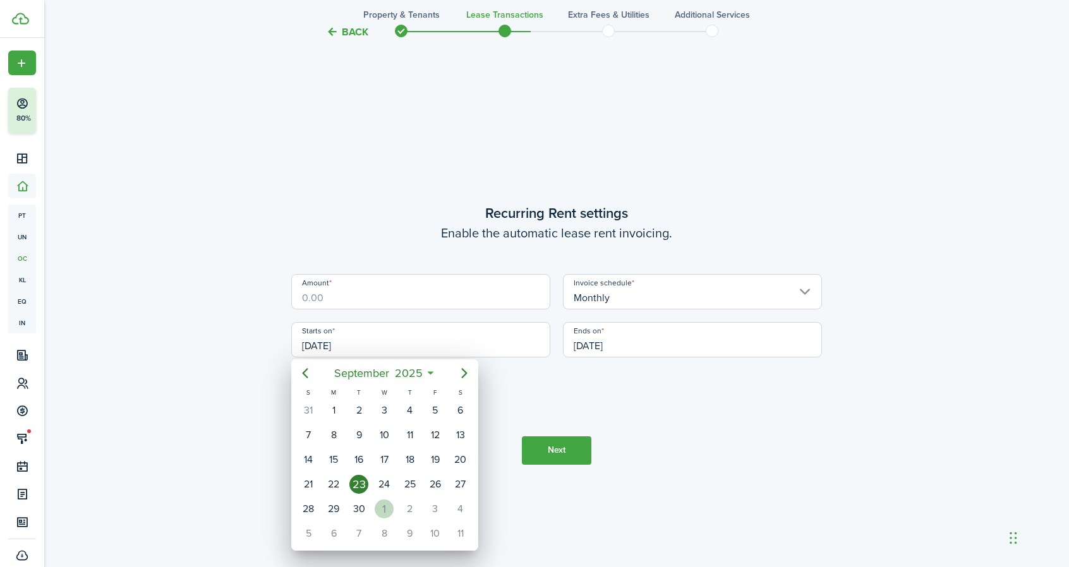
click at [376, 512] on div "1" at bounding box center [384, 509] width 19 height 19
type input "[DATE]"
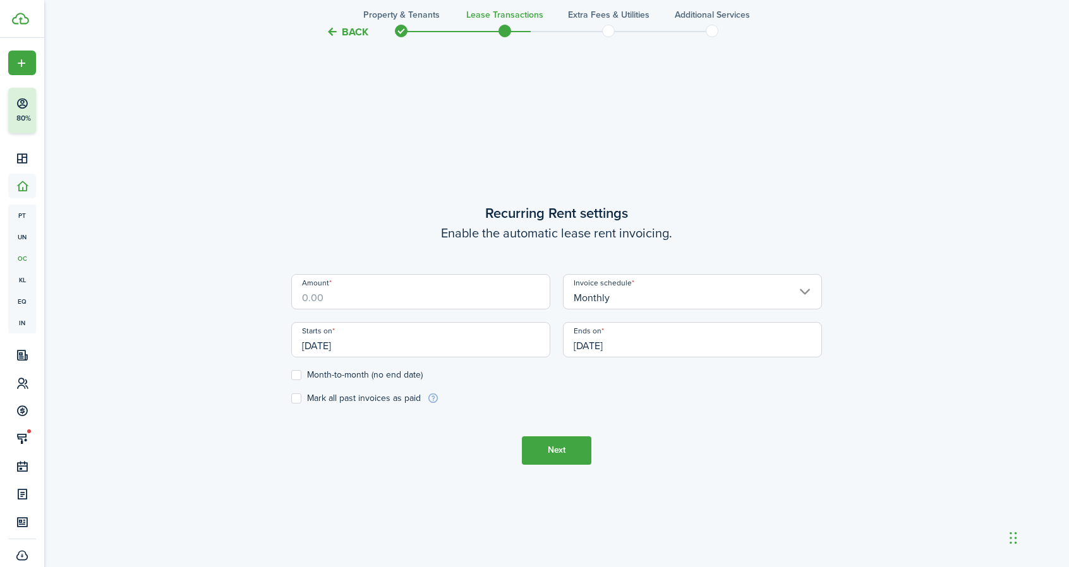
click at [611, 349] on input "[DATE]" at bounding box center [692, 339] width 259 height 35
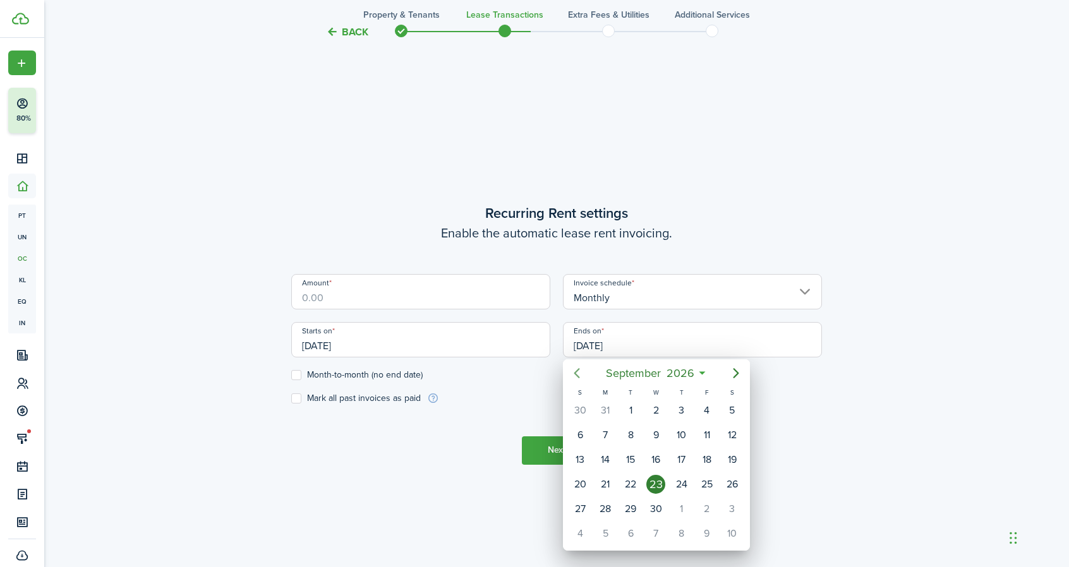
click at [580, 375] on icon "Previous page" at bounding box center [576, 373] width 15 height 15
click at [581, 374] on icon "Previous page" at bounding box center [576, 373] width 15 height 15
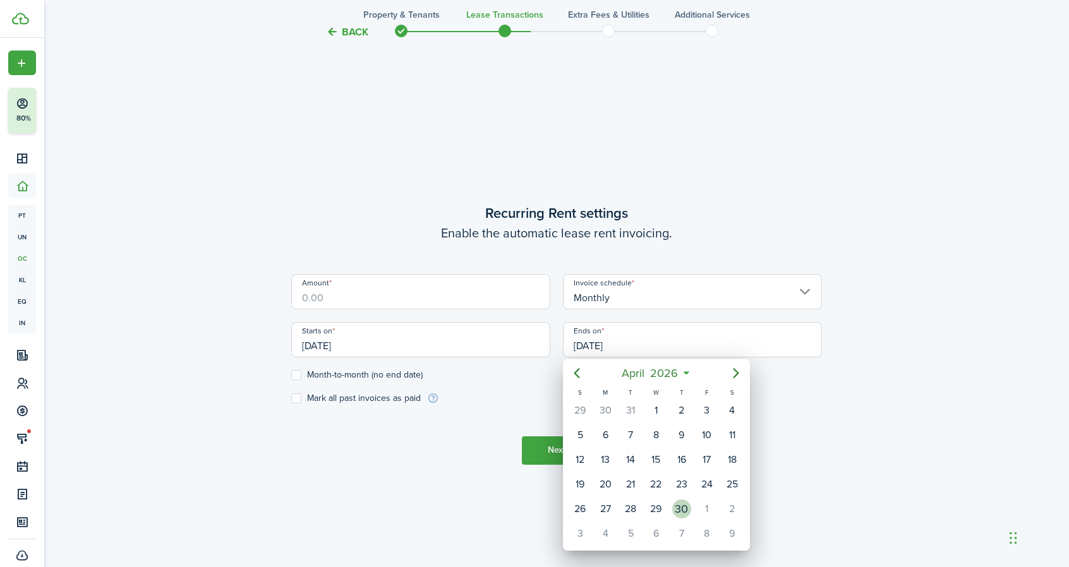
click at [687, 508] on div "30" at bounding box center [681, 509] width 19 height 19
type input "[DATE]"
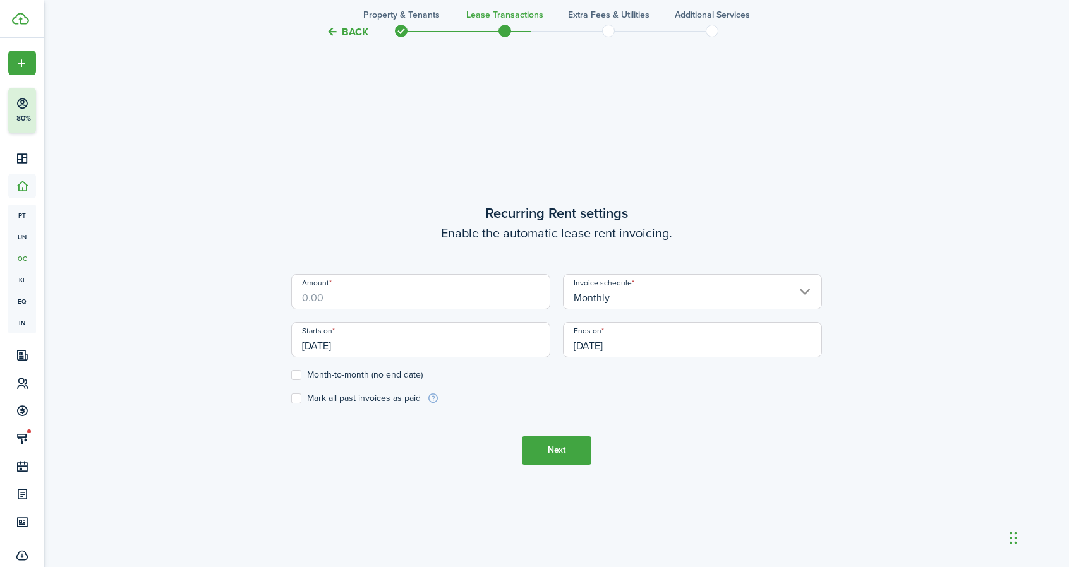
click at [423, 301] on input "Amount" at bounding box center [420, 291] width 259 height 35
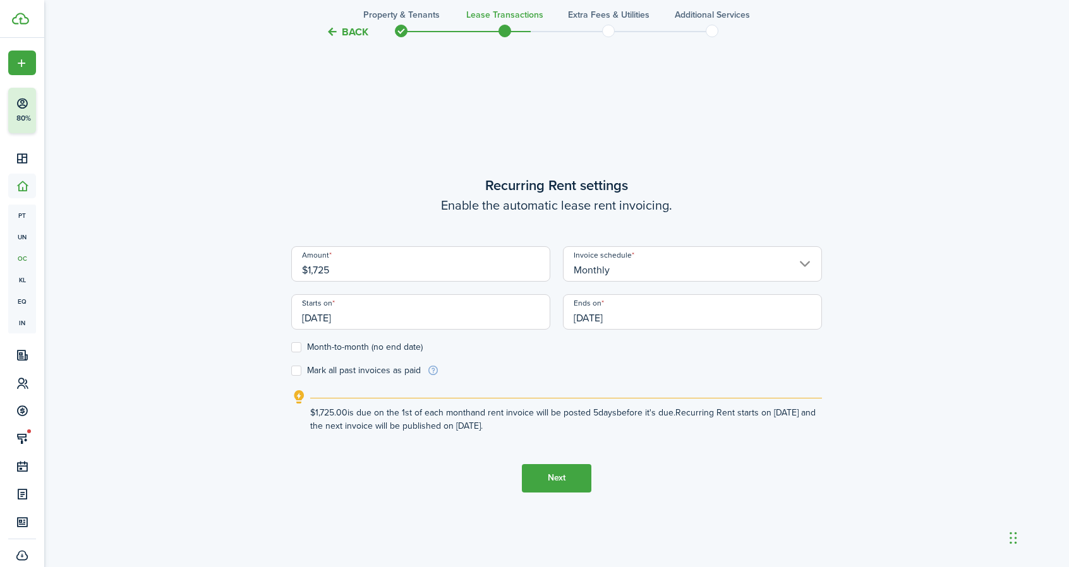
type input "$1,725.00"
click at [536, 472] on button "Next" at bounding box center [556, 478] width 69 height 28
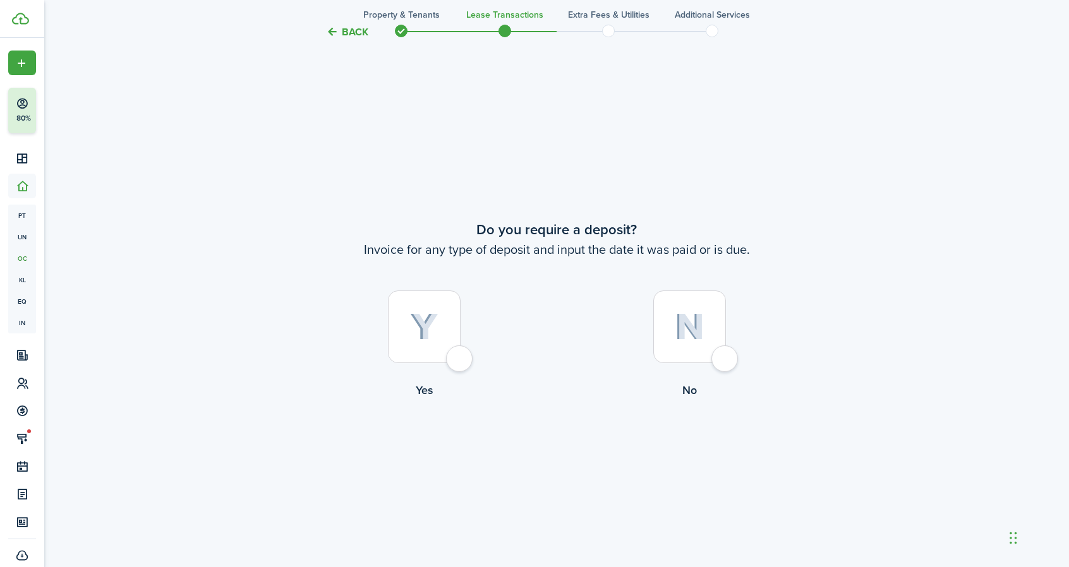
scroll to position [1050, 0]
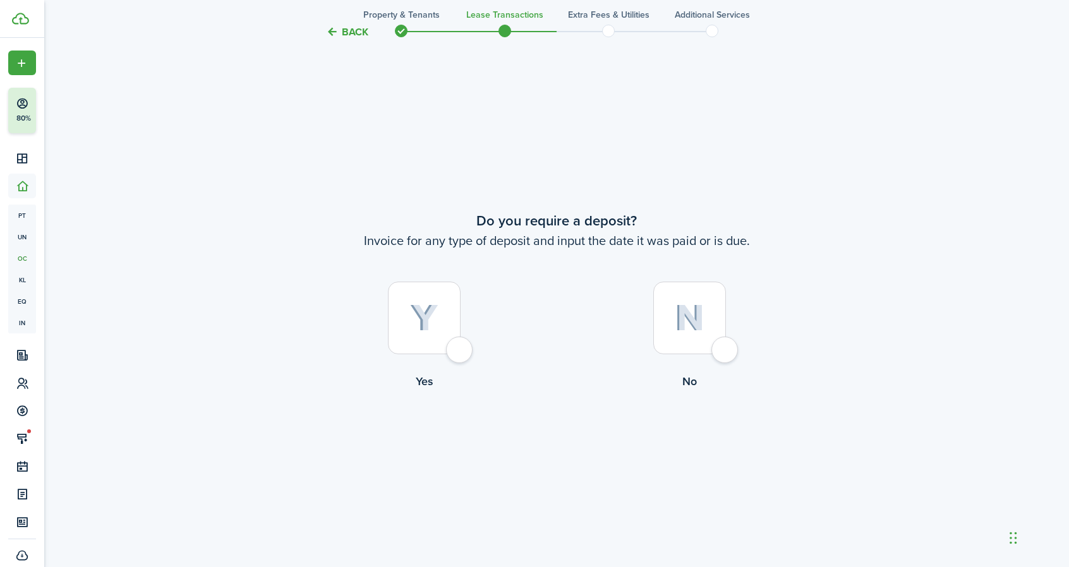
click at [460, 353] on div at bounding box center [424, 318] width 73 height 73
radio input "true"
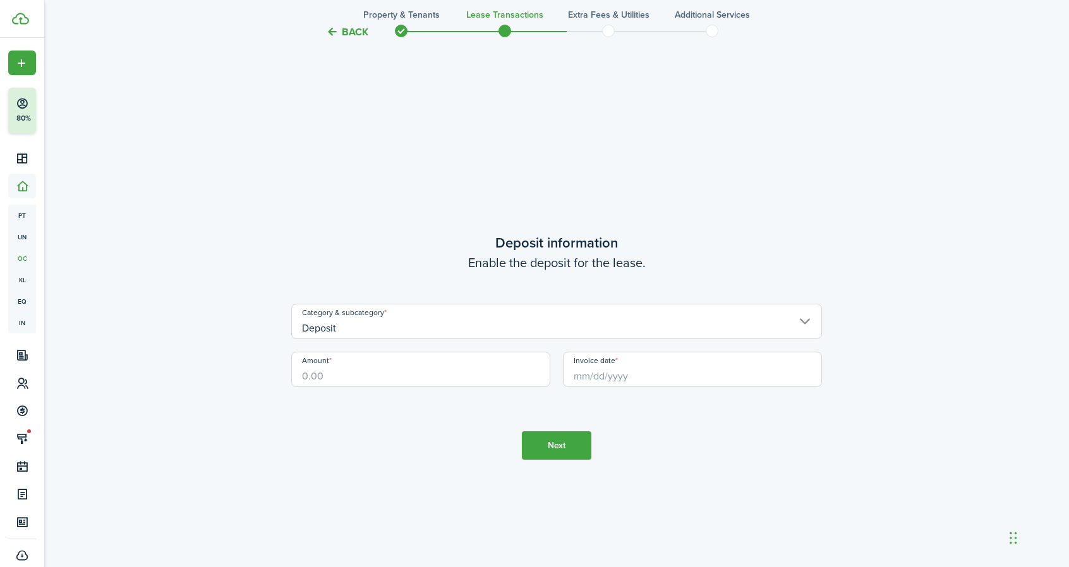
scroll to position [1617, 0]
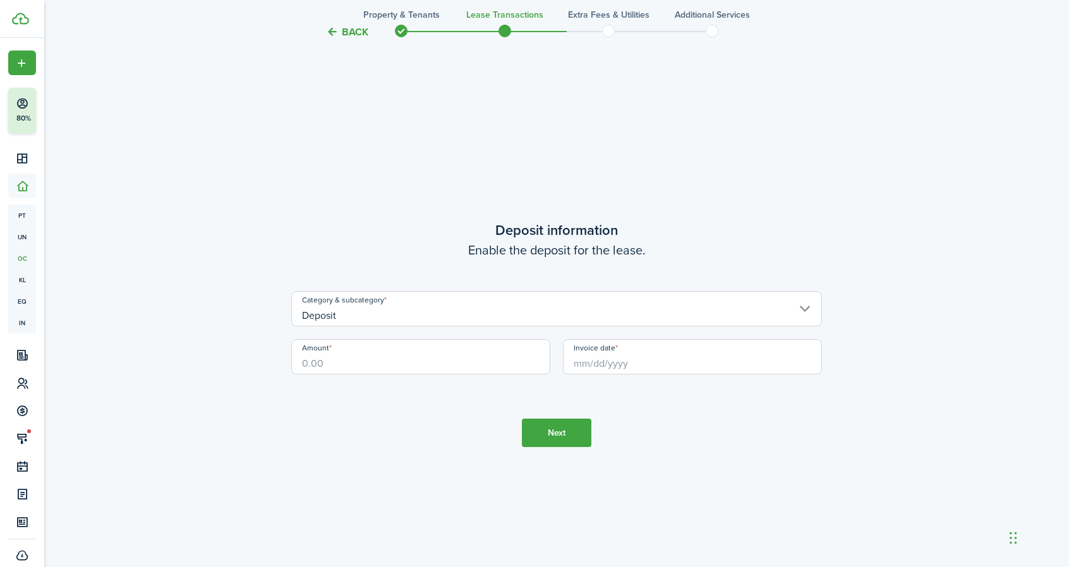
click at [472, 320] on input "Deposit" at bounding box center [556, 308] width 531 height 35
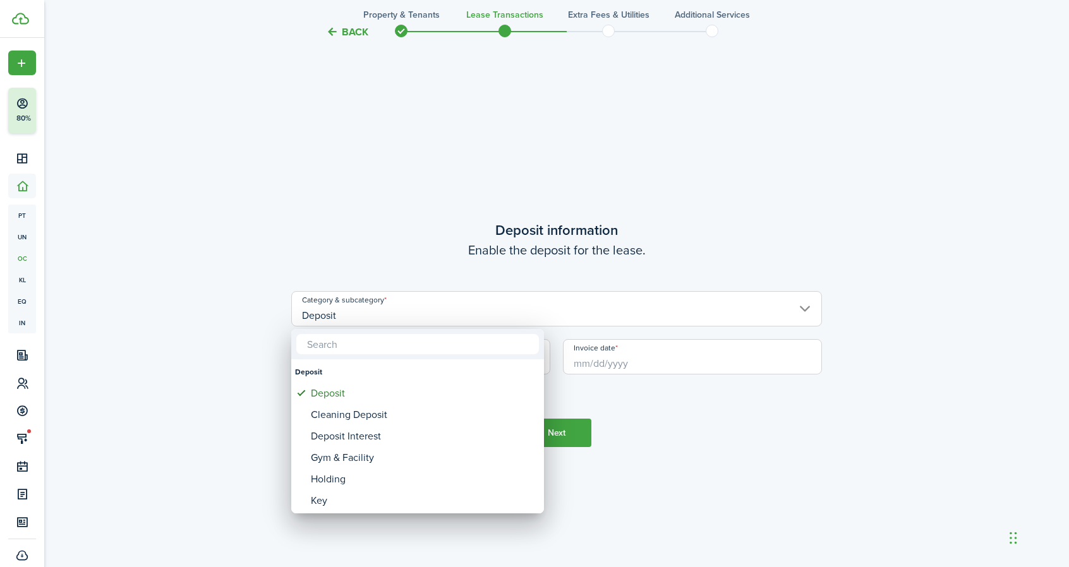
click at [236, 374] on div at bounding box center [534, 283] width 1271 height 769
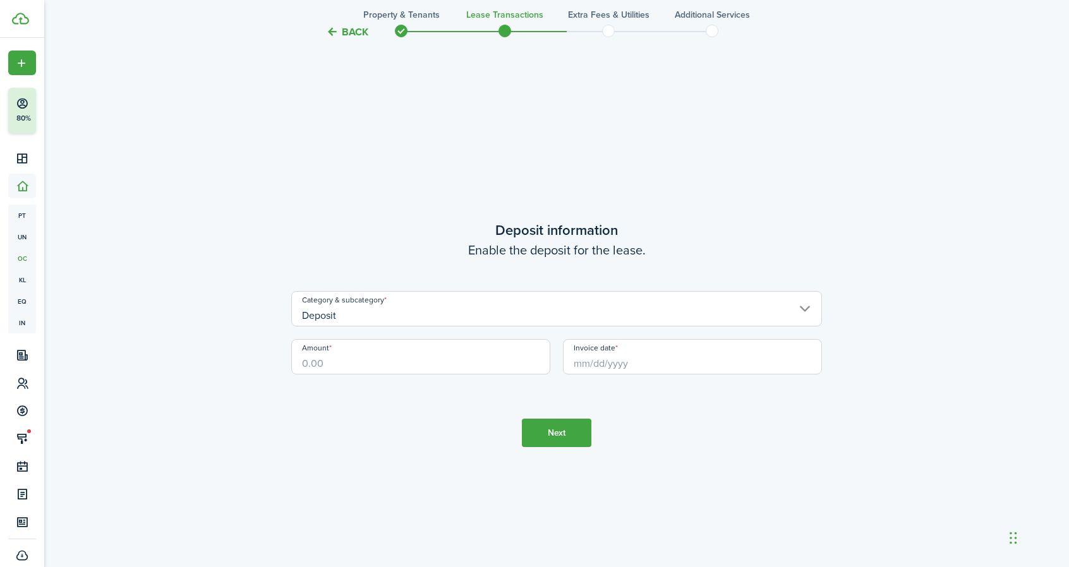
click at [352, 354] on input "Amount" at bounding box center [420, 356] width 259 height 35
click at [598, 371] on input "Invoice date" at bounding box center [692, 356] width 259 height 35
type input "$1,725.00"
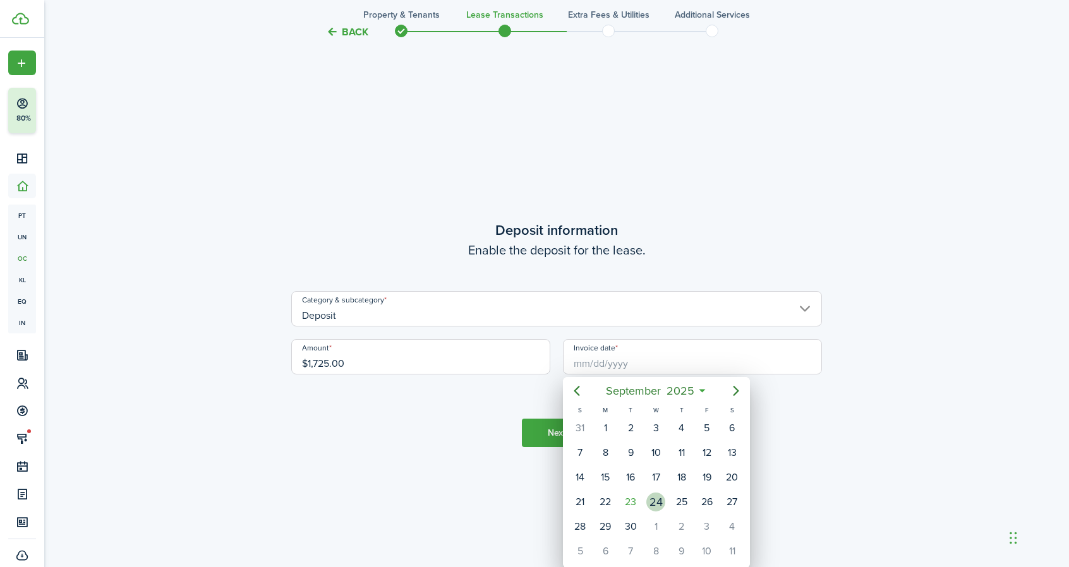
click at [653, 498] on div "24" at bounding box center [655, 502] width 19 height 19
type input "[DATE]"
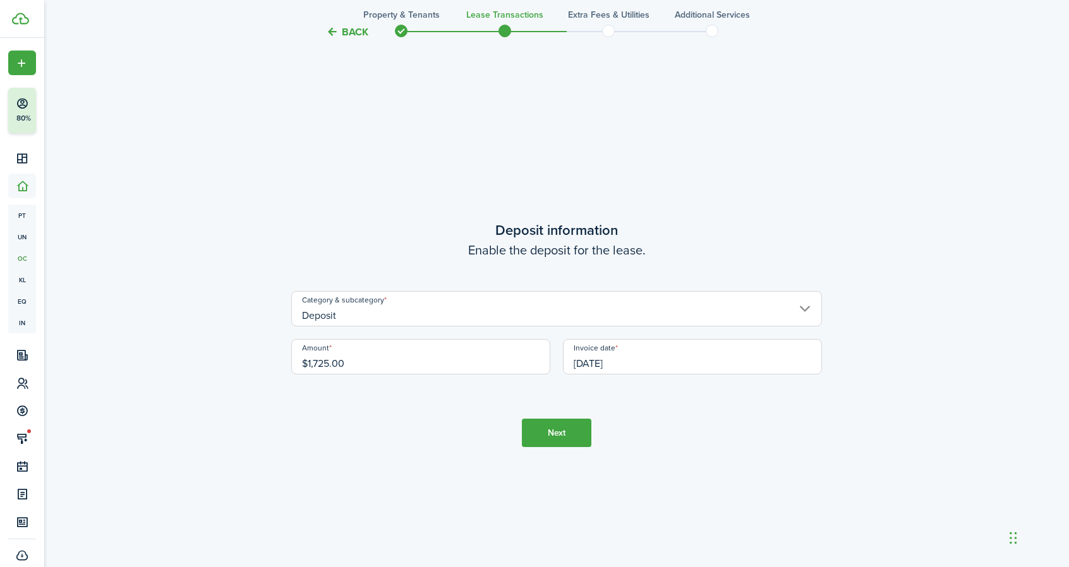
click at [547, 436] on button "Next" at bounding box center [556, 433] width 69 height 28
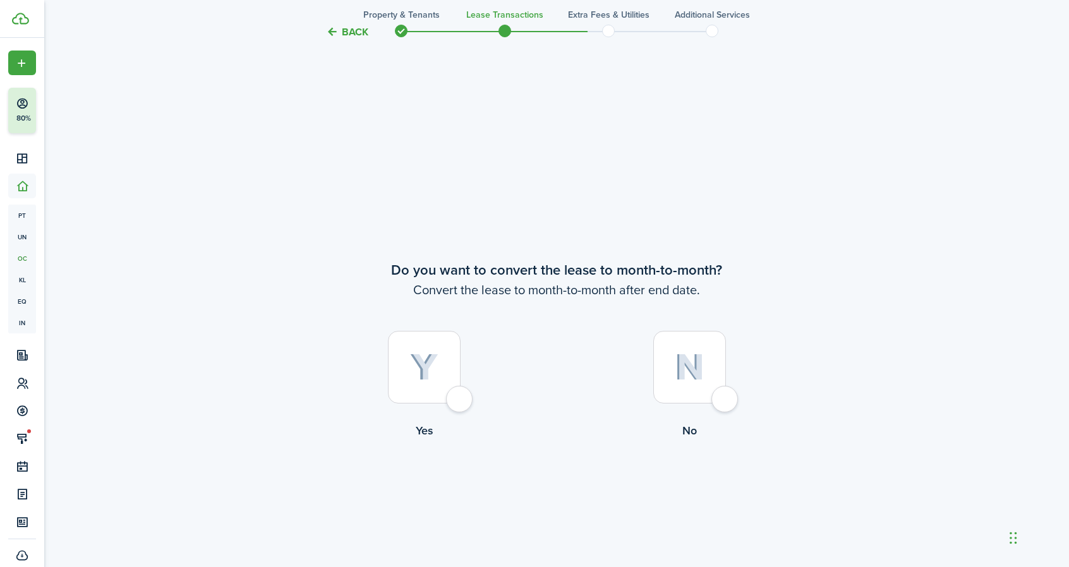
scroll to position [2184, 0]
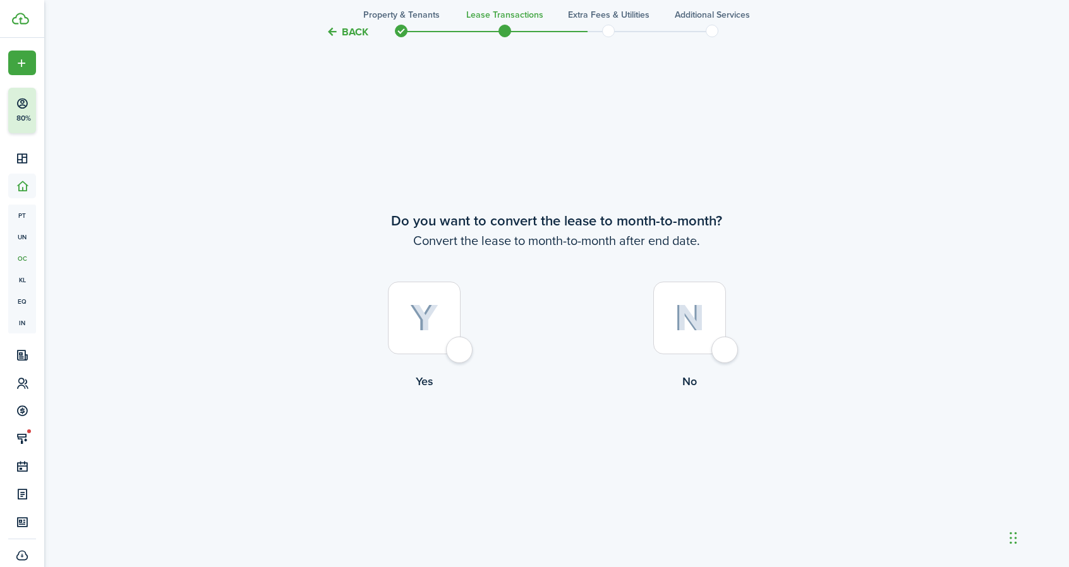
click at [718, 353] on div at bounding box center [689, 318] width 73 height 73
radio input "true"
click at [563, 445] on button "Continue" at bounding box center [556, 442] width 69 height 28
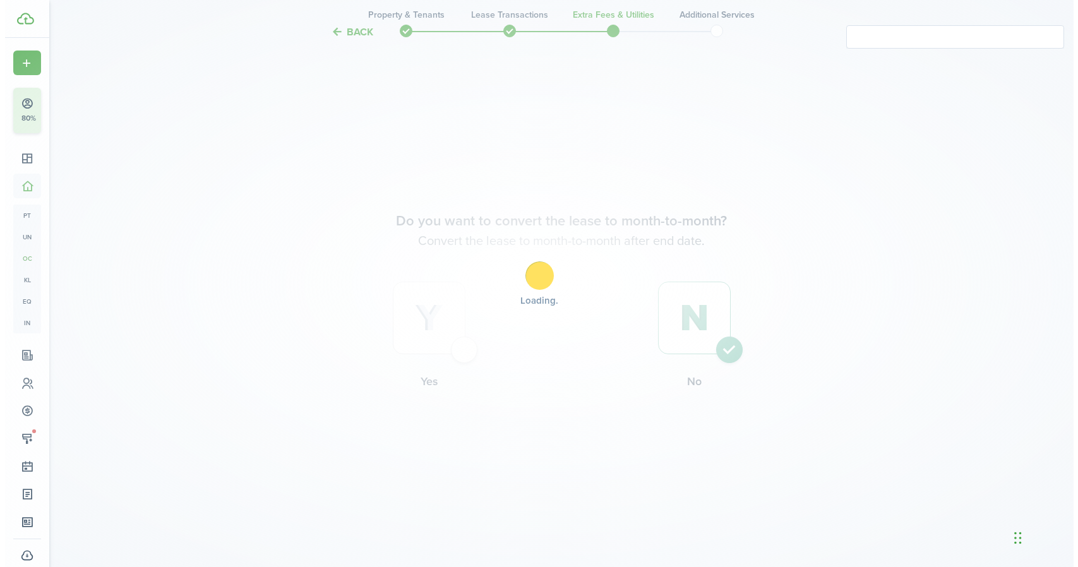
scroll to position [0, 0]
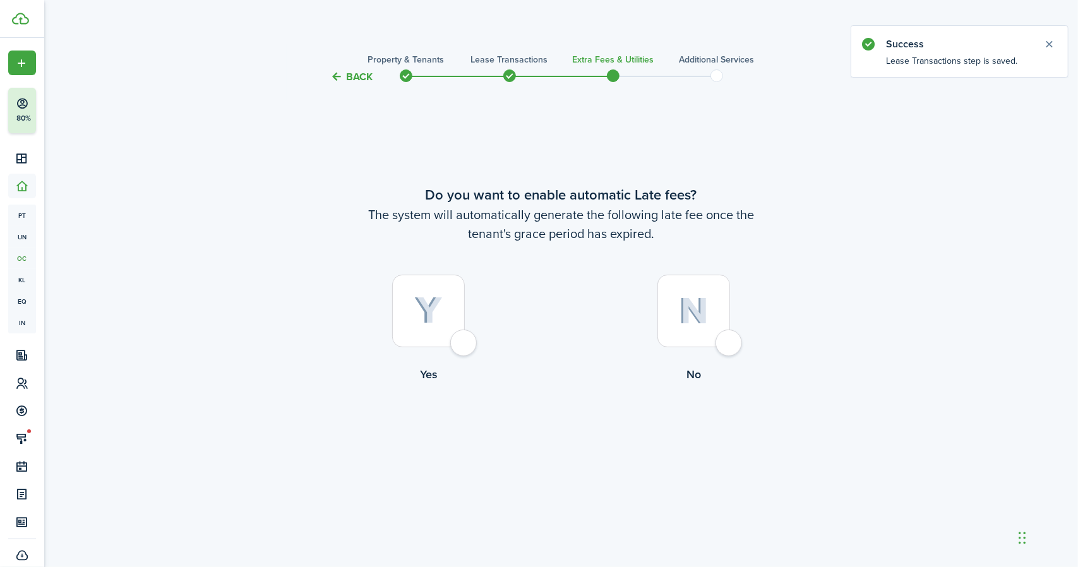
click at [461, 345] on div at bounding box center [428, 311] width 73 height 73
radio input "true"
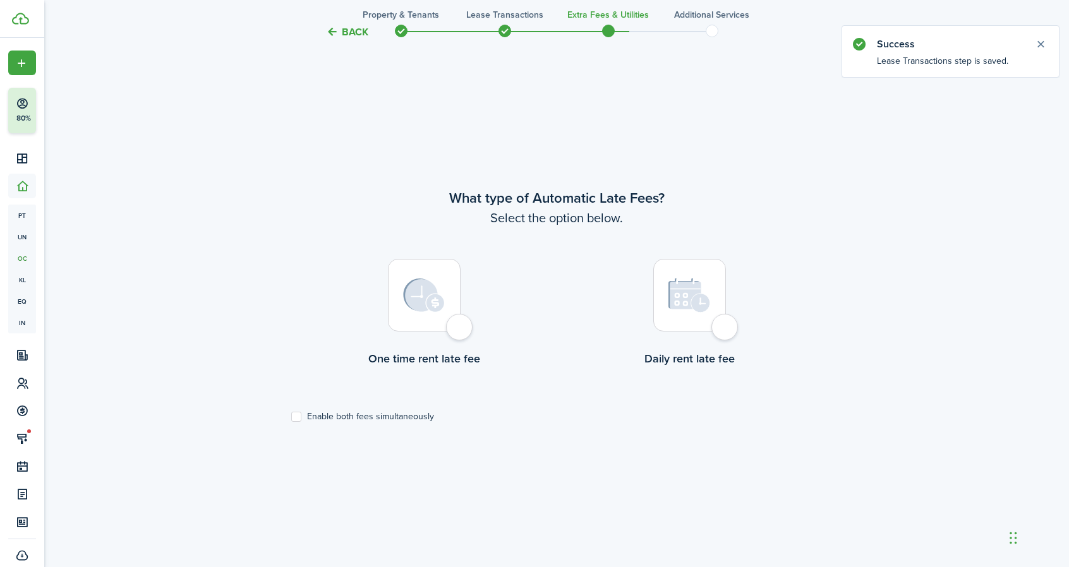
scroll to position [483, 0]
click at [303, 416] on label "Enable both fees simultaneously" at bounding box center [362, 416] width 143 height 10
click at [291, 416] on input "Enable both fees simultaneously" at bounding box center [291, 415] width 1 height 1
checkbox input "true"
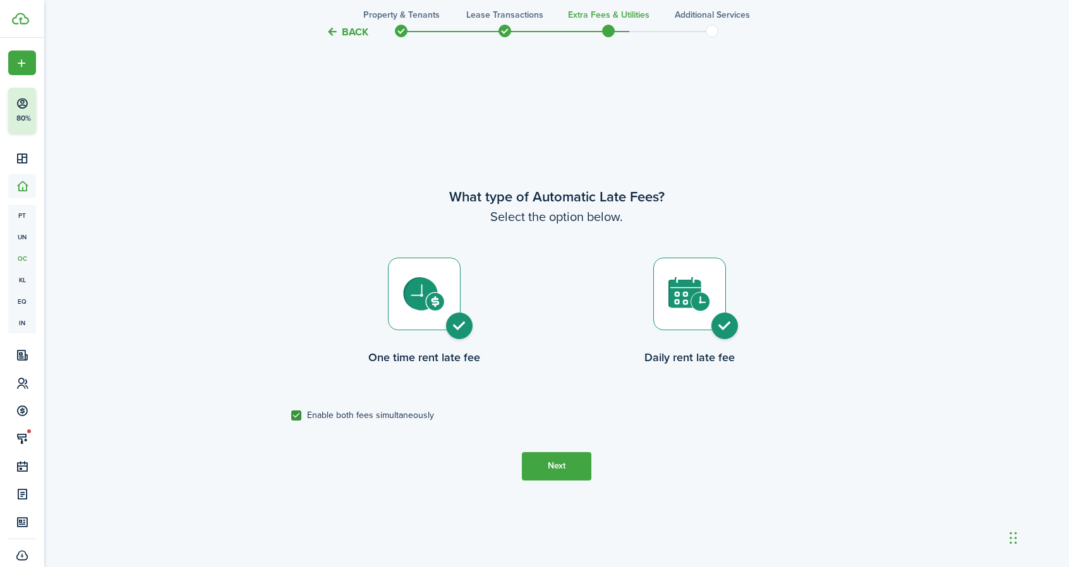
click at [577, 460] on button "Next" at bounding box center [556, 466] width 69 height 28
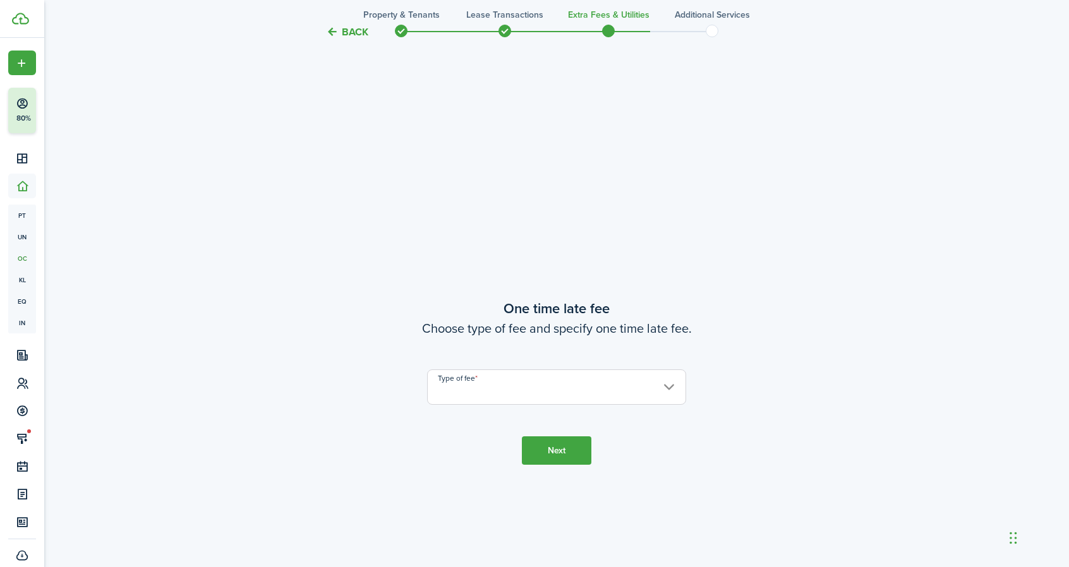
scroll to position [1050, 0]
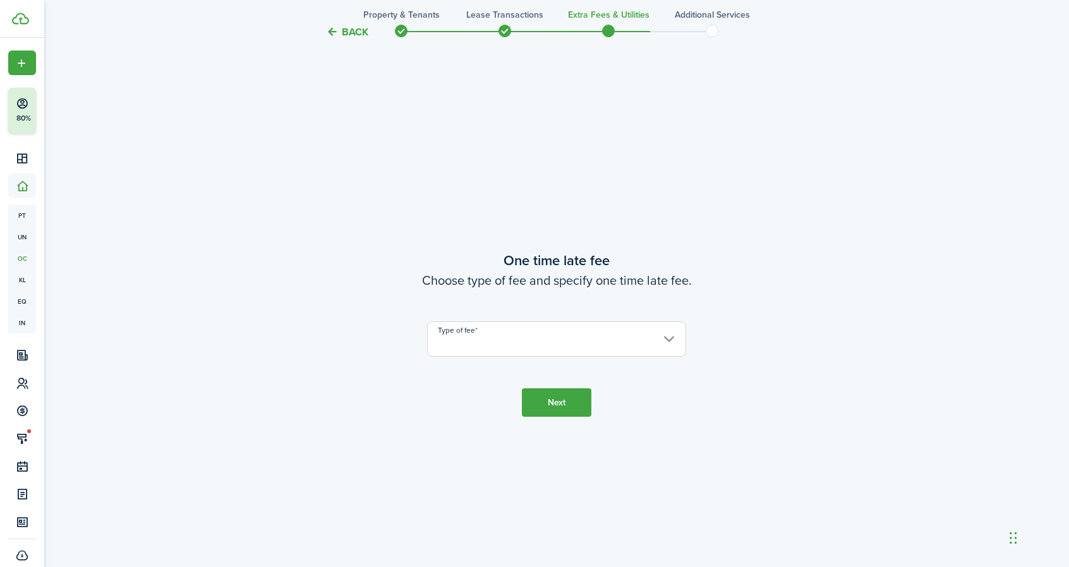
click at [582, 351] on input "Type of fee" at bounding box center [556, 339] width 259 height 35
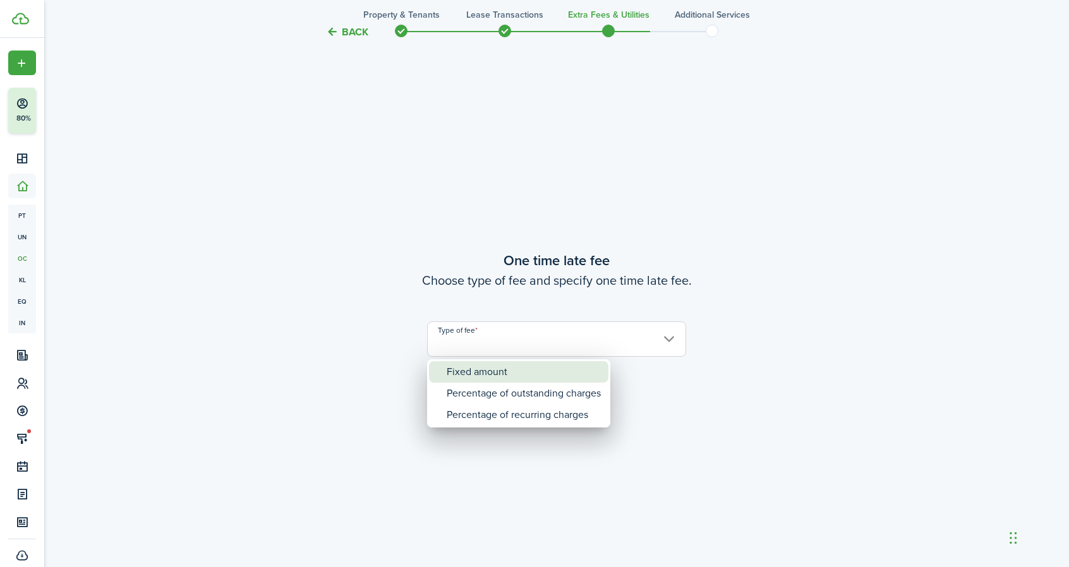
click at [536, 373] on div "Fixed amount" at bounding box center [524, 371] width 154 height 21
type input "Fixed amount"
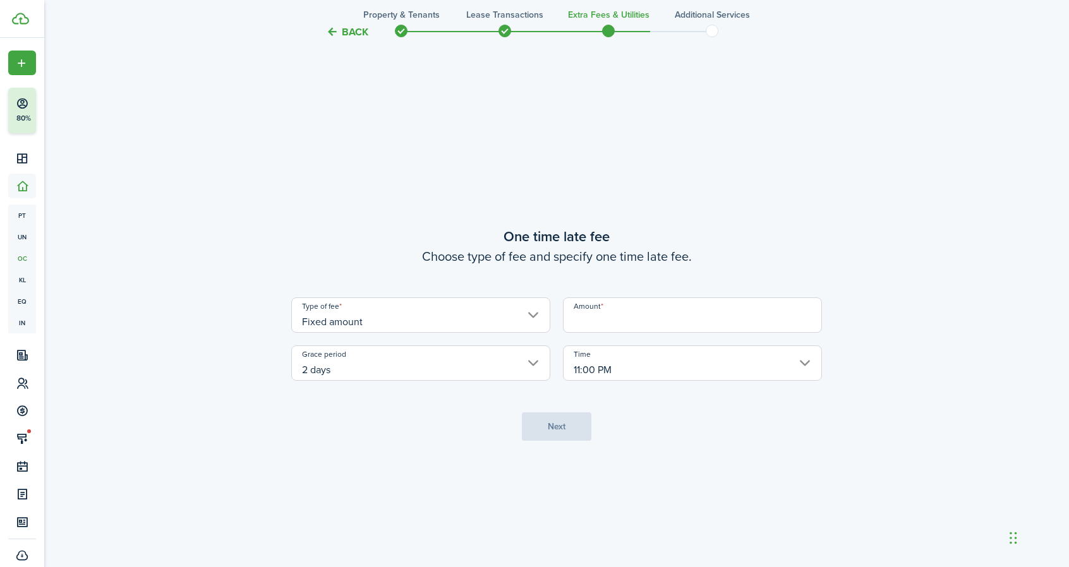
click at [625, 316] on input "Amount" at bounding box center [692, 315] width 259 height 35
type input "$50.00"
click at [569, 426] on button "Next" at bounding box center [556, 426] width 69 height 28
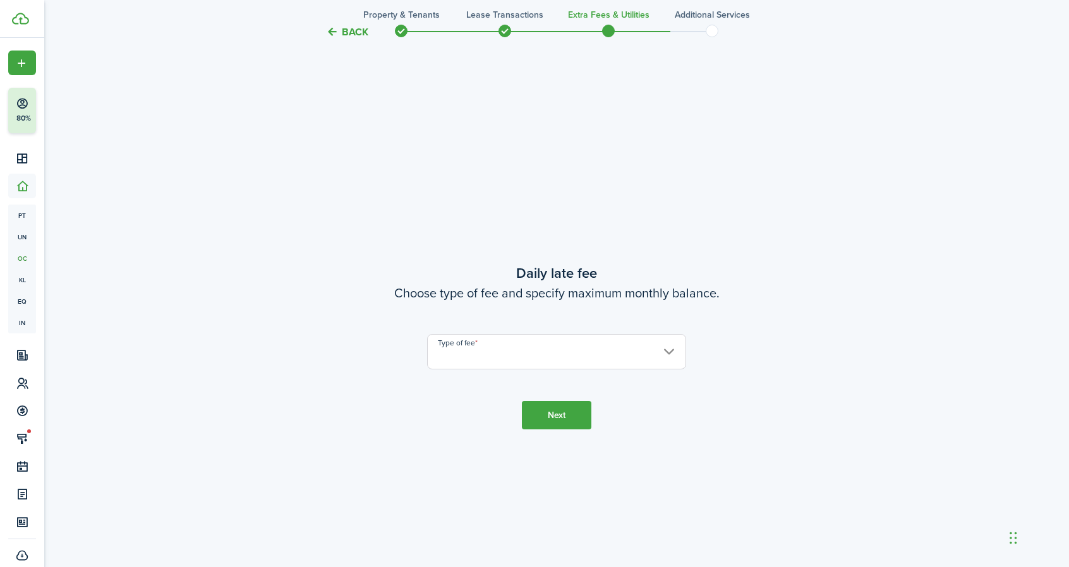
scroll to position [1617, 0]
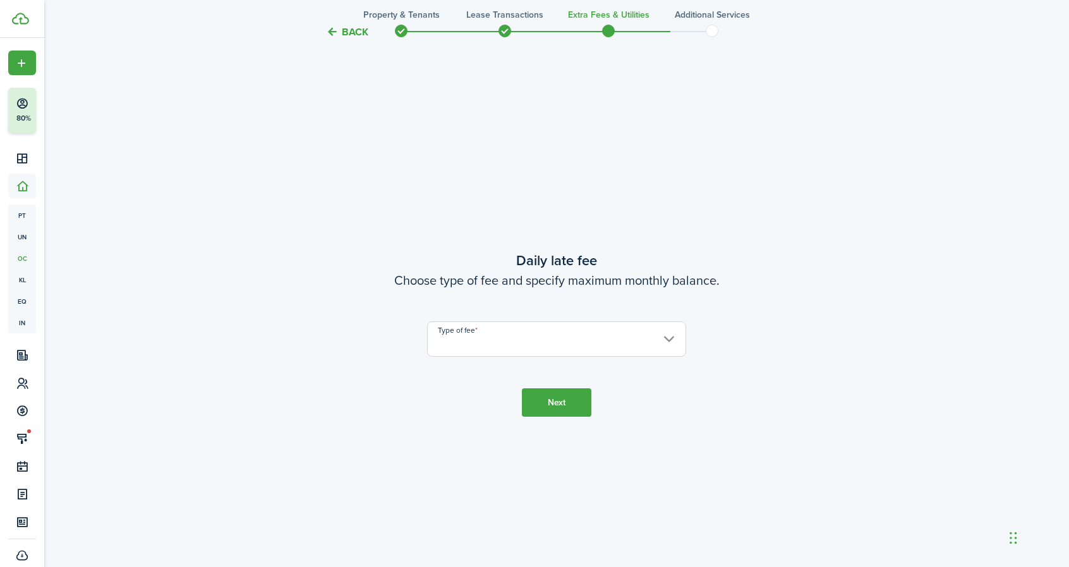
click at [560, 351] on input "Type of fee" at bounding box center [556, 339] width 259 height 35
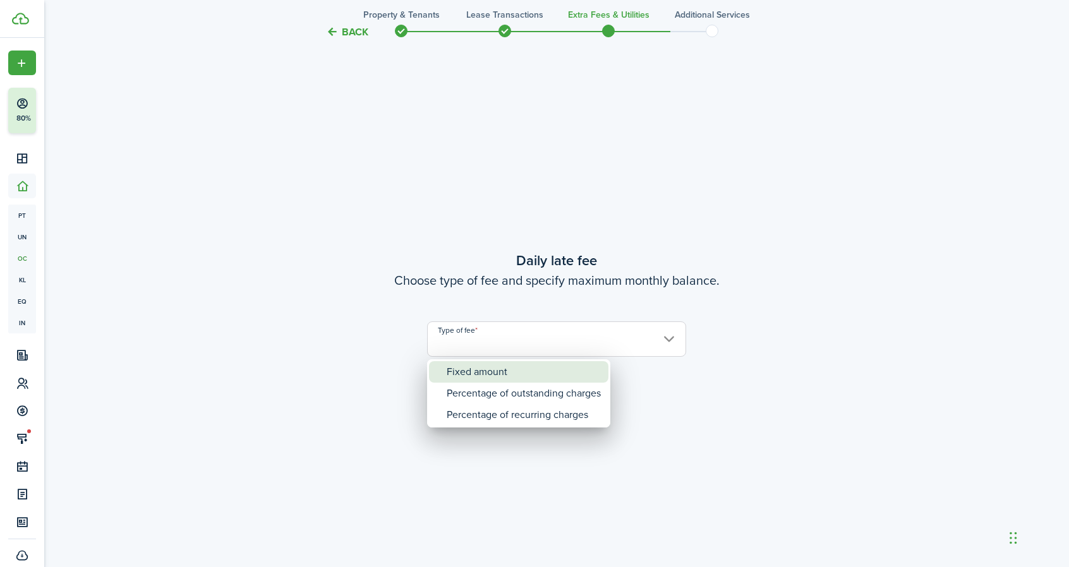
click at [550, 371] on div "Fixed amount" at bounding box center [524, 371] width 154 height 21
type input "Fixed amount"
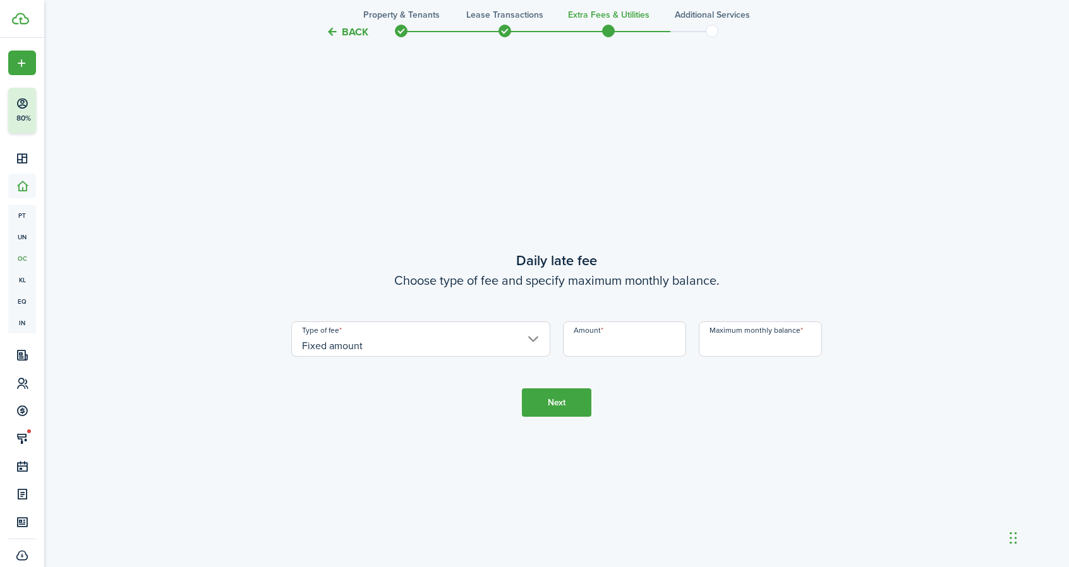
click at [595, 351] on input "Amount" at bounding box center [624, 339] width 123 height 35
type input "$20.00"
click at [752, 344] on input "Maximum monthly balance" at bounding box center [760, 339] width 123 height 35
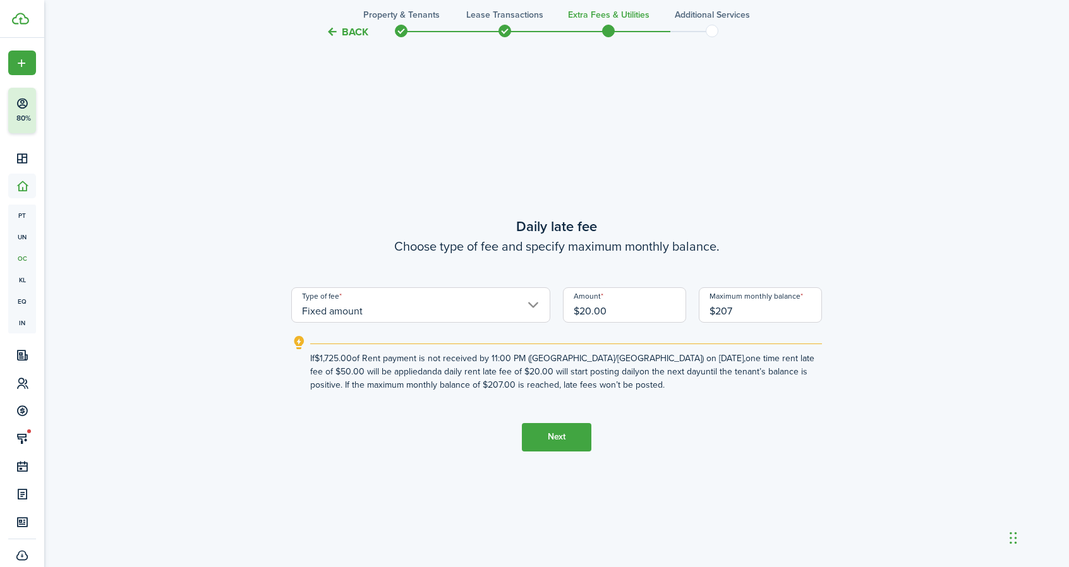
type input "$207.00"
click at [566, 440] on button "Next" at bounding box center [556, 437] width 69 height 28
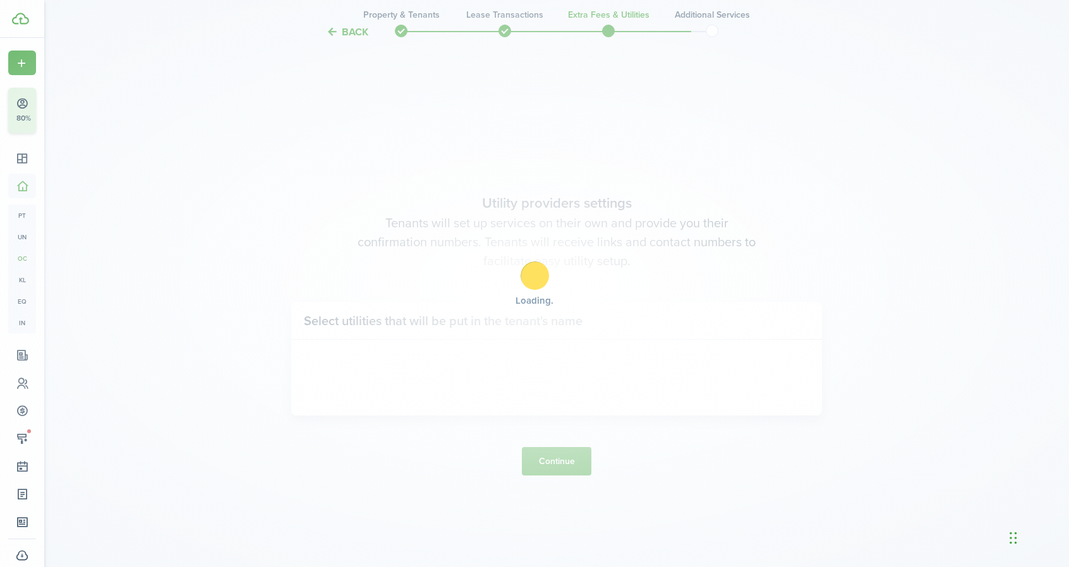
scroll to position [2184, 0]
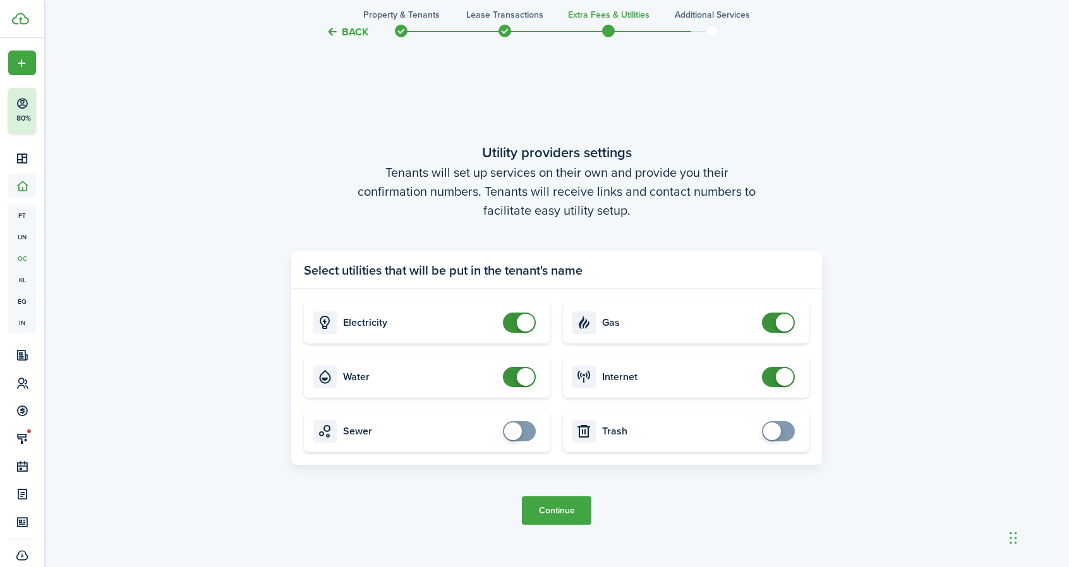
checkbox input "false"
click at [778, 323] on span at bounding box center [785, 323] width 18 height 18
checkbox input "false"
click at [513, 373] on span at bounding box center [519, 377] width 13 height 20
click at [559, 514] on button "Continue" at bounding box center [556, 511] width 69 height 28
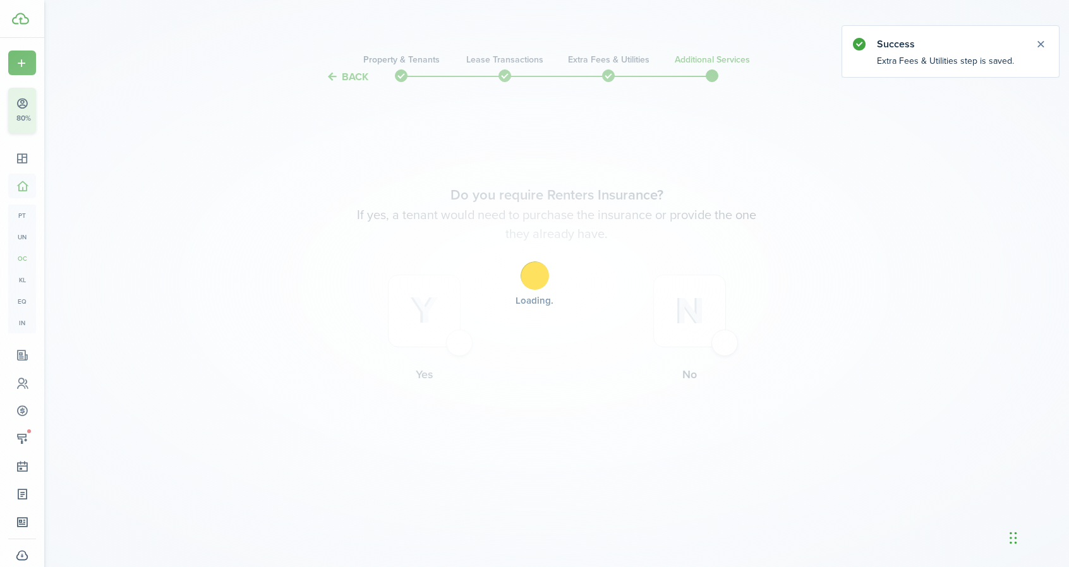
scroll to position [0, 0]
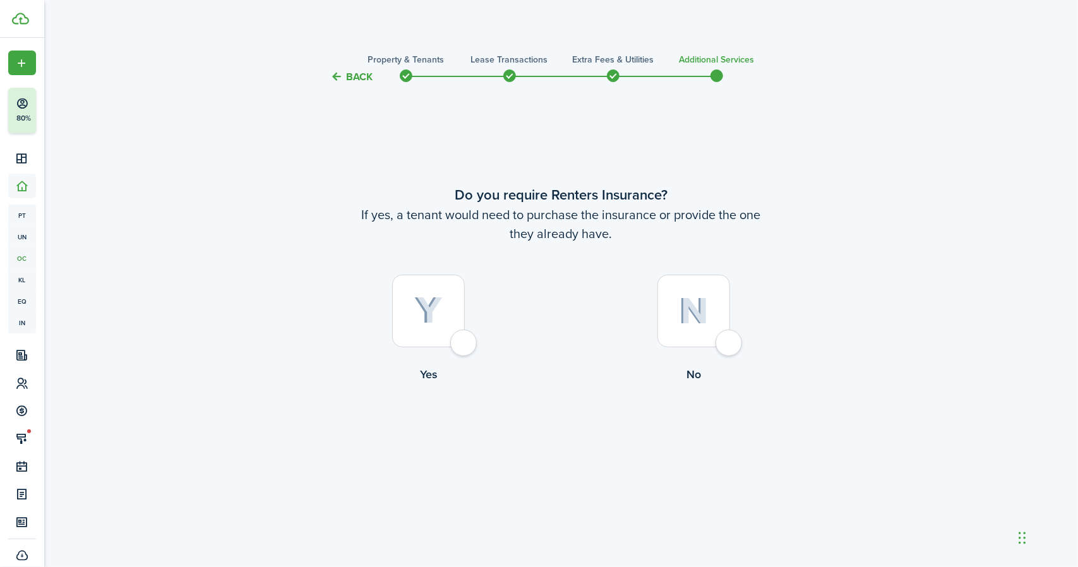
click at [727, 346] on div at bounding box center [694, 311] width 73 height 73
radio input "true"
click at [572, 438] on button "Complete move in" at bounding box center [561, 435] width 93 height 28
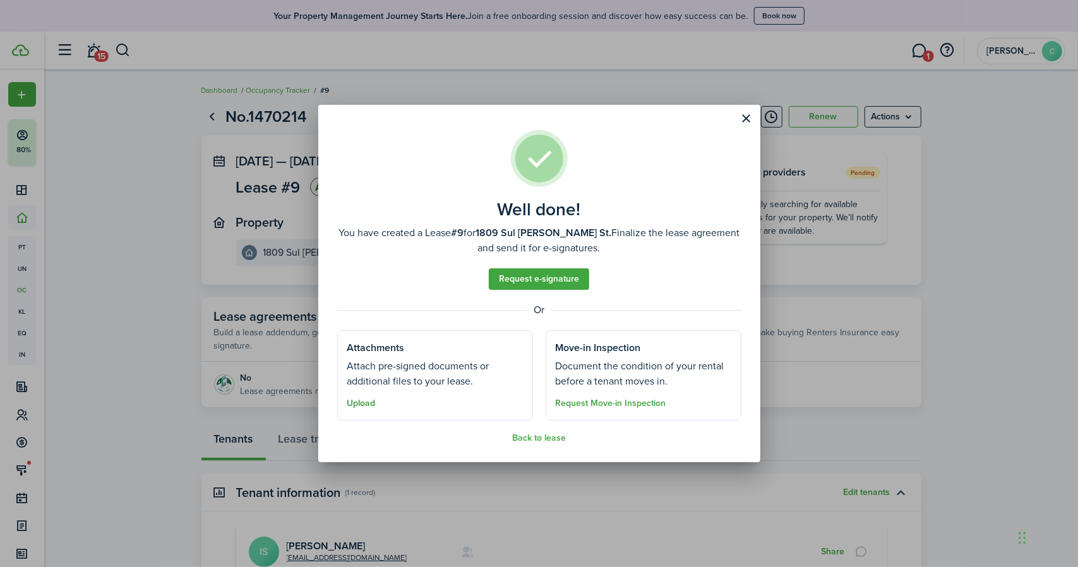
click at [363, 407] on button "Upload" at bounding box center [361, 404] width 28 height 10
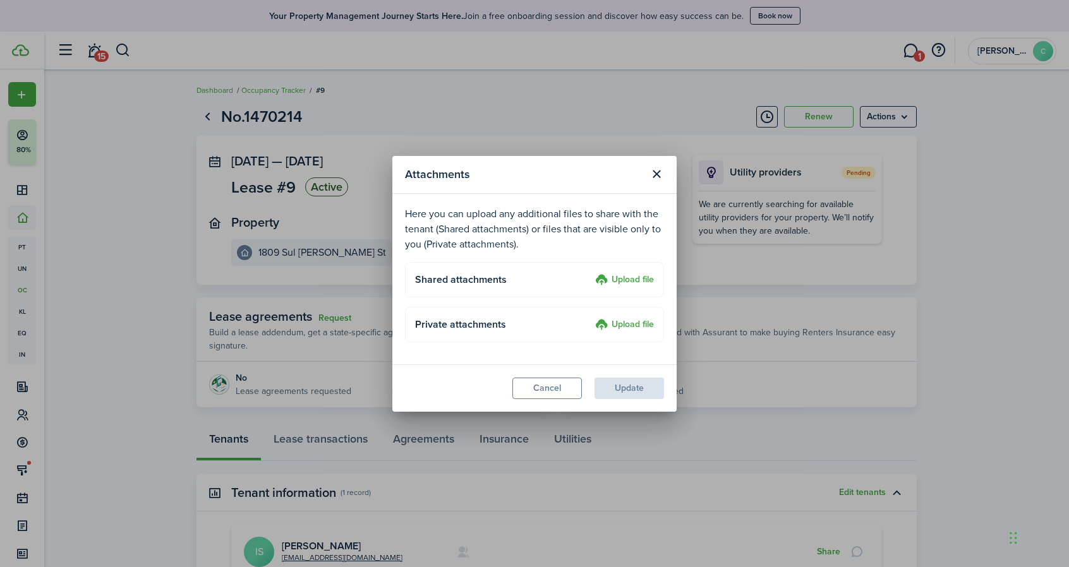
click at [627, 327] on label "Upload file" at bounding box center [624, 325] width 59 height 15
click at [591, 318] on input "Upload file" at bounding box center [591, 318] width 0 height 0
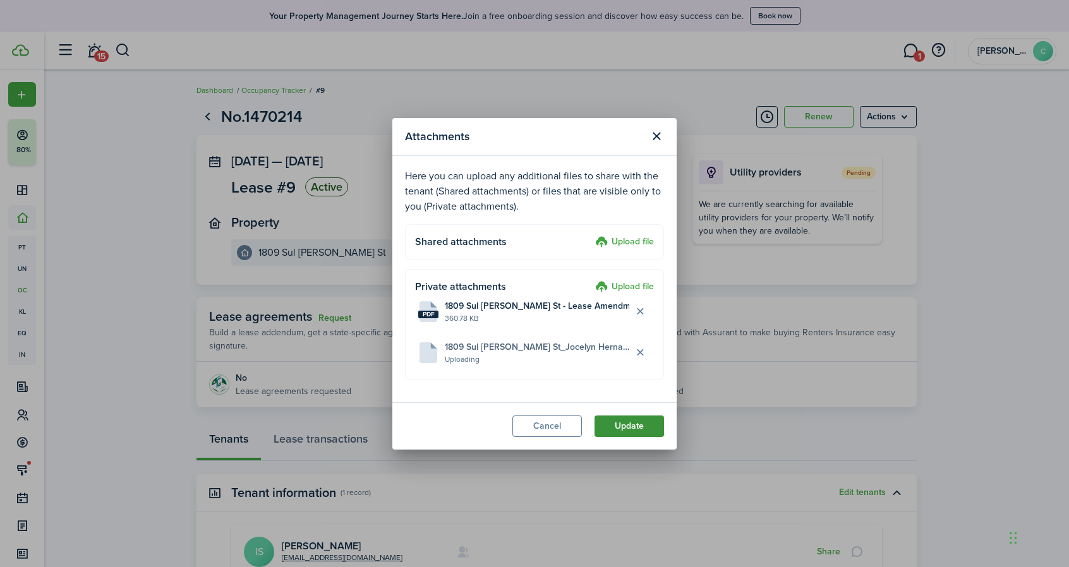
click at [624, 430] on button "Update" at bounding box center [628, 426] width 69 height 21
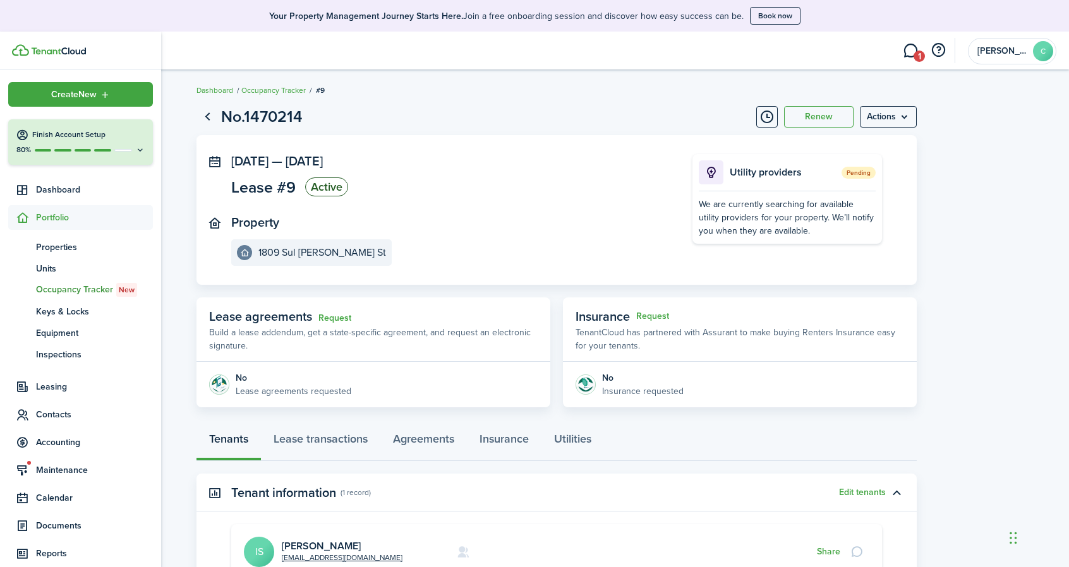
click at [53, 219] on span "Portfolio" at bounding box center [94, 217] width 117 height 13
